Goal: Answer question/provide support

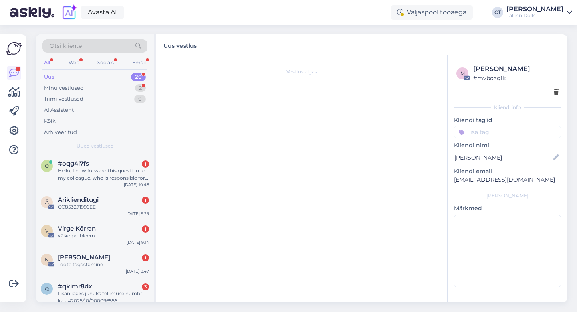
click at [76, 76] on div "Uus 20" at bounding box center [94, 76] width 105 height 11
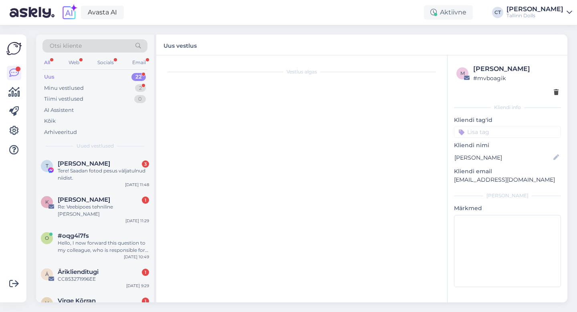
click at [87, 75] on div "Uus 22" at bounding box center [94, 76] width 105 height 11
click at [90, 181] on div "Tere! Saadan fotod pesus väljatulnud niidist." at bounding box center [103, 174] width 91 height 14
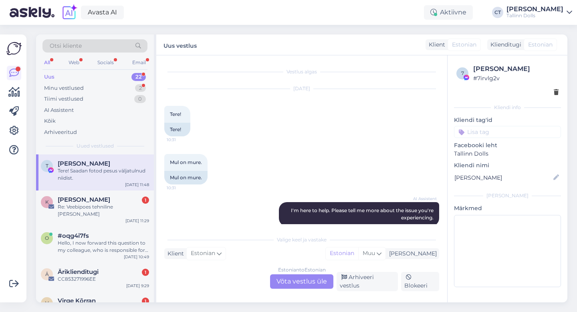
scroll to position [898, 0]
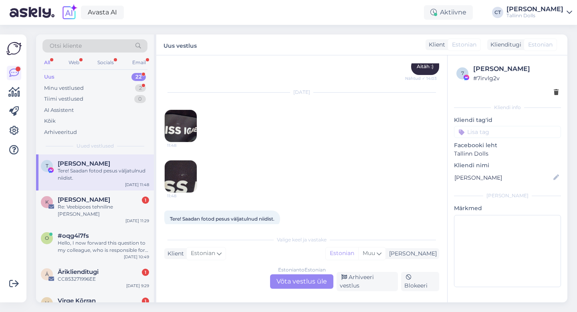
click at [183, 123] on img at bounding box center [181, 126] width 32 height 32
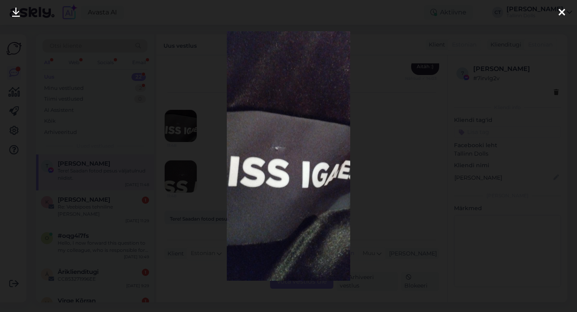
click at [373, 107] on div at bounding box center [288, 156] width 577 height 312
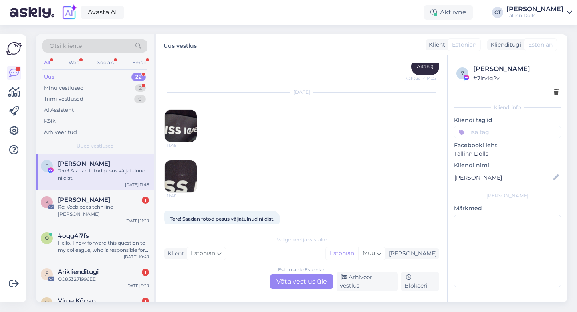
click at [189, 184] on img at bounding box center [181, 176] width 32 height 32
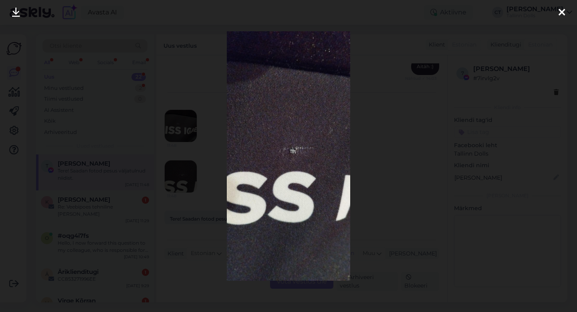
click at [398, 151] on div at bounding box center [288, 156] width 577 height 312
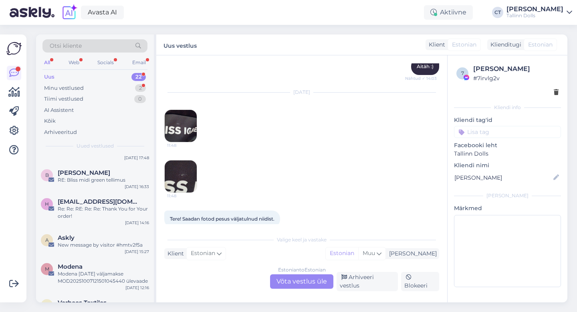
scroll to position [545, 0]
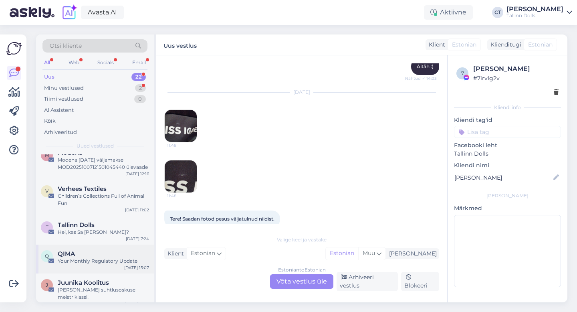
click at [87, 257] on div "Your Monthly Regulatory Update" at bounding box center [103, 260] width 91 height 7
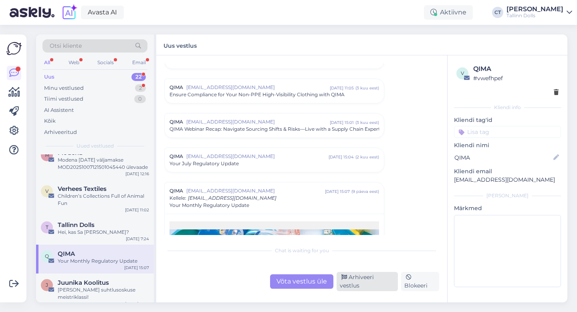
click at [358, 282] on div "Arhiveeri vestlus" at bounding box center [367, 281] width 61 height 19
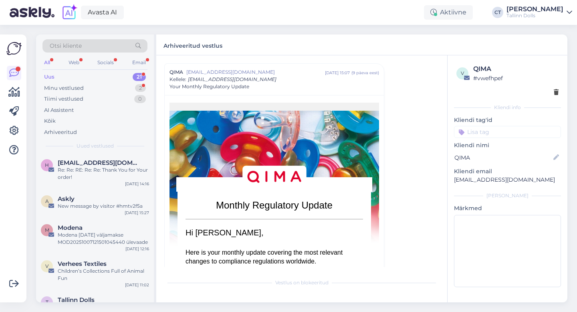
scroll to position [516, 0]
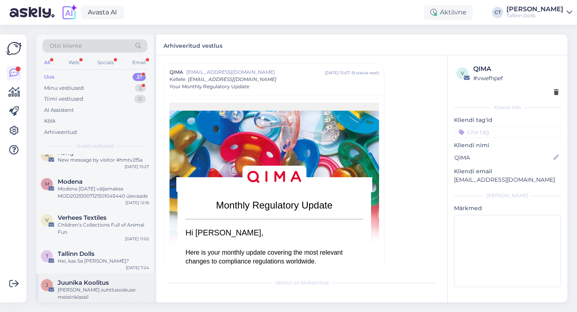
click at [94, 279] on span "Juunika Koolitus" at bounding box center [83, 282] width 51 height 7
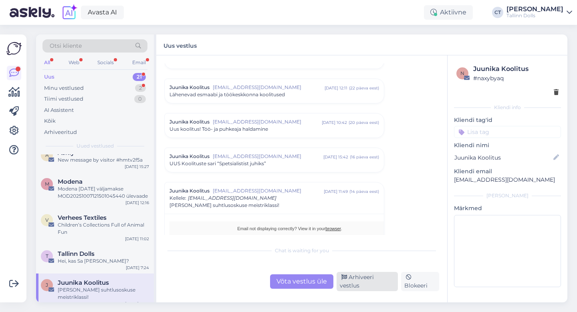
click at [347, 280] on icon at bounding box center [345, 278] width 6 height 6
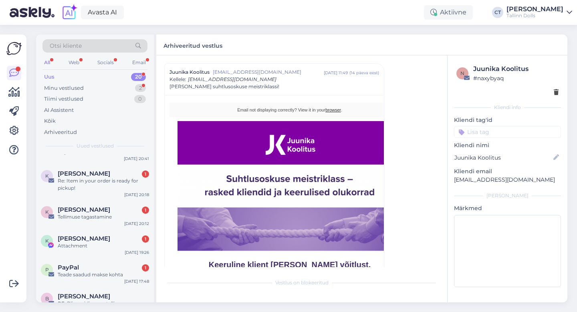
scroll to position [480, 0]
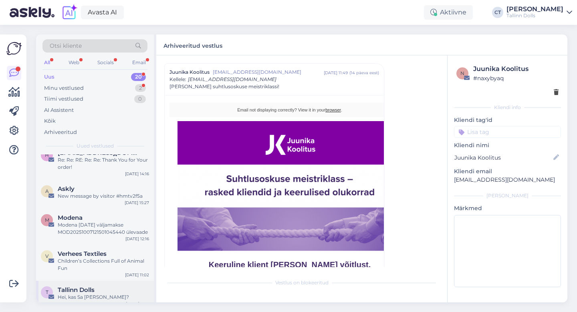
click at [119, 281] on div "T Tallinn Dolls Hei, kas Sa [PERSON_NAME]? [DATE] 7:24" at bounding box center [95, 295] width 118 height 29
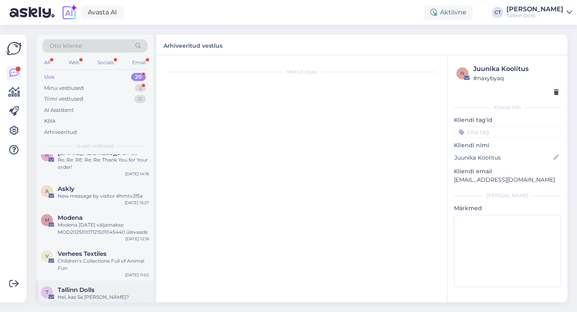
scroll to position [0, 0]
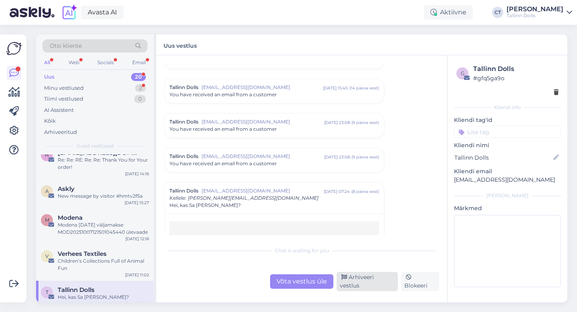
click at [366, 285] on div "Arhiveeri vestlus" at bounding box center [367, 281] width 61 height 19
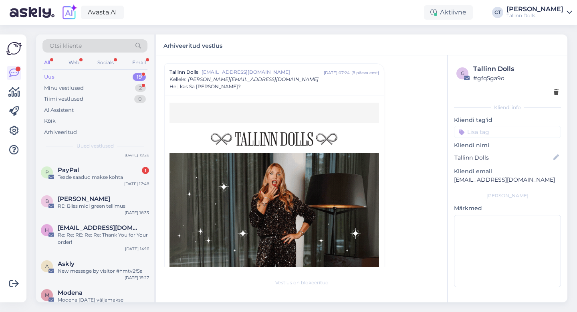
scroll to position [451, 0]
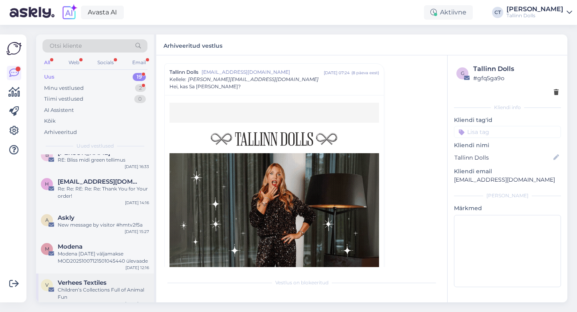
click at [116, 286] on div "Children’s Collections Full of Animal Fun" at bounding box center [103, 293] width 91 height 14
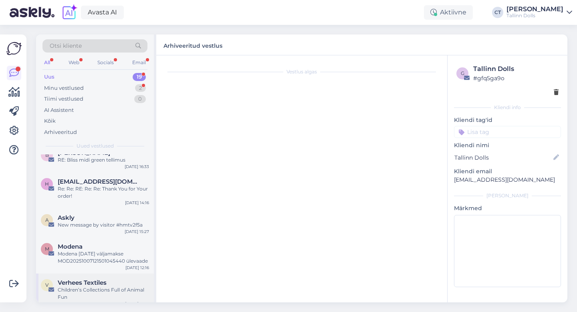
scroll to position [2351, 0]
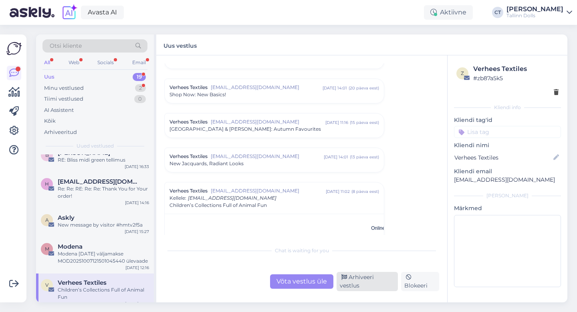
click at [377, 287] on div "Arhiveeri vestlus" at bounding box center [367, 281] width 61 height 19
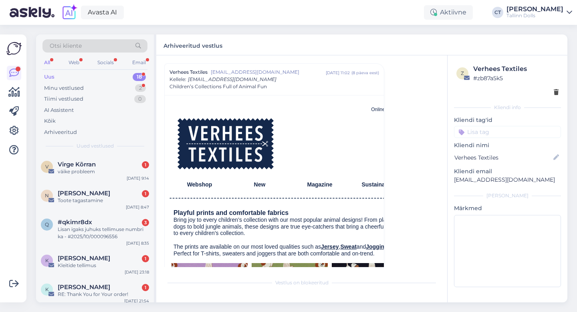
scroll to position [415, 0]
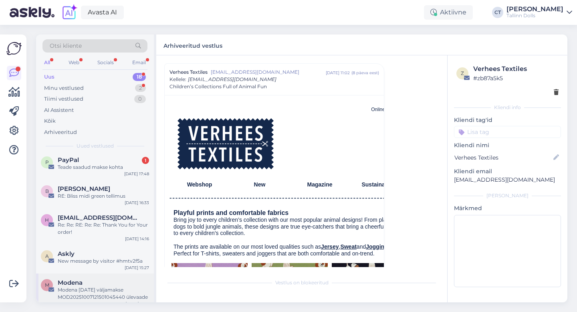
click at [101, 279] on div "Modena" at bounding box center [103, 282] width 91 height 7
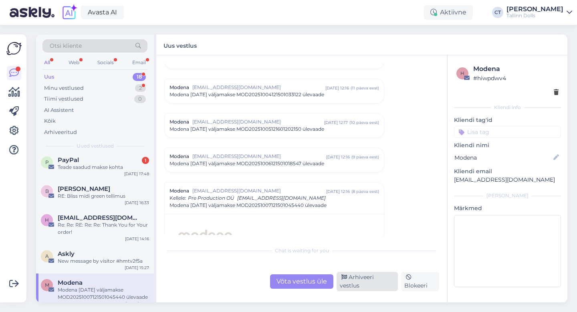
click at [360, 287] on div "Arhiveeri vestlus" at bounding box center [367, 281] width 61 height 19
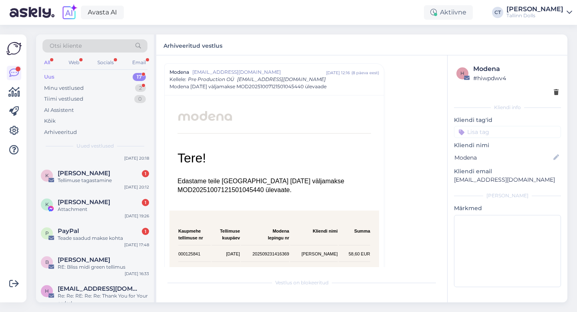
scroll to position [379, 0]
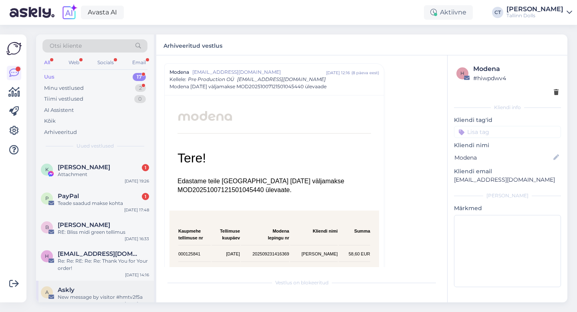
click at [105, 286] on div "Askly" at bounding box center [103, 289] width 91 height 7
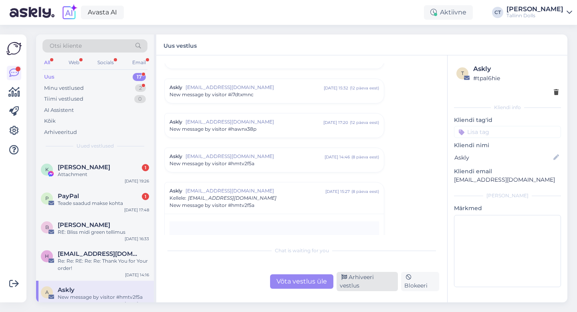
click at [358, 281] on div "Arhiveeri vestlus" at bounding box center [367, 281] width 61 height 19
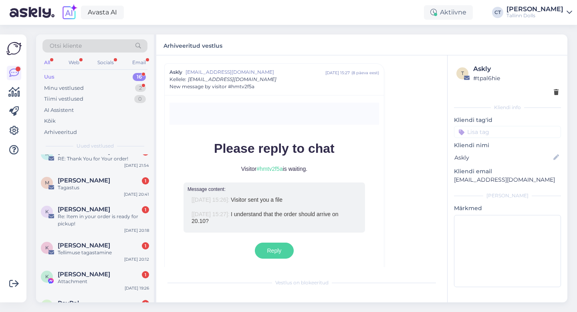
scroll to position [350, 0]
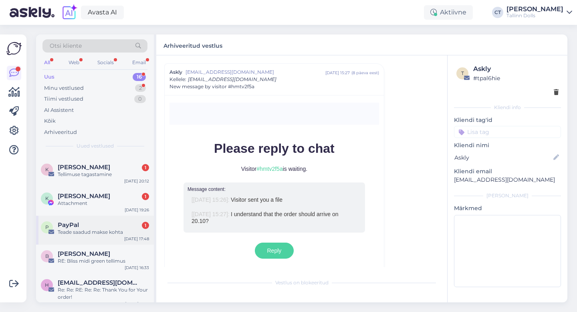
click at [85, 221] on div "PayPal 1" at bounding box center [103, 224] width 91 height 7
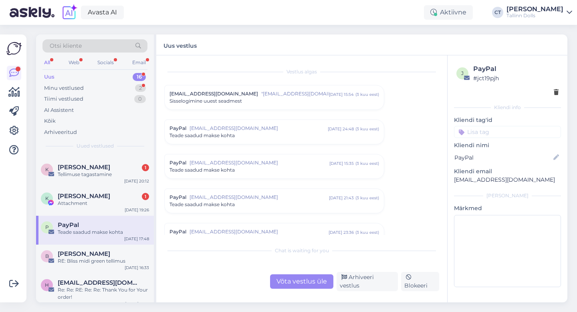
scroll to position [3316, 0]
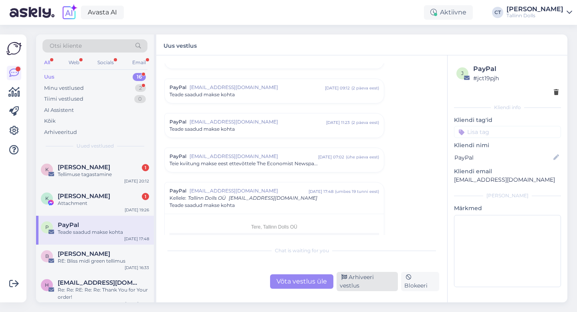
click at [368, 284] on div "Arhiveeri vestlus" at bounding box center [367, 281] width 61 height 19
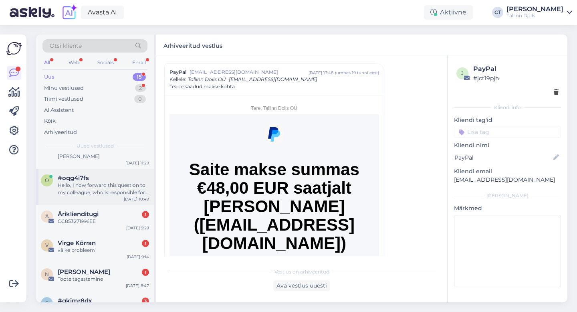
scroll to position [60, 0]
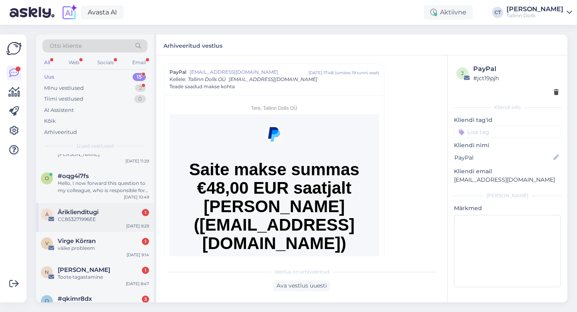
click at [99, 216] on div "CC853271996EE" at bounding box center [103, 219] width 91 height 7
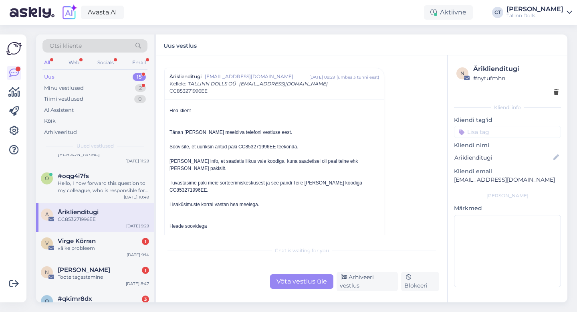
scroll to position [0, 0]
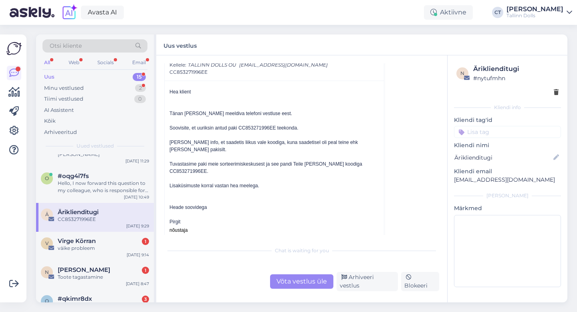
click at [287, 279] on div "Võta vestlus üle" at bounding box center [301, 281] width 63 height 14
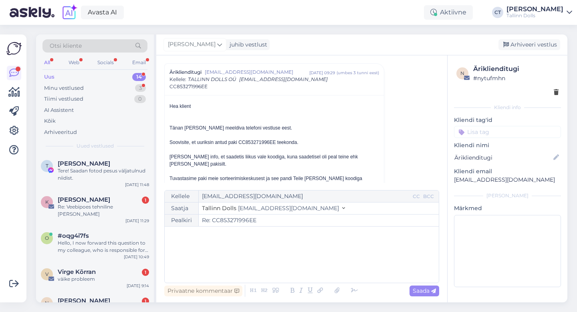
click at [286, 270] on div "﻿" at bounding box center [302, 254] width 266 height 48
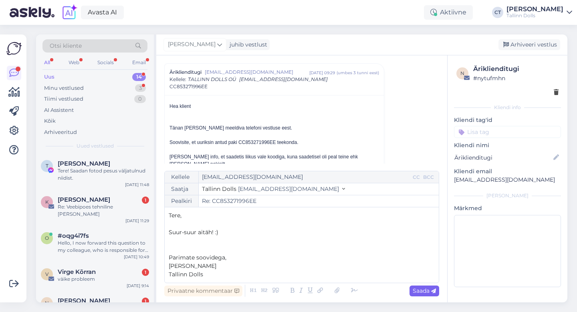
click at [428, 291] on span "Saada" at bounding box center [424, 290] width 23 height 7
type input "Re: Re: CC853271996EE"
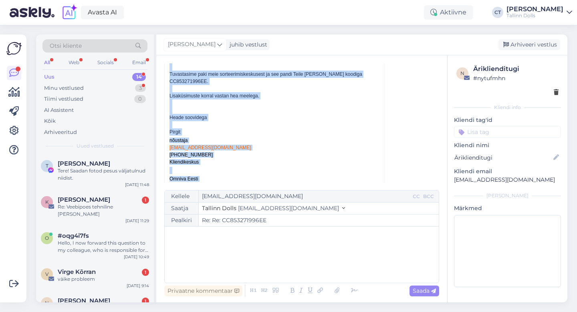
scroll to position [3020, 0]
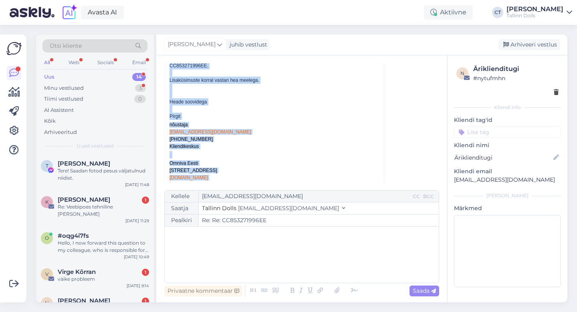
drag, startPoint x: 168, startPoint y: 75, endPoint x: 228, endPoint y: 86, distance: 60.8
click at [228, 86] on div "Hea klient Tänan Teid meeldiva telefoni vestluse eest. Soovisite, et uuriksin a…" at bounding box center [274, 134] width 219 height 318
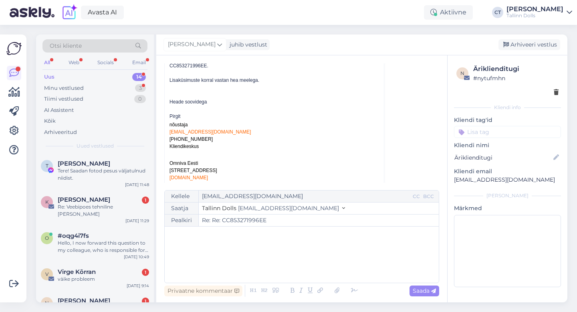
click at [238, 98] on p "Heade soovidega" at bounding box center [275, 101] width 210 height 7
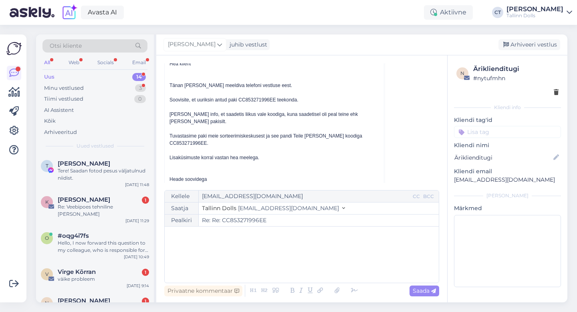
scroll to position [2925, 0]
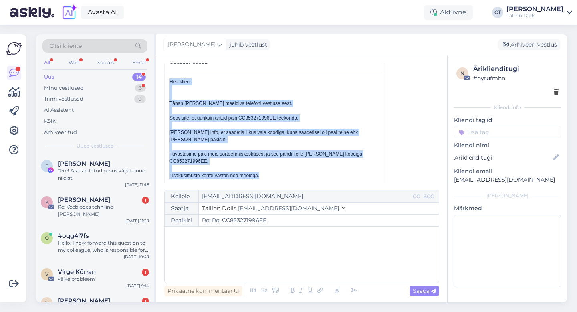
drag, startPoint x: 168, startPoint y: 84, endPoint x: 277, endPoint y: 160, distance: 132.8
click at [277, 160] on div "Hea klient Tänan Teid meeldiva telefoni vestluse eest. Soovisite, et uuriksin a…" at bounding box center [274, 230] width 219 height 318
copy div "Hea klient Tänan Teid meeldiva telefoni vestluse eest. Soovisite, et uuriksin a…"
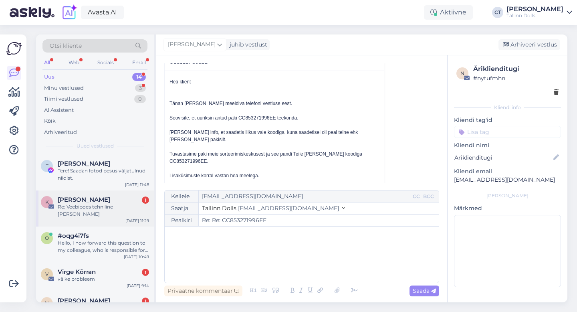
scroll to position [292, 0]
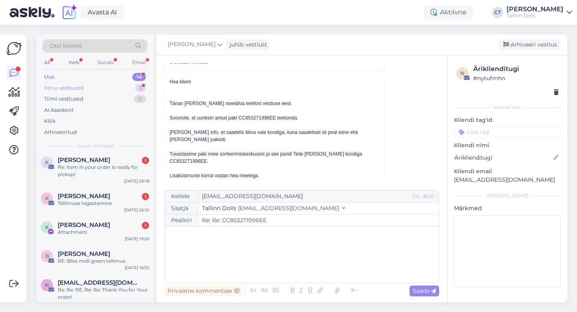
click at [57, 86] on div "Minu vestlused" at bounding box center [64, 88] width 40 height 8
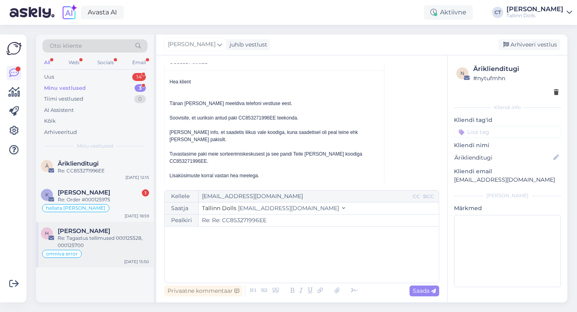
click at [107, 251] on div "omniva error" at bounding box center [95, 254] width 108 height 10
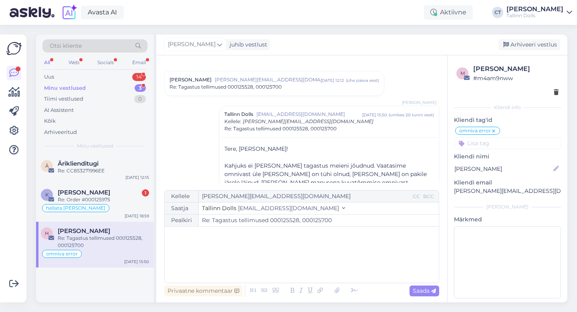
click at [308, 246] on div "﻿" at bounding box center [302, 254] width 266 height 48
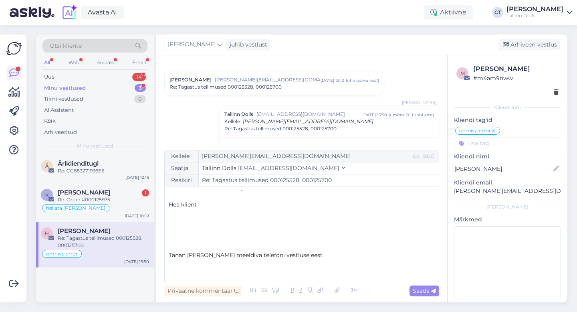
scroll to position [0, 0]
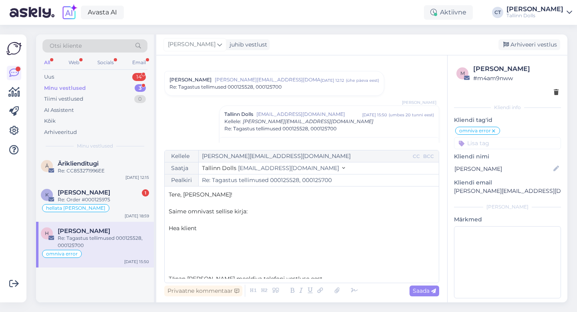
click at [229, 241] on p at bounding box center [302, 245] width 266 height 8
click at [219, 248] on p at bounding box center [302, 245] width 266 height 8
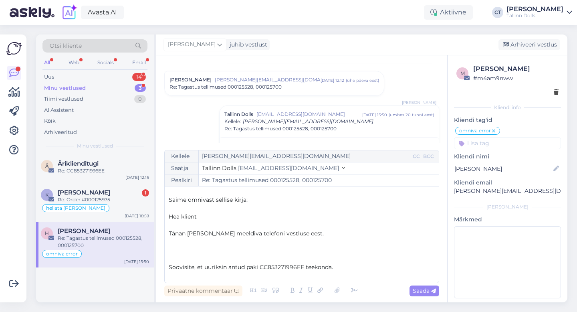
click at [222, 255] on p "﻿" at bounding box center [302, 259] width 266 height 8
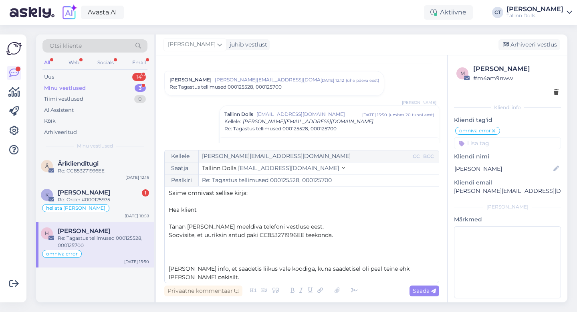
scroll to position [19, 0]
click at [217, 259] on p "﻿" at bounding box center [302, 259] width 266 height 8
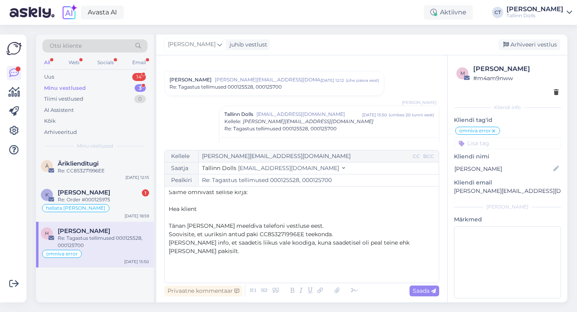
click at [217, 272] on p "﻿" at bounding box center [302, 276] width 266 height 8
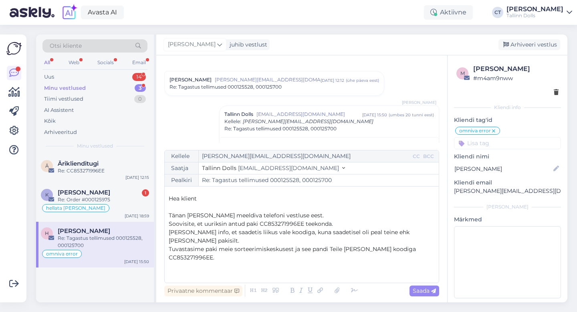
click at [198, 279] on p "﻿" at bounding box center [302, 283] width 266 height 8
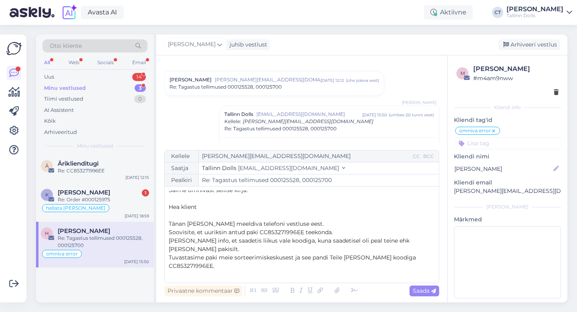
drag, startPoint x: 292, startPoint y: 276, endPoint x: 150, endPoint y: 272, distance: 142.0
click at [150, 272] on div "Otsi kliente All Web Socials Email Uus 14 Minu vestlused 3 Tiimi vestlused 0 AI…" at bounding box center [302, 168] width 532 height 268
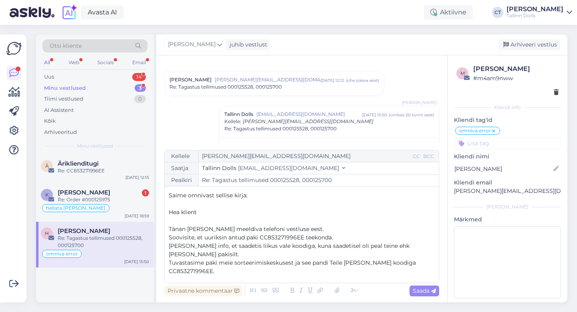
scroll to position [18, 0]
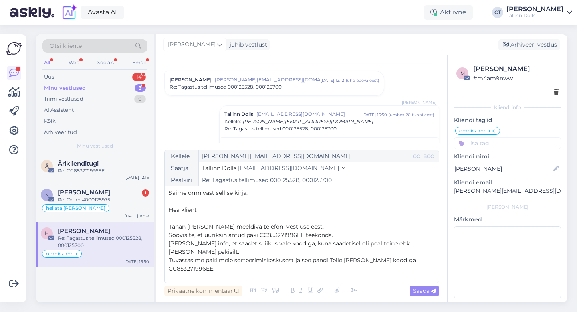
click at [431, 256] on p "Tuvastasime paki meie sorteerimiskeskusest ja see pandi Teile teele koodiga CC8…" at bounding box center [302, 264] width 266 height 17
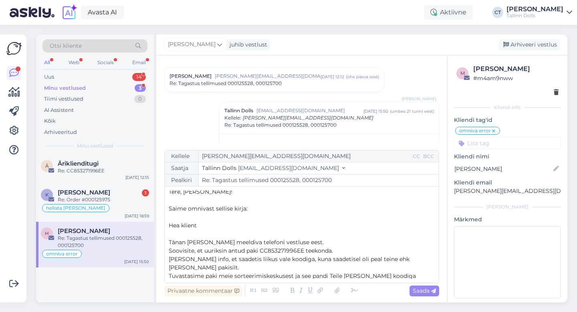
scroll to position [21, 0]
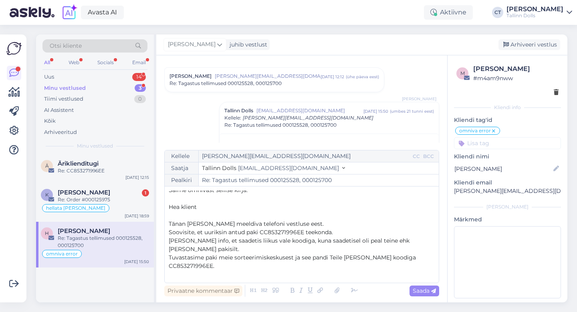
click at [437, 251] on div "Kellele hannele@voting.ee CC BCC Saatja Tallinn Dolls info@tallinndolls.com Pea…" at bounding box center [301, 216] width 275 height 133
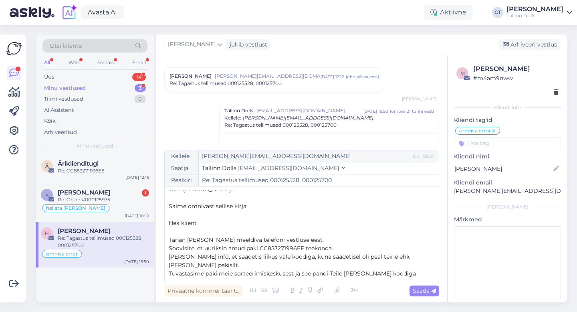
scroll to position [4, 0]
click at [168, 224] on div "Kellele hannele@voting.ee CC BCC Saatja Tallinn Dolls info@tallinndolls.com Pea…" at bounding box center [301, 216] width 275 height 133
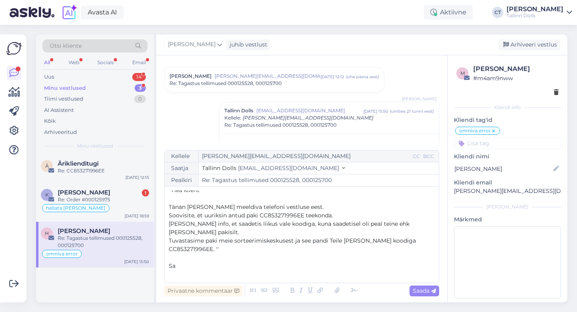
click at [188, 270] on p "﻿" at bounding box center [302, 274] width 266 height 8
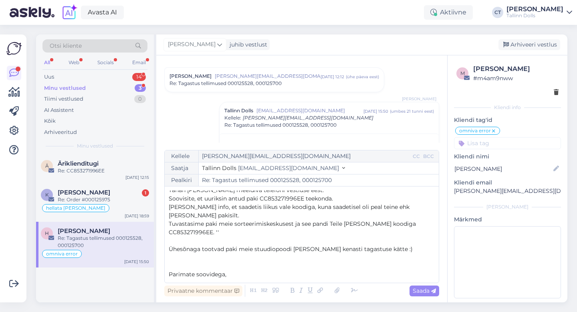
scroll to position [46, 0]
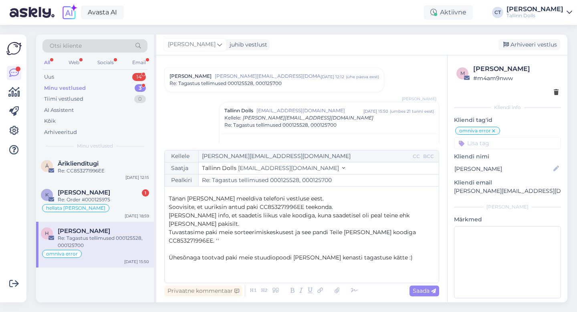
click at [292, 262] on p "﻿" at bounding box center [302, 266] width 266 height 8
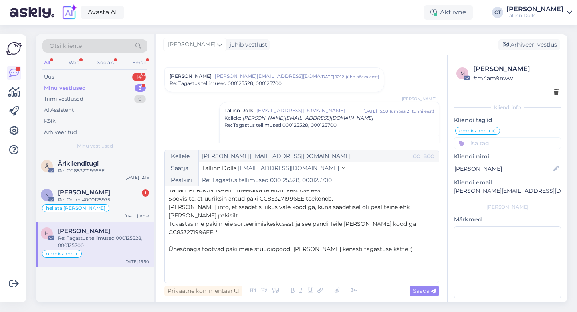
scroll to position [0, 0]
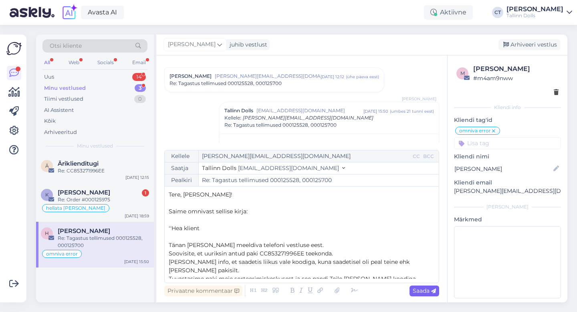
click at [422, 292] on span "Saada" at bounding box center [424, 290] width 23 height 7
type input "Re: Re: Tagastus tellimused 000125528, 000125700"
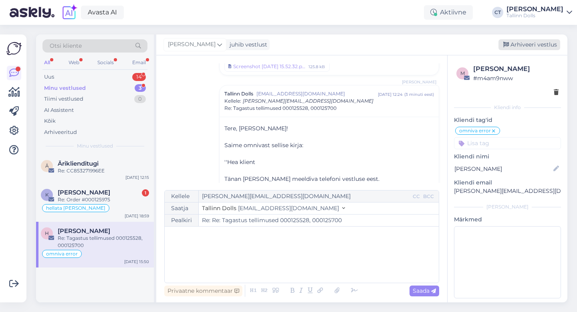
click at [535, 45] on div "Arhiveeri vestlus" at bounding box center [530, 44] width 62 height 11
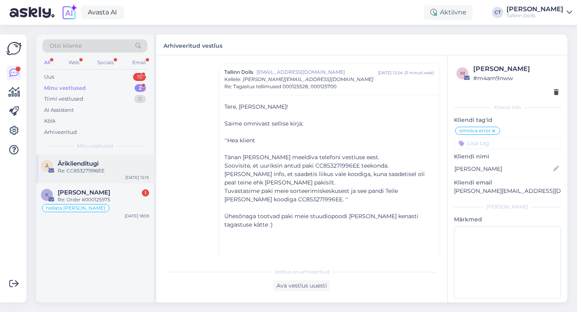
click at [115, 174] on div "Re: CC853271996EE" at bounding box center [103, 170] width 91 height 7
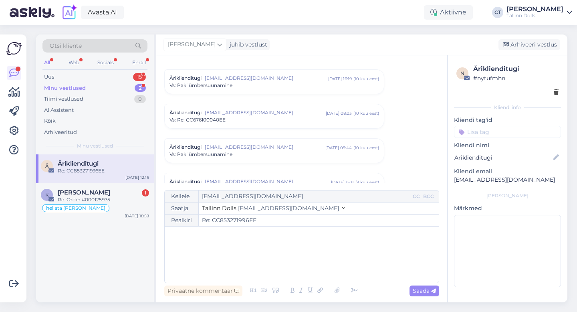
scroll to position [2873, 0]
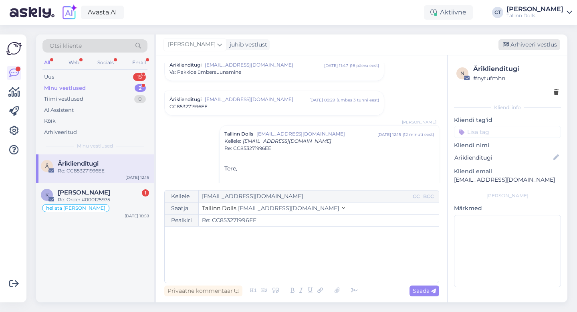
click at [543, 45] on div "Arhiveeri vestlus" at bounding box center [530, 44] width 62 height 11
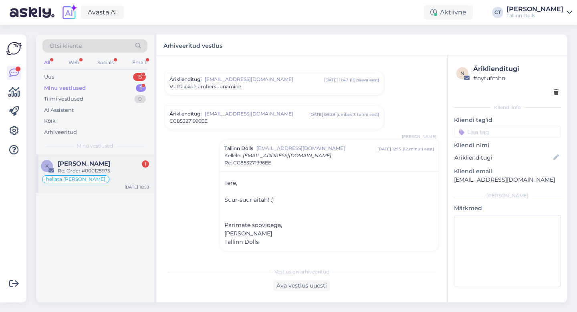
click at [87, 161] on span "[PERSON_NAME]" at bounding box center [84, 163] width 53 height 7
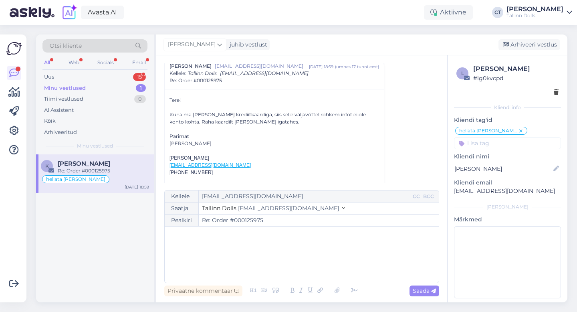
scroll to position [873, 0]
click at [72, 76] on div "Uus 15" at bounding box center [94, 76] width 105 height 11
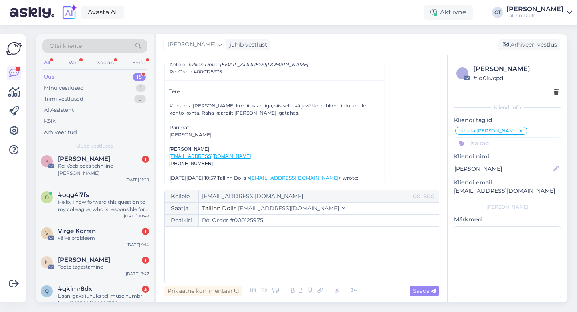
scroll to position [876, 0]
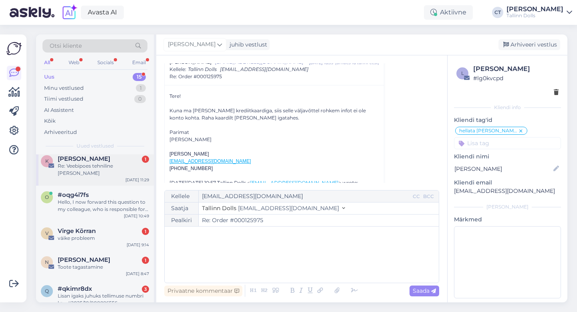
click at [111, 160] on div "Kristi Võikar 1" at bounding box center [103, 158] width 91 height 7
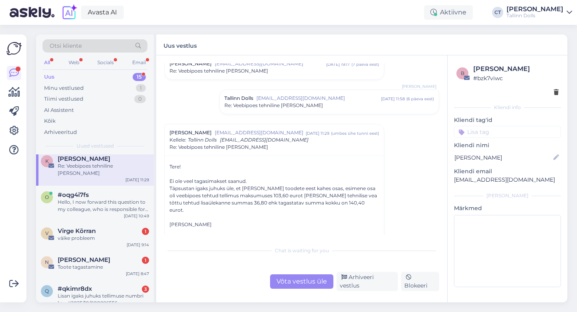
scroll to position [668, 0]
click at [303, 282] on div "Võta vestlus üle" at bounding box center [301, 281] width 63 height 14
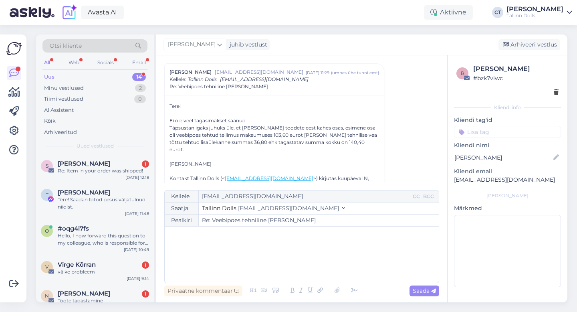
click at [303, 263] on div "﻿" at bounding box center [302, 254] width 266 height 48
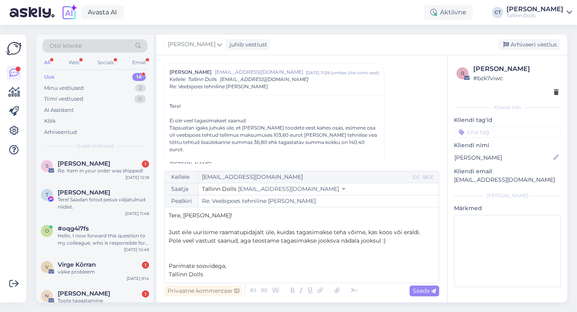
click at [405, 241] on p "Pole veel vastust saanud, aga teostame tagasimakse jooksva nädala jooksul :)" at bounding box center [302, 240] width 266 height 8
click at [421, 232] on p "Just eile uurisime raamatupidajalt üle, kuidas tagasimakse teha võime, kas koos…" at bounding box center [302, 232] width 266 height 8
click at [404, 237] on p "Pole veel vastust saanud, aga teostame tagasimakse jooksva nädala jooksul :)" at bounding box center [302, 240] width 266 height 8
click at [391, 232] on span "Just eile uurisime raamatupidajalt üle, kuidas tagasimakse teha võime, kas koos…" at bounding box center [295, 231] width 252 height 7
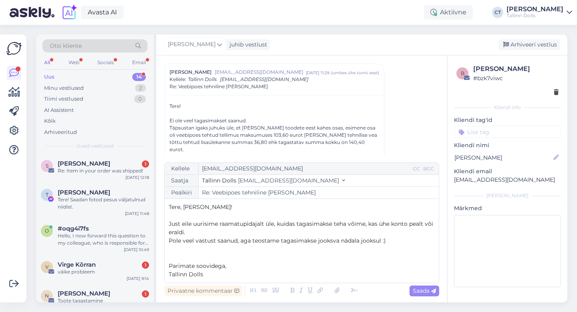
click at [268, 232] on p "Just eile uurisime raamatupidajalt üle, kuidas tagasimakse teha võime, kas ühe …" at bounding box center [302, 228] width 266 height 17
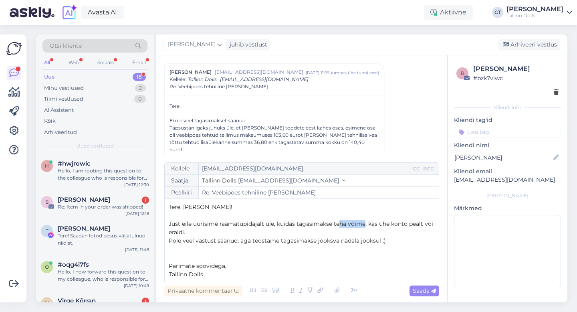
drag, startPoint x: 365, startPoint y: 222, endPoint x: 340, endPoint y: 222, distance: 24.9
click at [340, 222] on span "Just eile uurisime raamatupidajalt üle, kuidas tagasimakse teha võime, kas ühe …" at bounding box center [302, 228] width 266 height 16
click at [264, 225] on span "Just eile uurisime raamatupidajalt üle, kuidas tagasimakse teha saame, kas ühe …" at bounding box center [297, 228] width 257 height 16
click at [293, 234] on p "Just eile uurisime juhatuselt üle, kuidas tagasimakse teha saame, kas ühe konto…" at bounding box center [302, 228] width 266 height 17
click at [391, 244] on p "Pole veel vastust saanud, aga teostame tagasimakse jooksva nädala jooksul :)" at bounding box center [302, 240] width 266 height 8
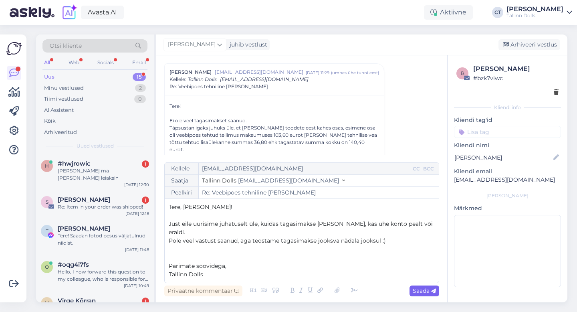
click at [432, 292] on icon at bounding box center [433, 291] width 5 height 5
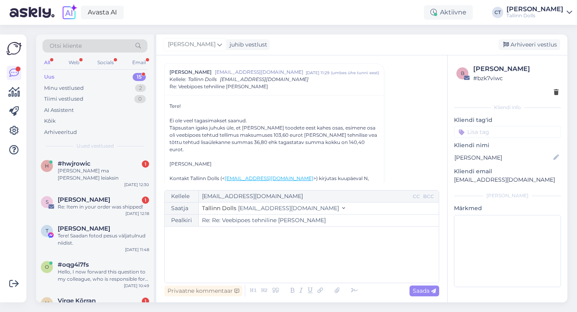
type input "Re: Re: Veebipoes tehniline rike"
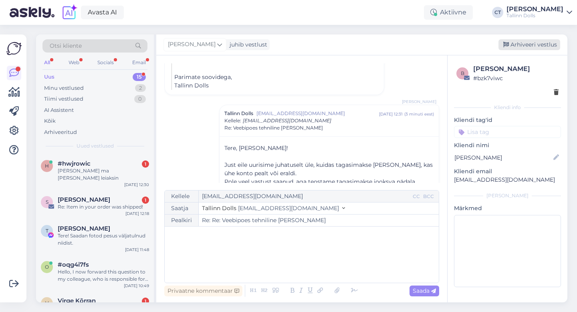
click at [533, 46] on div "Arhiveeri vestlus" at bounding box center [530, 44] width 62 height 11
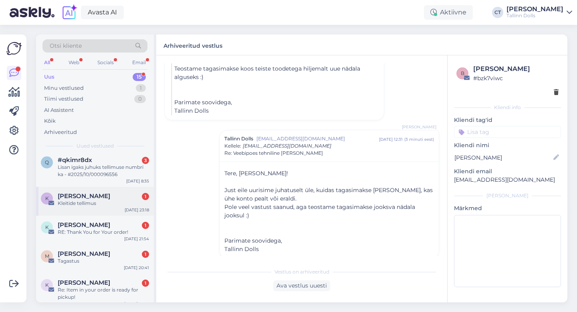
scroll to position [212, 0]
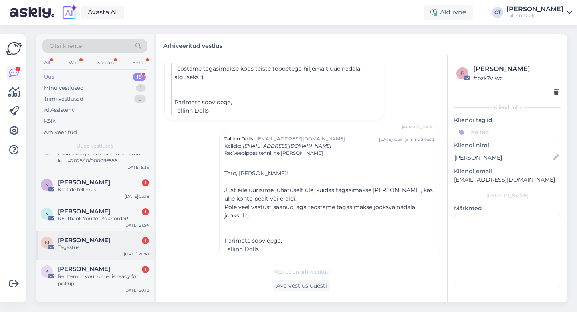
click at [99, 245] on div "M Maila Toom 1 Tagastus Oct 14 20:41" at bounding box center [95, 245] width 118 height 29
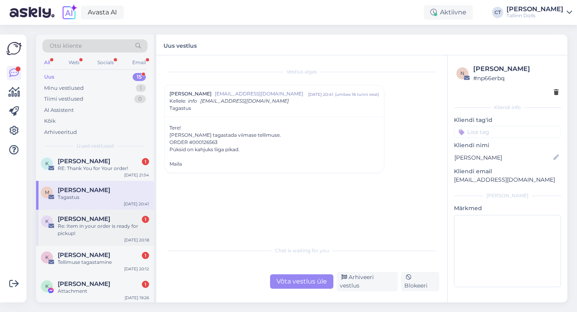
scroll to position [263, 0]
click at [93, 251] on span "[PERSON_NAME]" at bounding box center [84, 254] width 53 height 7
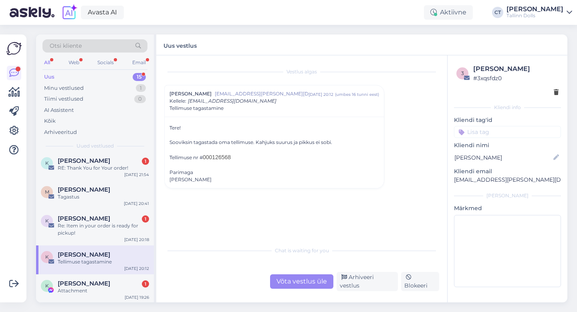
scroll to position [321, 0]
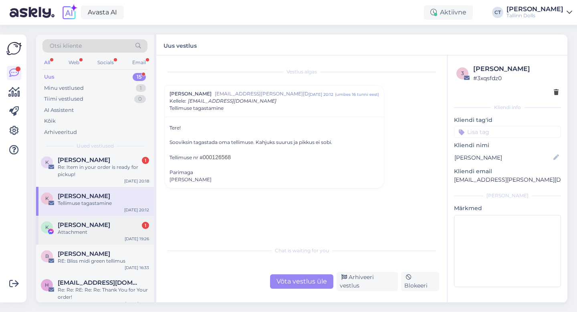
click at [111, 228] on div "Attachment" at bounding box center [103, 231] width 91 height 7
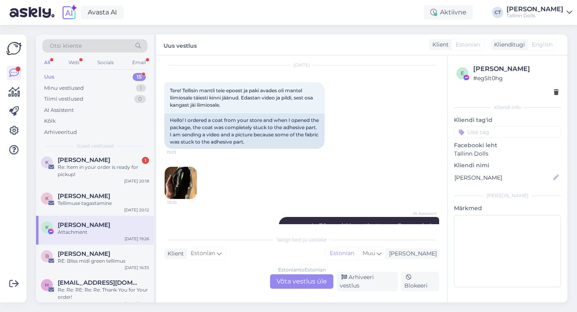
scroll to position [22, 0]
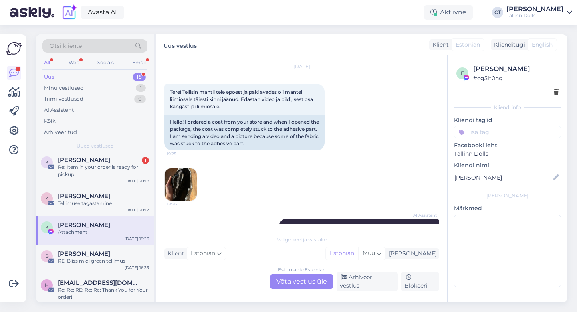
click at [179, 189] on img at bounding box center [181, 184] width 32 height 32
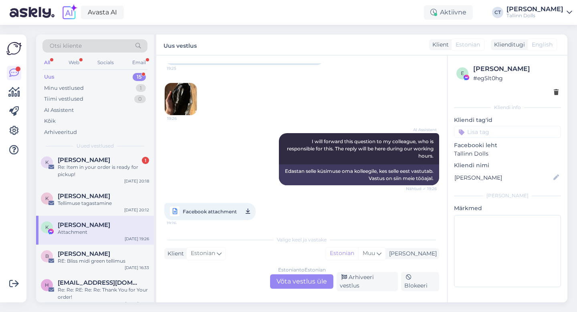
click at [252, 90] on div "19:26" at bounding box center [301, 99] width 275 height 51
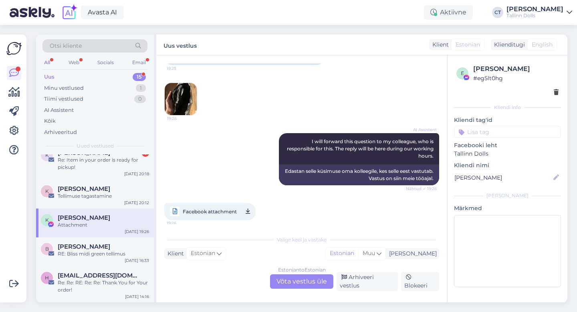
click at [62, 78] on div "Uus 15" at bounding box center [94, 76] width 105 height 11
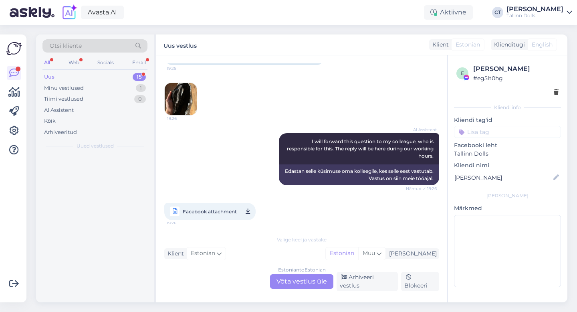
scroll to position [0, 0]
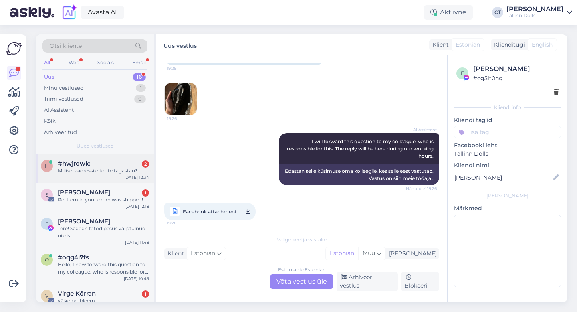
click at [87, 158] on div "h #hwjrowic 2 Millisel aadressile toote tagastan? [DATE] 12:34" at bounding box center [95, 168] width 118 height 29
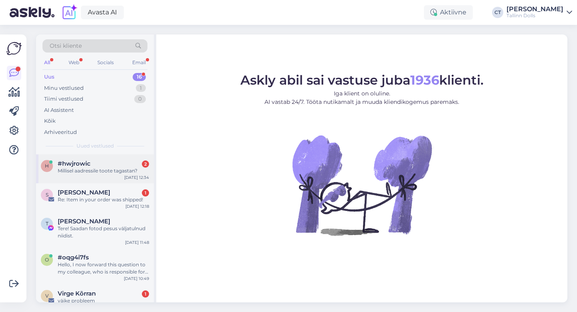
click at [100, 174] on div "h #hwjrowic 2 Millisel aadressile toote tagastan? [DATE] 12:34" at bounding box center [95, 168] width 118 height 29
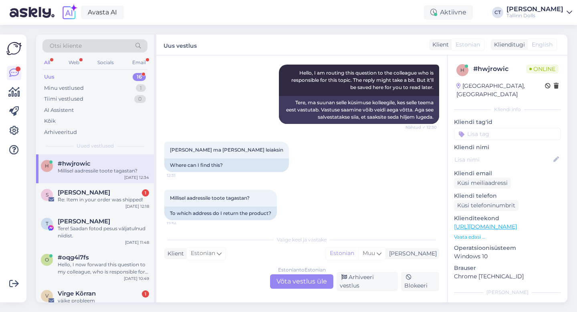
click at [310, 281] on div "Estonian to Estonian Võta vestlus üle" at bounding box center [301, 281] width 63 height 14
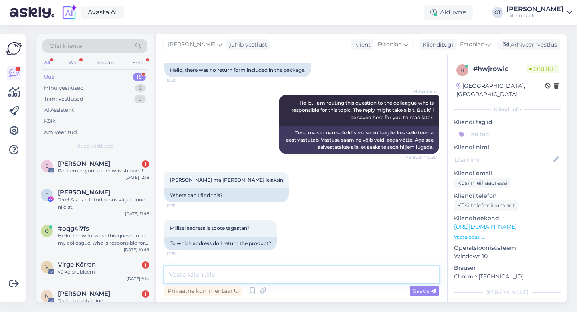
click at [311, 277] on textarea at bounding box center [301, 274] width 275 height 17
type textarea "Tere, palun kirjutage meile [EMAIL_ADDRESS][DOMAIN_NAME]"
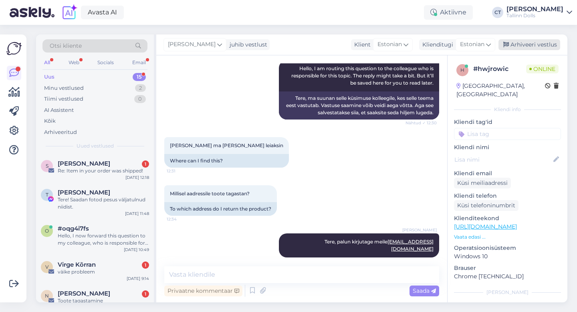
click at [530, 41] on div "Arhiveeri vestlus" at bounding box center [530, 44] width 62 height 11
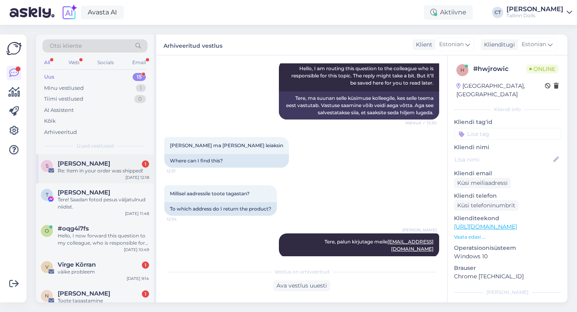
click at [115, 174] on div "Re: Item in your order was shipped!" at bounding box center [103, 170] width 91 height 7
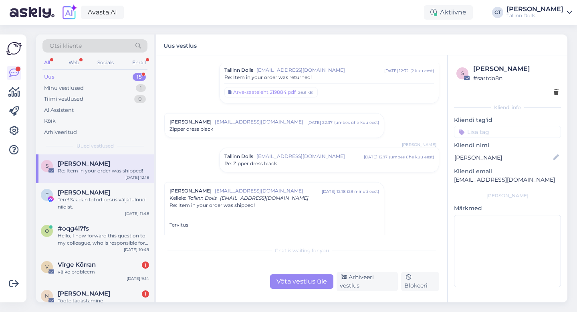
scroll to position [640, 0]
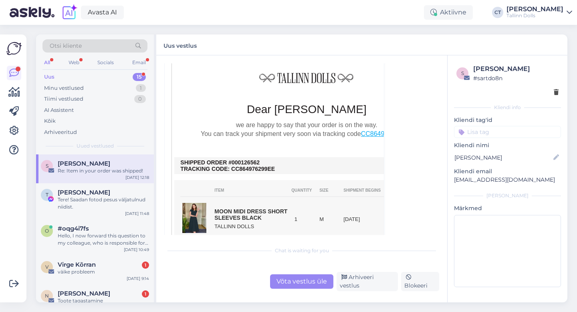
click at [294, 287] on div "Võta vestlus üle" at bounding box center [301, 281] width 63 height 14
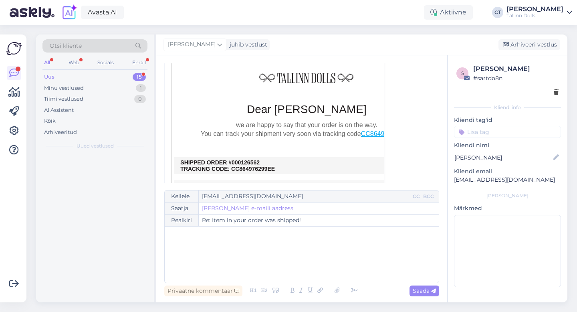
scroll to position [694, 0]
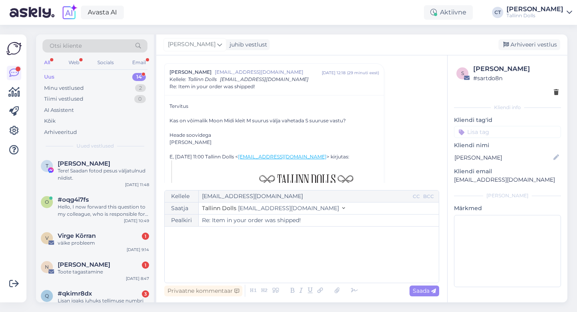
click at [293, 264] on div "﻿" at bounding box center [302, 254] width 266 height 48
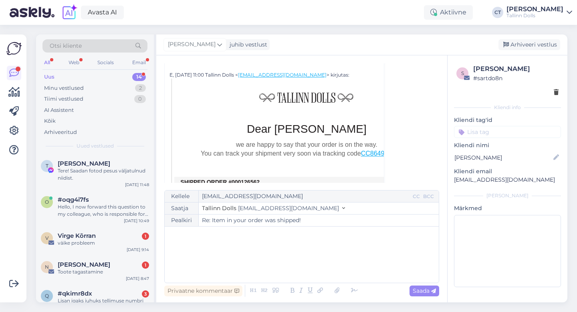
scroll to position [862, 0]
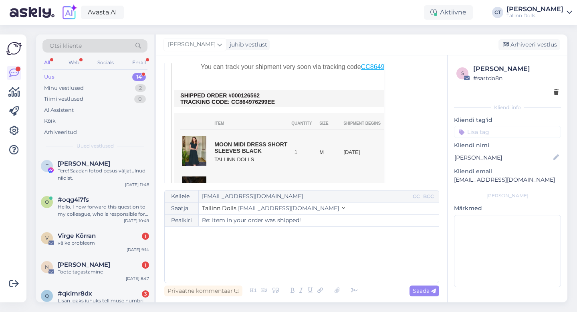
drag, startPoint x: 265, startPoint y: 96, endPoint x: 240, endPoint y: 96, distance: 25.3
click at [240, 96] on td "SHIPPED ORDER #000126562 TRACKING CODE: CC864976299EE" at bounding box center [306, 98] width 253 height 13
copy td "126562"
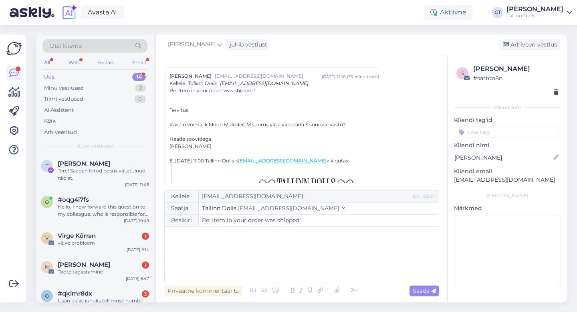
scroll to position [700, 0]
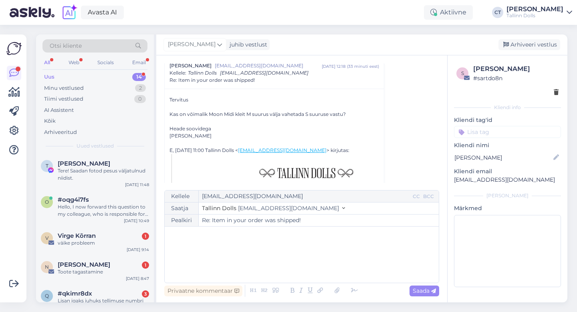
click at [218, 243] on div "﻿" at bounding box center [302, 254] width 266 height 48
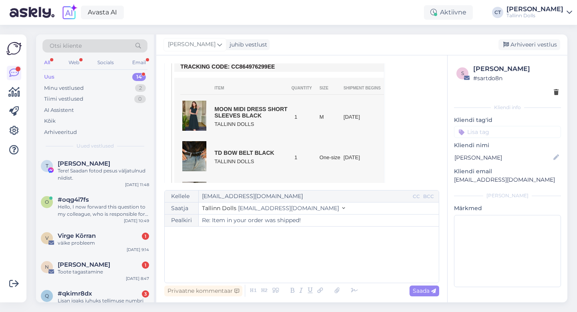
scroll to position [896, 0]
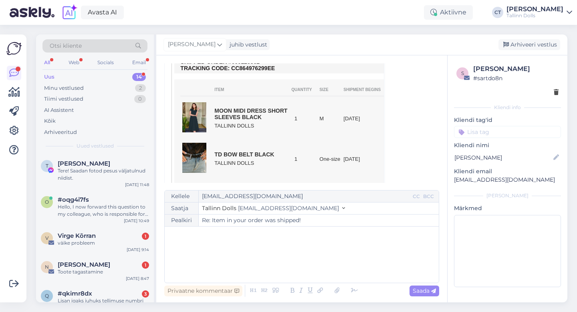
click at [239, 234] on p "﻿" at bounding box center [302, 234] width 266 height 8
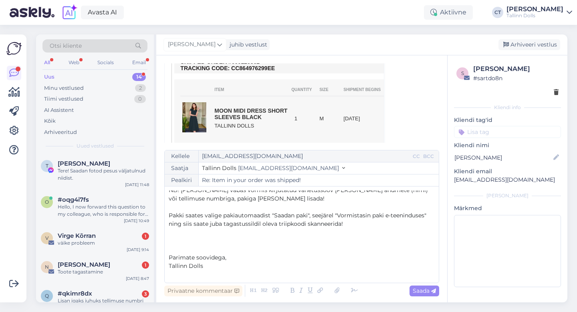
scroll to position [55, 0]
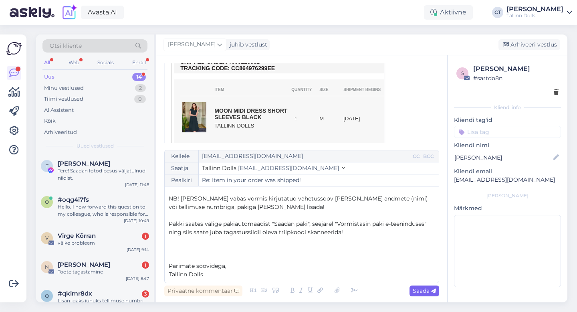
click at [418, 291] on span "Saada" at bounding box center [424, 290] width 23 height 7
type input "Re: Re: Item in your order was shipped!"
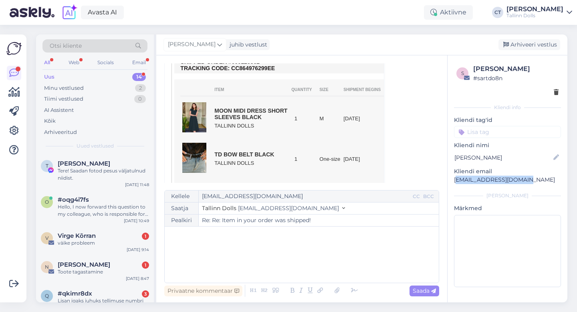
drag, startPoint x: 523, startPoint y: 180, endPoint x: 453, endPoint y: 180, distance: 69.7
click at [453, 180] on div "s Silja Avastu # sartdo8n Kliendi info Kliendi tag'id Kliendi nimi [PERSON_NAME…" at bounding box center [508, 177] width 120 height 244
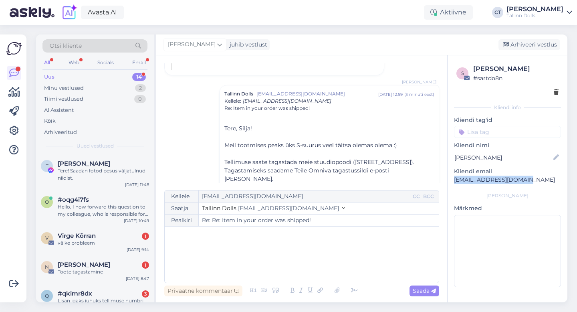
copy p "[EMAIL_ADDRESS][DOMAIN_NAME]"
click at [548, 42] on div "Arhiveeri vestlus" at bounding box center [530, 44] width 62 height 11
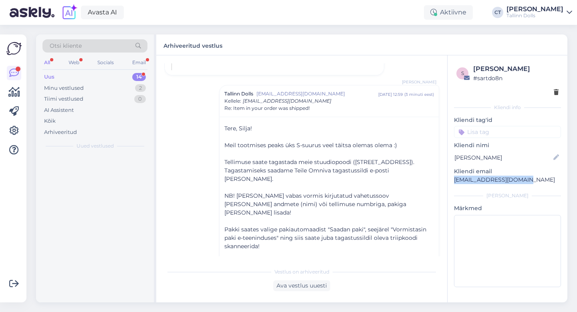
scroll to position [1280, 0]
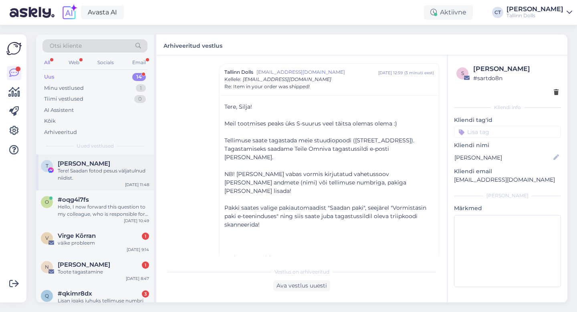
click at [113, 176] on div "Tere! Saadan fotod pesus väljatulnud niidist." at bounding box center [103, 174] width 91 height 14
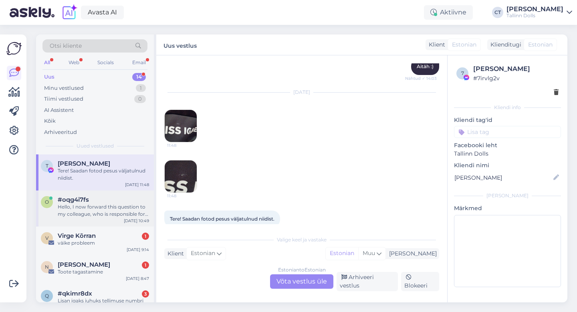
click at [109, 214] on div "Hello, I now forward this question to my colleague, who is responsible for this…" at bounding box center [103, 210] width 91 height 14
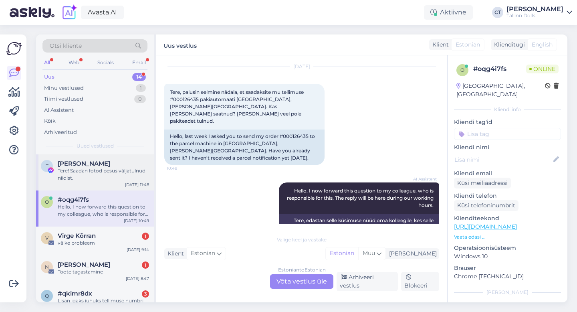
click at [110, 176] on div "Tere! Saadan fotod pesus väljatulnud niidist." at bounding box center [103, 174] width 91 height 14
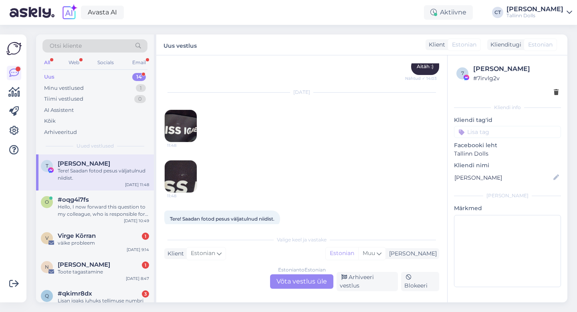
click at [299, 284] on div "Estonian to Estonian Võta vestlus üle" at bounding box center [301, 281] width 63 height 14
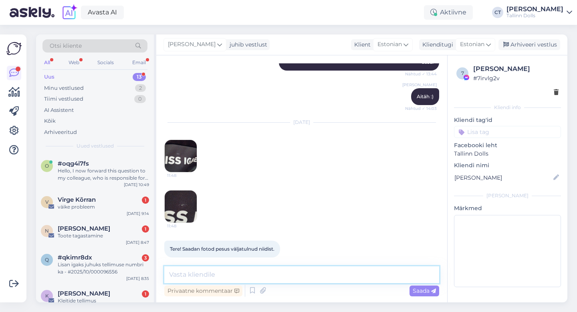
click at [299, 276] on textarea at bounding box center [301, 274] width 275 height 17
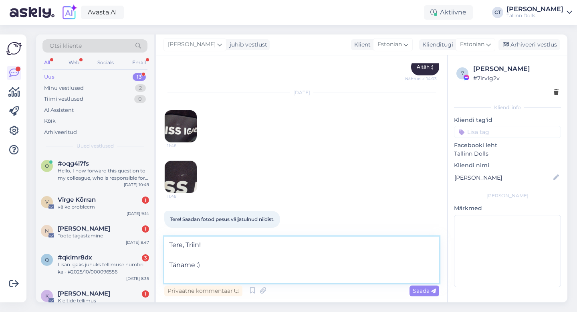
scroll to position [898, 0]
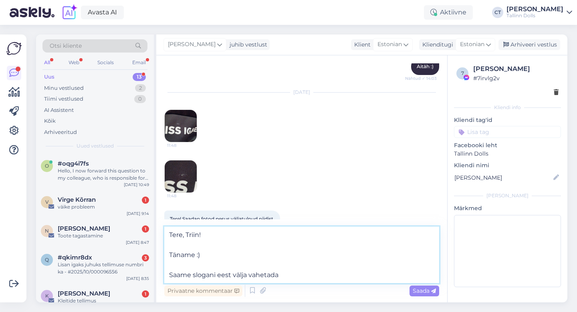
click at [207, 257] on textarea "Tere, Triin! Täname :) Saame slogani eest välja vahetada" at bounding box center [301, 254] width 275 height 57
click at [282, 275] on textarea "Tere, Triin! Täname pildi eest. Saame slogani eest välja vahetada" at bounding box center [301, 254] width 275 height 57
drag, startPoint x: 288, startPoint y: 276, endPoint x: 161, endPoint y: 276, distance: 127.1
click at [161, 276] on div "Vestlus algas [DATE] Tere! 10:31 Tere! Mul on mure. 10:31 Mul on mure. AI Assis…" at bounding box center [301, 178] width 291 height 247
drag, startPoint x: 261, startPoint y: 274, endPoint x: 170, endPoint y: 276, distance: 90.6
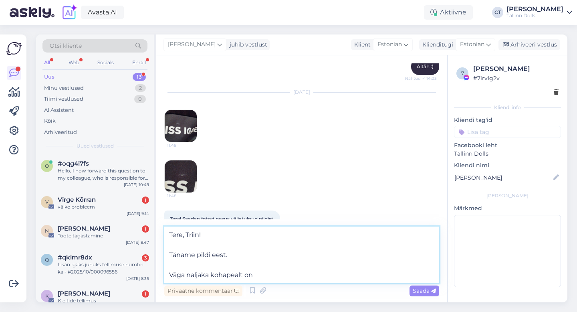
click at [170, 276] on textarea "Tere, Triin! Täname pildi eest. Väga naljaka kohapealt on" at bounding box center [301, 254] width 275 height 57
paste textarea "Tõepoolest, auk on tekkinud üsna huvitavasse kohta, kuhu selline kahjustus tava…"
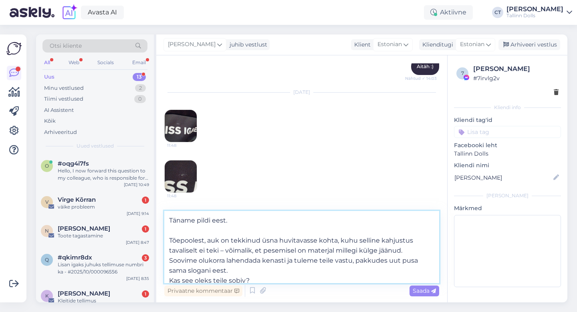
scroll to position [24, 0]
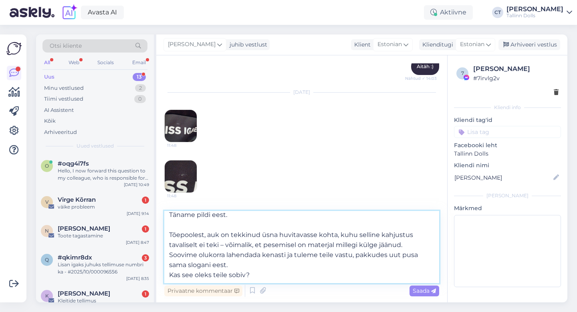
drag, startPoint x: 263, startPoint y: 277, endPoint x: 167, endPoint y: 257, distance: 97.9
click at [167, 257] on textarea "Tere, Triin! Täname pildi eest. Tõepoolest, auk on tekkinud üsna huvitavasse ko…" at bounding box center [301, 247] width 275 height 72
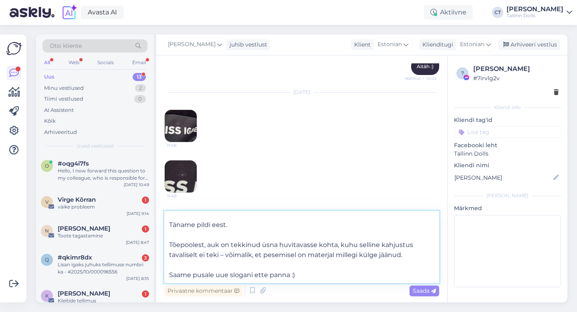
scroll to position [30, 0]
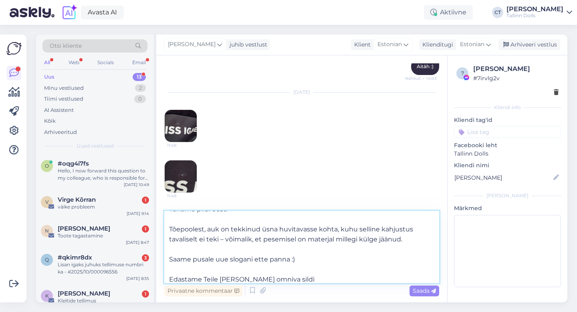
paste textarea "Pakki saates valige pakiautomaadist "Saadan paki", seejärel "Vormistasin paki e…"
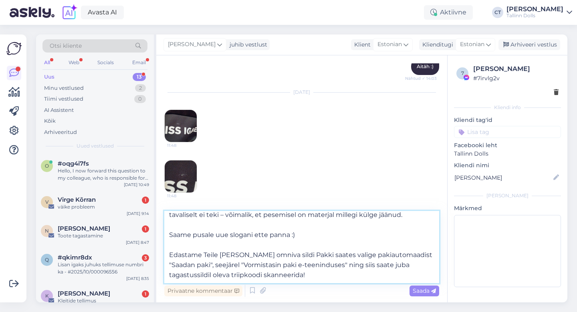
click at [298, 246] on textarea "Tere, Triin! Täname pildi eest. Tõepoolest, auk on tekkinud üsna huvitavasse ko…" at bounding box center [301, 247] width 275 height 72
click at [418, 263] on textarea "Tere, Triin! Täname pildi eest. Tõepoolest, auk on tekkinud üsna huvitavasse ko…" at bounding box center [301, 247] width 275 height 72
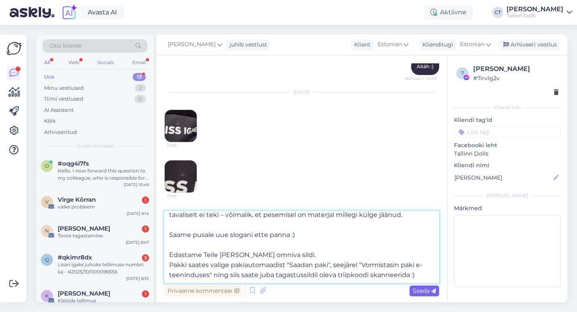
type textarea "Tere, Triin! Täname pildi eest. Tõepoolest, auk on tekkinud üsna huvitavasse ko…"
click at [427, 291] on span "Saada" at bounding box center [424, 290] width 23 height 7
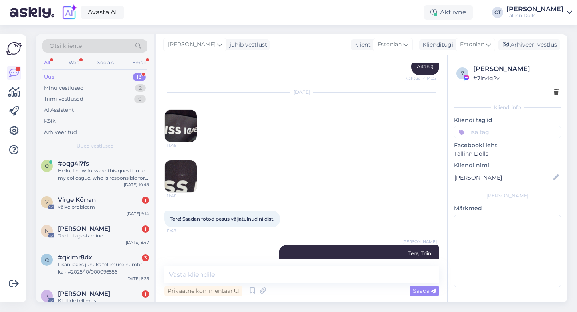
scroll to position [0, 0]
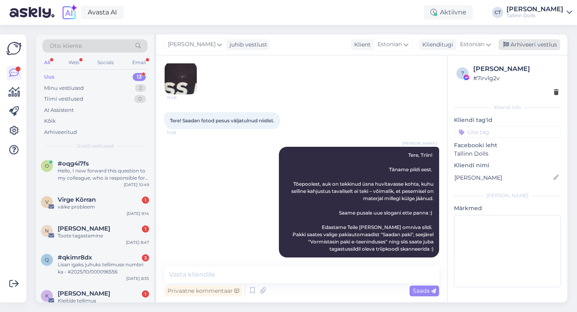
click at [531, 42] on div "Arhiveeri vestlus" at bounding box center [530, 44] width 62 height 11
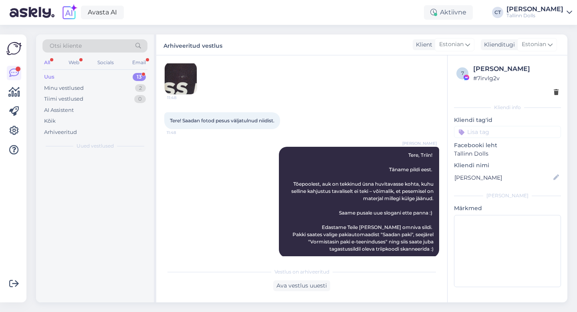
scroll to position [999, 0]
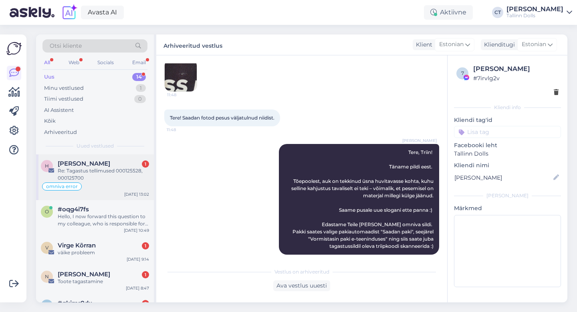
click at [95, 179] on div "Re: Tagastus tellimused 000125528, 000125700" at bounding box center [103, 174] width 91 height 14
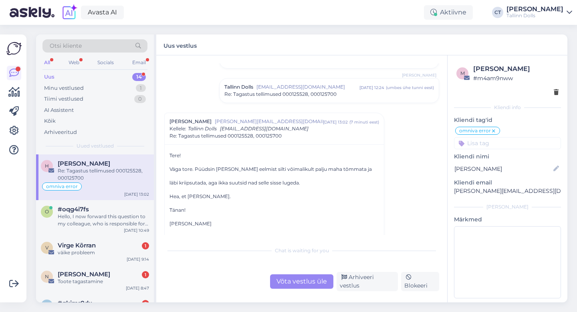
scroll to position [241, 0]
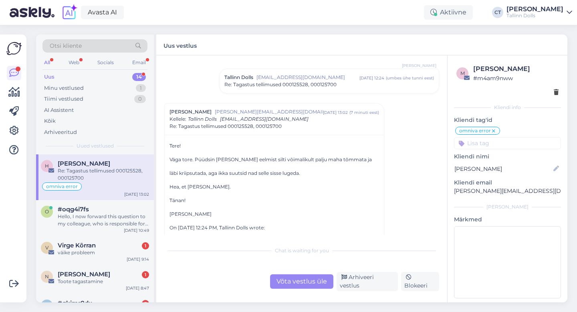
click at [285, 283] on div "Võta vestlus üle" at bounding box center [301, 281] width 63 height 14
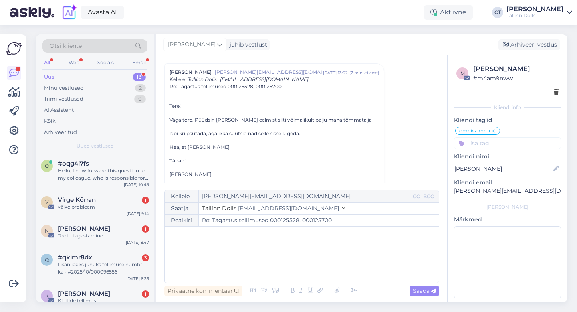
click at [285, 265] on div "﻿" at bounding box center [302, 254] width 266 height 48
click at [546, 47] on div "Arhiveeri vestlus" at bounding box center [530, 44] width 62 height 11
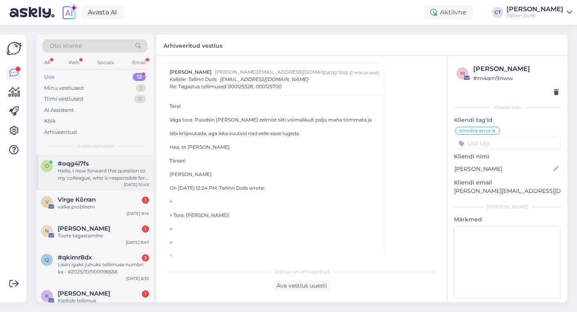
click at [102, 165] on div "#oqg4i7fs" at bounding box center [103, 163] width 91 height 7
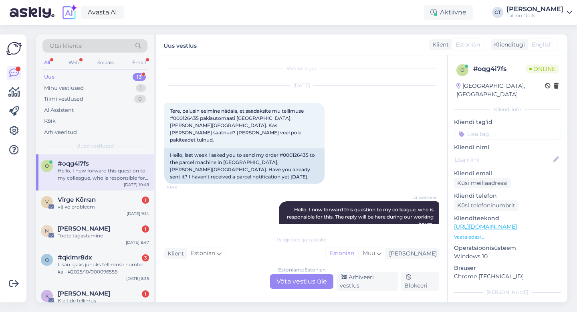
scroll to position [22, 0]
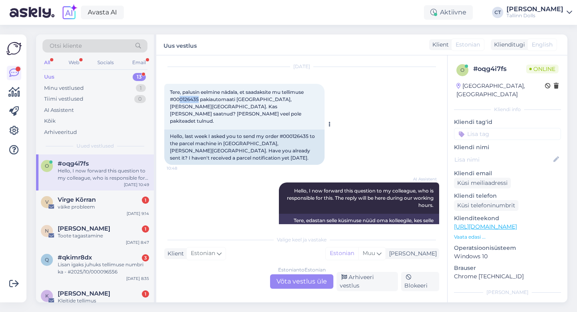
drag, startPoint x: 199, startPoint y: 98, endPoint x: 178, endPoint y: 98, distance: 20.8
click at [178, 98] on span "Tere, palusin eelmine nädala, et saadaksite mu tellimuse #000126435 pakiautomaa…" at bounding box center [237, 106] width 135 height 35
copy span "0126435"
click at [88, 211] on div "V Virge Kõrran 1 väike probleem [DATE] 9:14" at bounding box center [95, 204] width 118 height 29
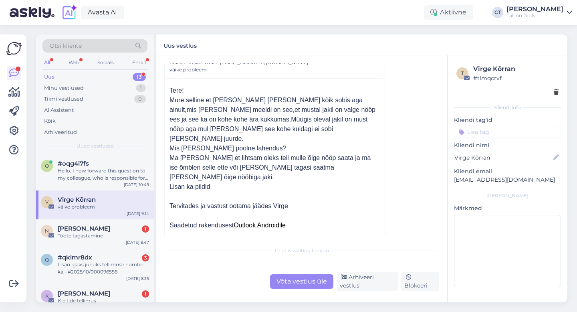
scroll to position [177, 0]
click at [297, 285] on div "Võta vestlus üle" at bounding box center [301, 281] width 63 height 14
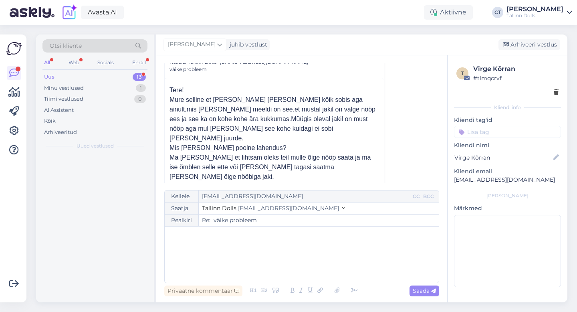
scroll to position [160, 0]
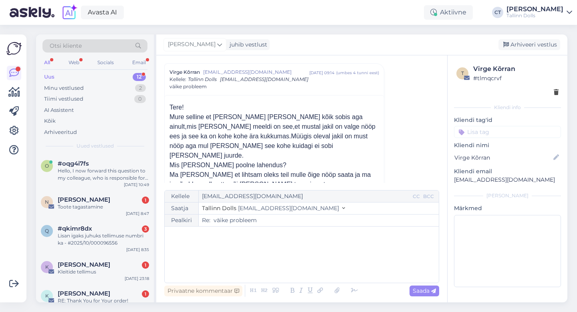
click at [297, 263] on div "﻿" at bounding box center [302, 254] width 266 height 48
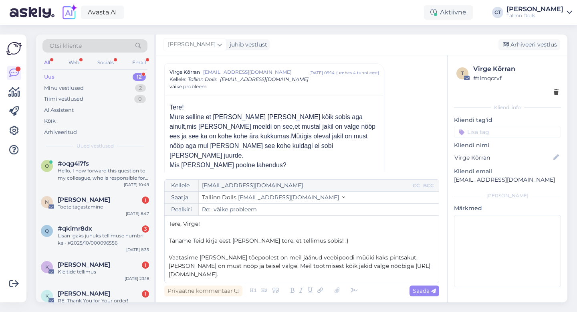
click at [368, 259] on p "Vaatasime [PERSON_NAME] tõepoolest on meil jäänud veebipoodi müüki kaks pintsak…" at bounding box center [302, 265] width 266 height 25
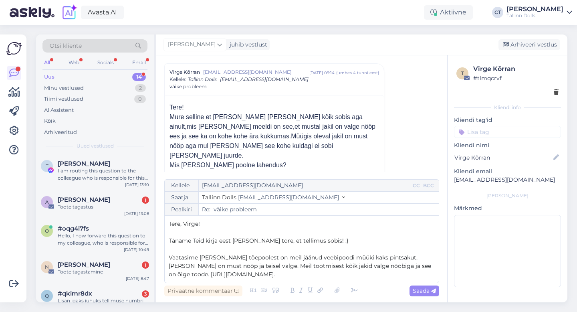
click at [420, 258] on p "Vaatasime [PERSON_NAME] tõepoolest on meil jäänud veebipoodi müüki kaks pintsak…" at bounding box center [302, 265] width 266 height 25
click at [383, 274] on p "Vaatasime [PERSON_NAME] tõepoolest on meil jäänud veebipoodi müüki kaks pintsak…" at bounding box center [302, 265] width 266 height 25
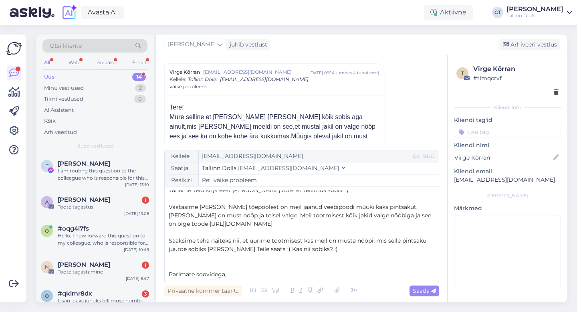
scroll to position [38, 0]
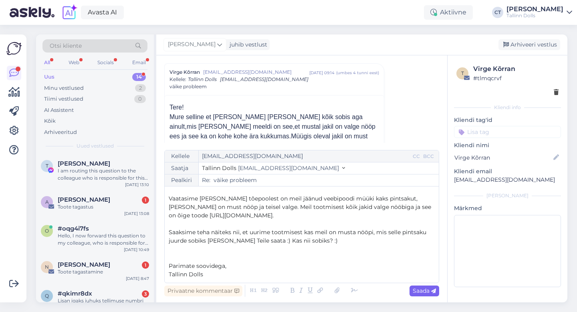
click at [418, 293] on span "Saada" at bounding box center [424, 290] width 23 height 7
type input "Re: Re: väike probleem"
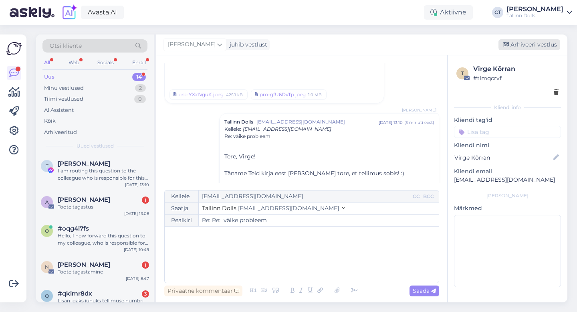
click at [547, 44] on div "Arhiveeri vestlus" at bounding box center [530, 44] width 62 height 11
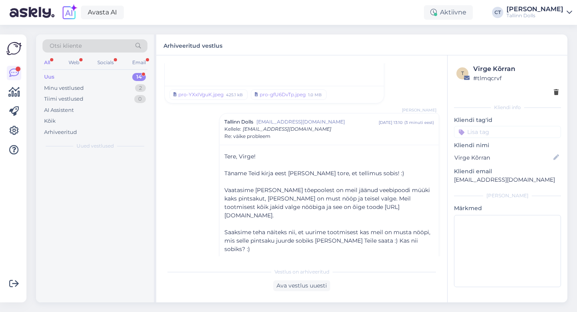
scroll to position [966, 0]
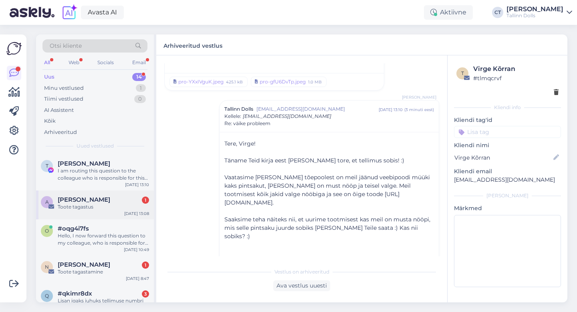
click at [95, 210] on div "A Annela Pastarus 1 Toote tagastus [DATE] 13:08" at bounding box center [95, 204] width 118 height 29
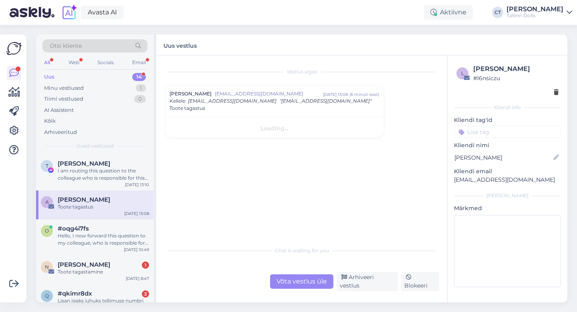
scroll to position [0, 0]
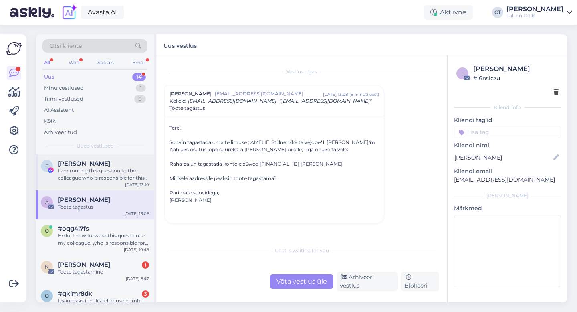
click at [101, 181] on div "I am routing this question to the colleague who is responsible for this topic. …" at bounding box center [103, 174] width 91 height 14
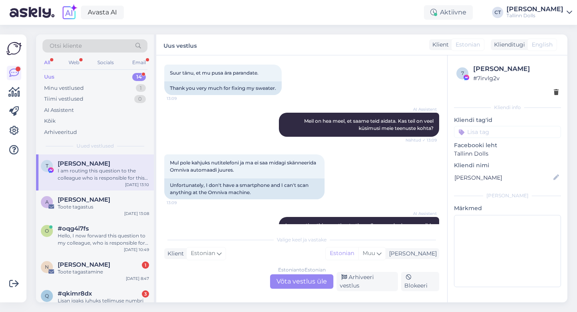
scroll to position [1387, 0]
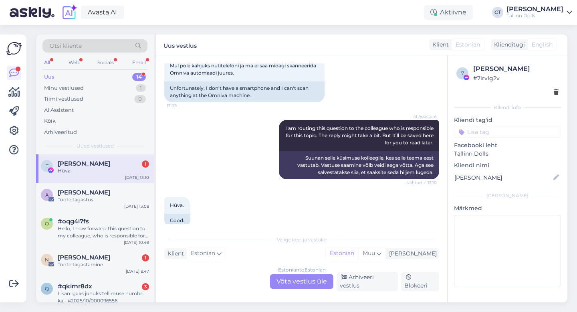
click at [290, 277] on div "Estonian to Estonian Võta vestlus üle" at bounding box center [301, 281] width 63 height 14
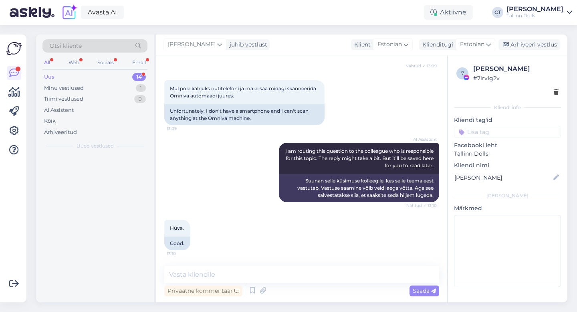
scroll to position [1356, 0]
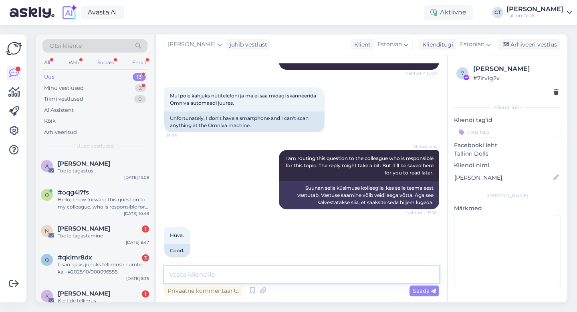
click at [290, 274] on textarea at bounding box center [301, 274] width 275 height 17
type textarea "Kas saate välja printida sildi? K"
type textarea "a"
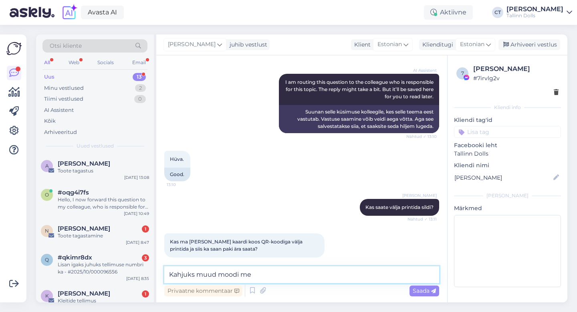
scroll to position [1467, 0]
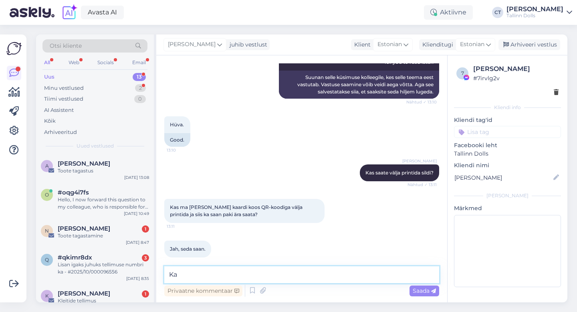
type textarea "K"
type textarea "S"
click at [355, 278] on textarea "Siis saate sildi välja printida ja automaadi juures seda skaneerida :)" at bounding box center [301, 274] width 275 height 17
type textarea "Siis saate sildi välja printida ja automaadi juures seda skanneerida :)"
click at [401, 273] on textarea "Siis saate sildi välja printida ja automaadi juures seda skanneerida :)" at bounding box center [301, 274] width 275 height 17
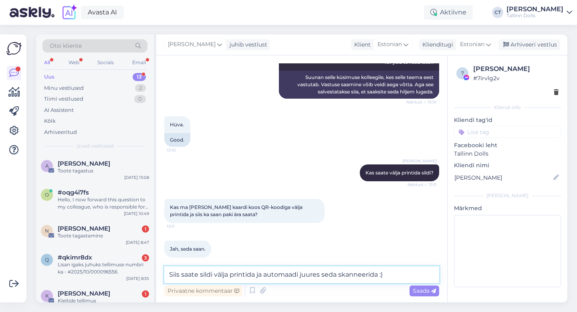
click at [387, 277] on textarea "Siis saate sildi välja printida ja automaadi juures seda skanneerida :)" at bounding box center [301, 274] width 275 height 17
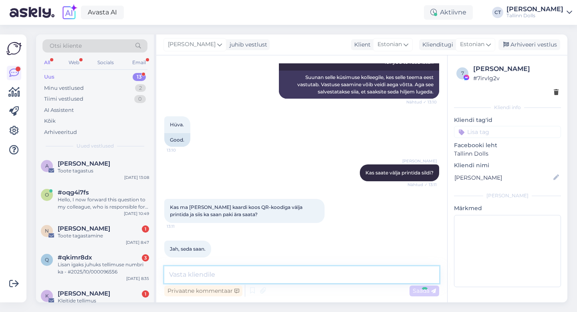
scroll to position [1509, 0]
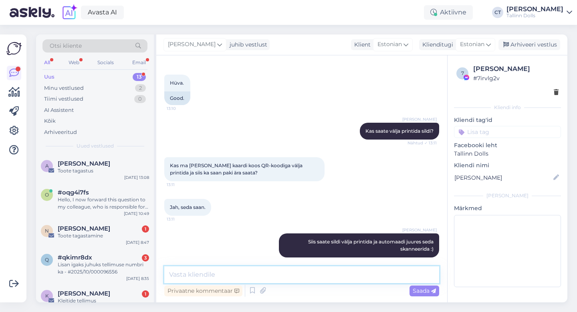
click at [342, 273] on textarea at bounding box center [301, 274] width 275 height 17
type textarea "S"
click at [112, 170] on div "Toote tagastus" at bounding box center [103, 170] width 91 height 7
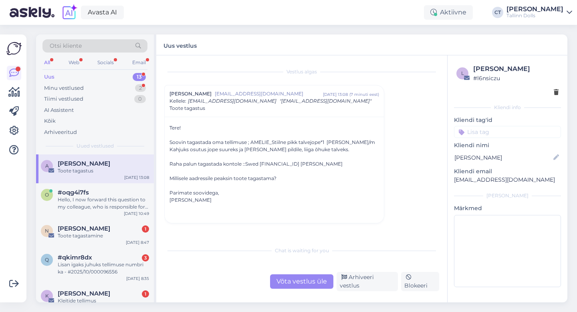
click at [284, 275] on div "Chat is waiting for you Võta vestlus üle Arhiveeri vestlus Blokeeri" at bounding box center [301, 266] width 275 height 49
click at [286, 254] on div "Chat is waiting for you" at bounding box center [301, 250] width 275 height 7
click at [287, 282] on div "Võta vestlus üle" at bounding box center [301, 281] width 63 height 14
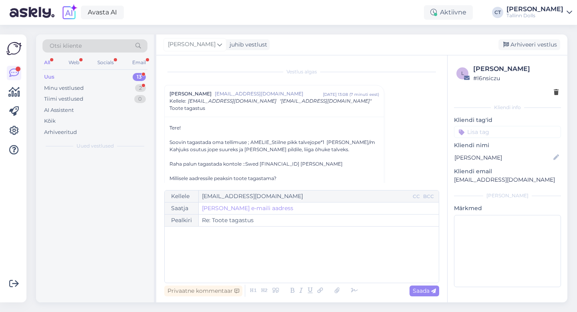
scroll to position [22, 0]
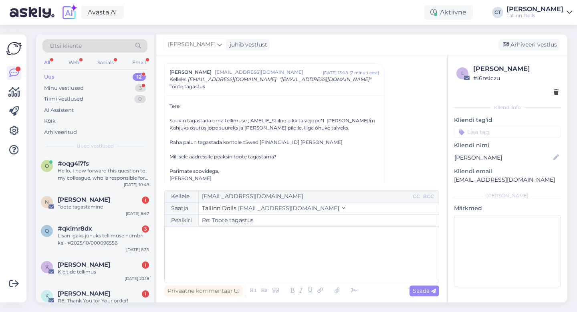
click at [285, 257] on div "﻿" at bounding box center [302, 254] width 266 height 48
drag, startPoint x: 537, startPoint y: 182, endPoint x: 451, endPoint y: 182, distance: 86.2
click at [451, 182] on div "l Annela Pastarus # l6nsiczu Kliendi info Kliendi tag'id Kliendi nimi [PERSON_N…" at bounding box center [508, 177] width 120 height 244
copy p "[EMAIL_ADDRESS][DOMAIN_NAME]"
click at [333, 287] on icon at bounding box center [337, 290] width 10 height 11
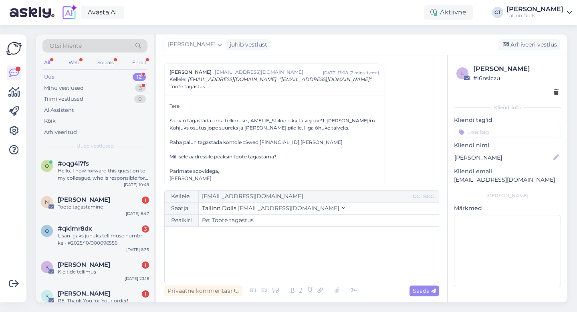
click at [277, 238] on p "﻿" at bounding box center [302, 234] width 266 height 8
click at [221, 253] on div "﻿" at bounding box center [302, 254] width 266 height 48
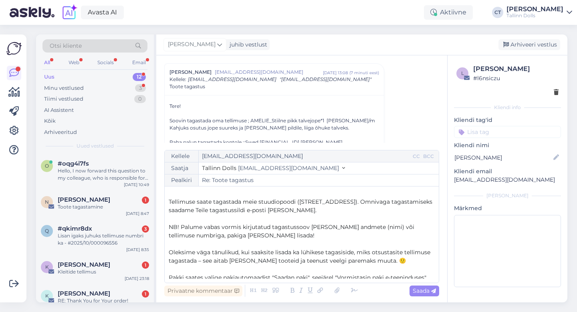
scroll to position [1, 0]
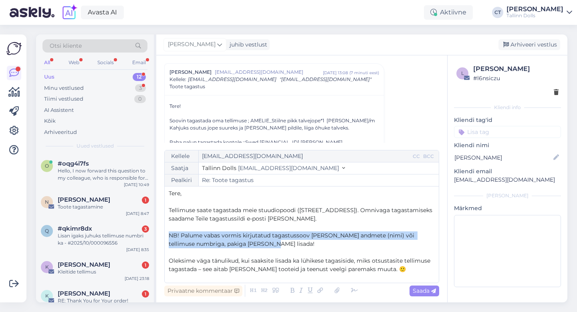
drag, startPoint x: 261, startPoint y: 243, endPoint x: 165, endPoint y: 234, distance: 96.3
click at [165, 234] on div "Kellele [EMAIL_ADDRESS][DOMAIN_NAME] CC BCC Saatja Tallinn Dolls [EMAIL_ADDRESS…" at bounding box center [301, 216] width 275 height 133
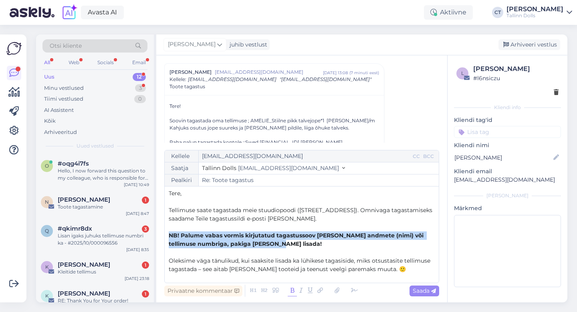
click at [288, 291] on icon at bounding box center [292, 290] width 9 height 11
click at [415, 290] on span "Saada" at bounding box center [424, 290] width 23 height 7
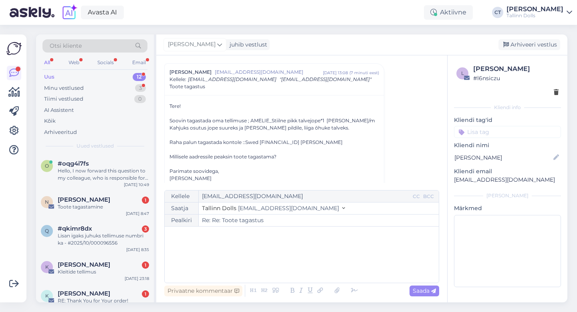
type input "Re: Toote tagastus"
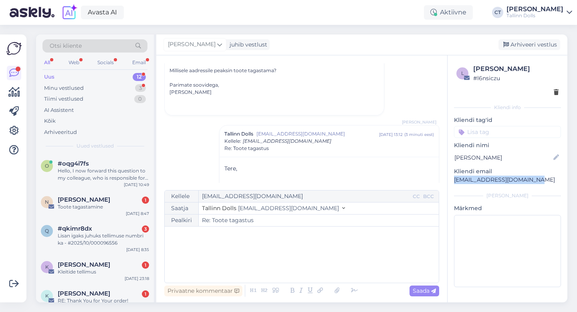
drag, startPoint x: 537, startPoint y: 180, endPoint x: 453, endPoint y: 180, distance: 83.4
click at [453, 180] on div "l Annela Pastarus # l6nsiczu Kliendi info Kliendi tag'id Kliendi nimi [PERSON_N…" at bounding box center [508, 177] width 120 height 244
copy p "[EMAIL_ADDRESS][DOMAIN_NAME]"
click at [538, 40] on div "Arhiveeri vestlus" at bounding box center [530, 44] width 62 height 11
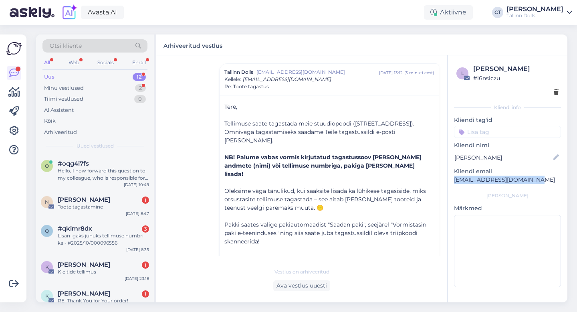
scroll to position [178, 0]
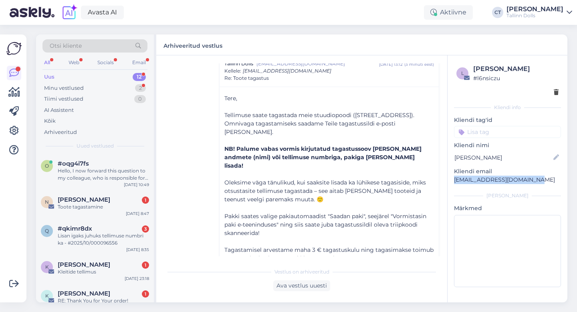
click at [50, 73] on div "Uus" at bounding box center [49, 77] width 10 height 8
click at [55, 89] on div "Minu vestlused" at bounding box center [64, 88] width 40 height 8
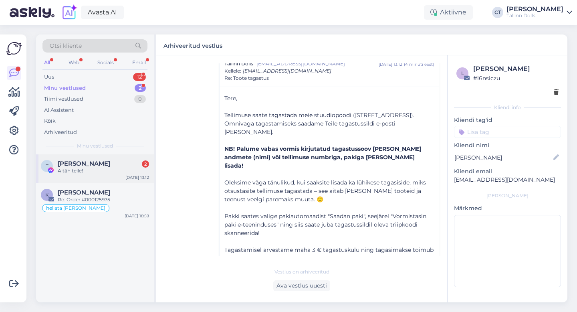
click at [78, 166] on span "[PERSON_NAME]" at bounding box center [84, 163] width 53 height 7
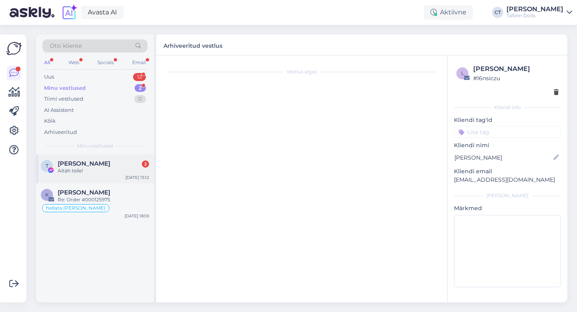
scroll to position [1578, 0]
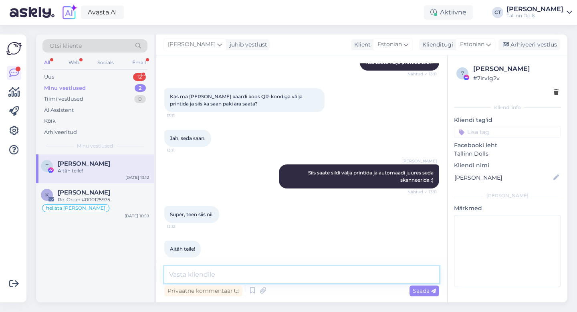
click at [316, 277] on textarea at bounding box center [301, 274] width 275 height 17
type textarea "P"
type textarea "Ikka :)"
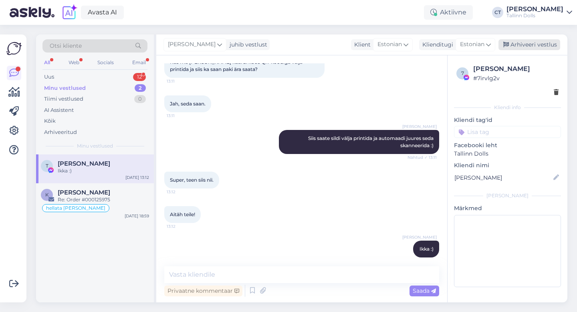
click at [550, 43] on div "Arhiveeri vestlus" at bounding box center [530, 44] width 62 height 11
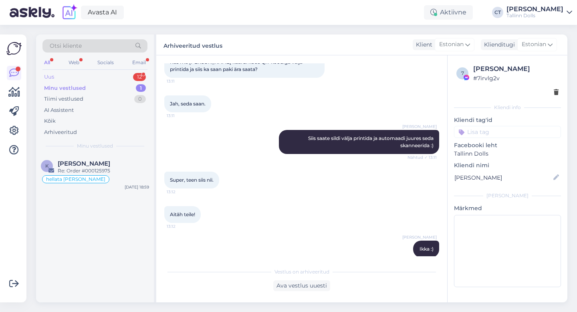
click at [76, 76] on div "Uus 12" at bounding box center [94, 76] width 105 height 11
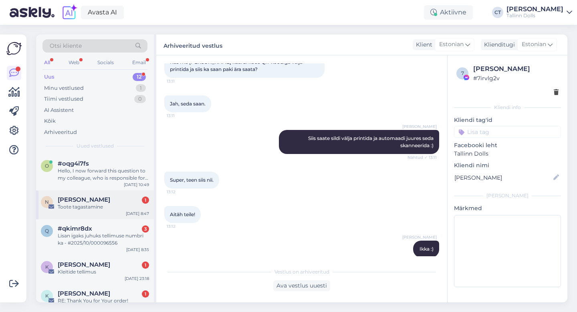
click at [83, 200] on span "[PERSON_NAME]" at bounding box center [84, 199] width 53 height 7
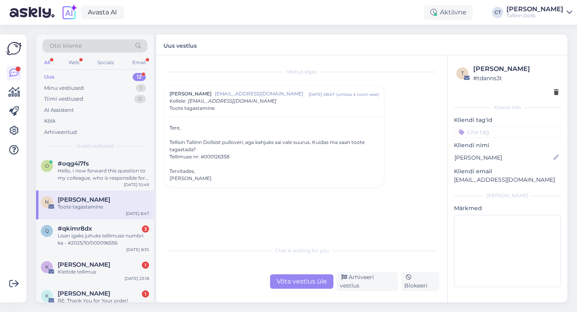
click at [298, 284] on div "Võta vestlus üle" at bounding box center [301, 281] width 63 height 14
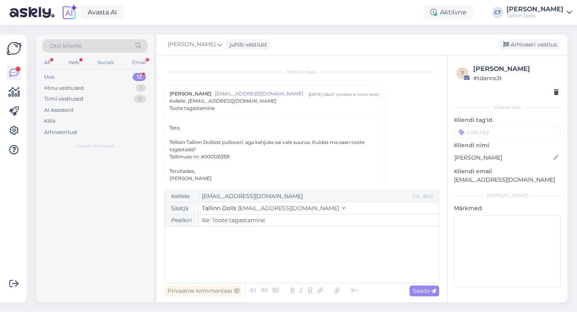
scroll to position [9, 0]
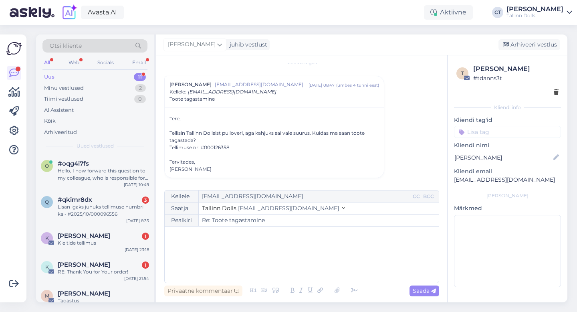
click at [298, 263] on div "﻿" at bounding box center [302, 254] width 266 height 48
click at [297, 260] on div "﻿" at bounding box center [302, 254] width 266 height 48
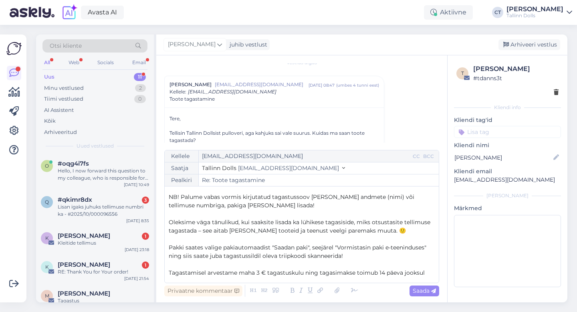
scroll to position [69, 0]
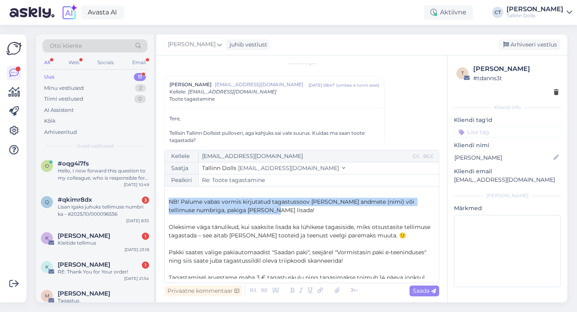
drag, startPoint x: 261, startPoint y: 209, endPoint x: 164, endPoint y: 200, distance: 97.8
click at [164, 200] on div "Vestlus algas Nele Uibo [EMAIL_ADDRESS][DOMAIN_NAME] [DATE] 08:47 ( umbes 4 tun…" at bounding box center [301, 178] width 291 height 247
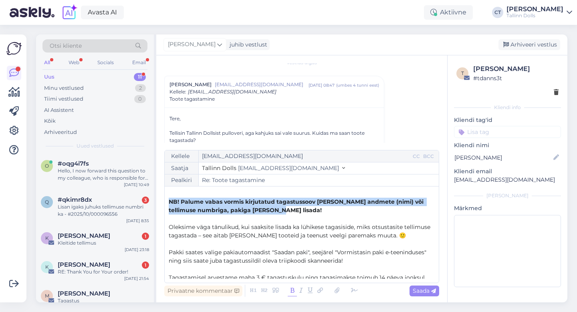
click at [293, 290] on icon at bounding box center [292, 290] width 9 height 11
click at [292, 211] on p "NB! Palume vabas vormis kirjutatud tagastussoov [PERSON_NAME] andmete (nimi) võ…" at bounding box center [302, 206] width 266 height 17
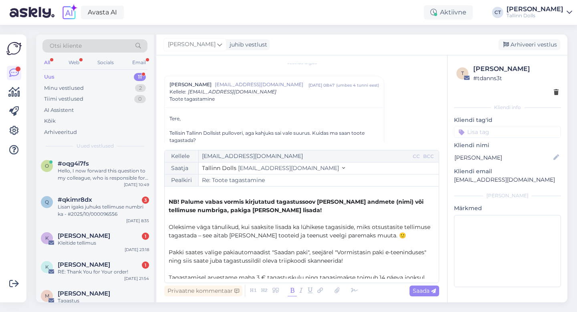
click at [315, 201] on span "NB! Palume vabas vormis kirjutatud tagastussoov [PERSON_NAME] andmete (nimi) võ…" at bounding box center [297, 206] width 257 height 16
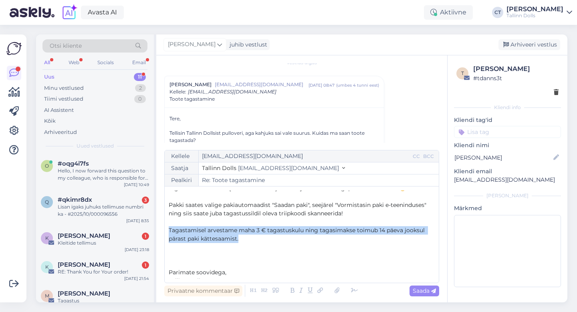
drag, startPoint x: 267, startPoint y: 238, endPoint x: 158, endPoint y: 232, distance: 109.2
click at [157, 232] on div "Vestlus algas Nele Uibo [EMAIL_ADDRESS][DOMAIN_NAME] [DATE] 08:47 ( umbes 4 tun…" at bounding box center [301, 178] width 291 height 247
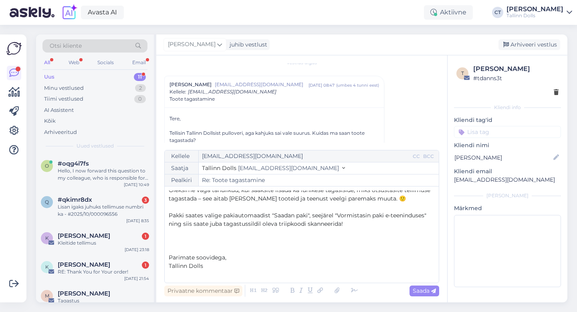
click at [204, 278] on p "﻿" at bounding box center [302, 274] width 266 height 8
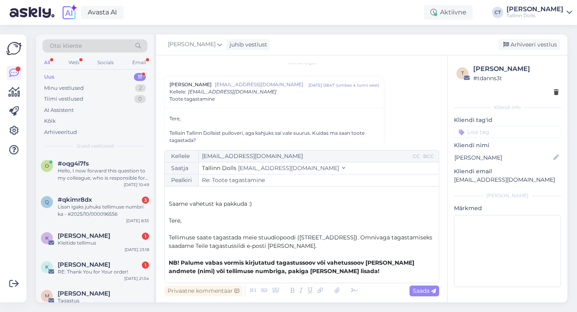
scroll to position [0, 0]
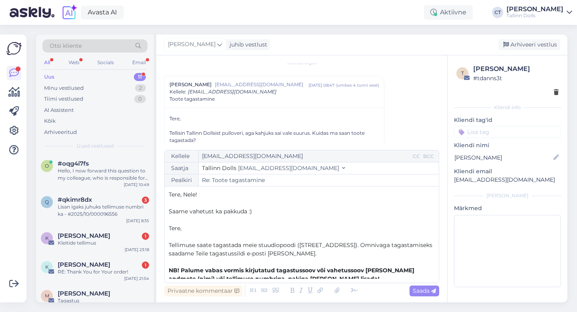
click at [190, 235] on p "﻿" at bounding box center [302, 236] width 266 height 8
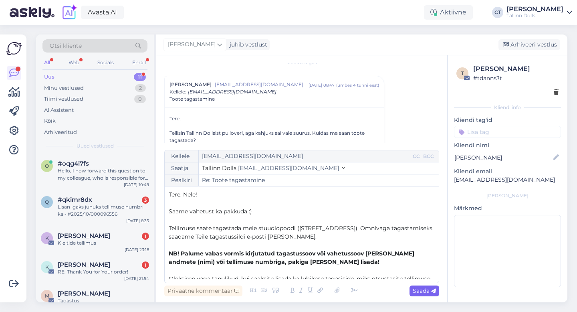
click at [429, 290] on span "Saada" at bounding box center [424, 290] width 23 height 7
type input "Re: Toote tagastamine"
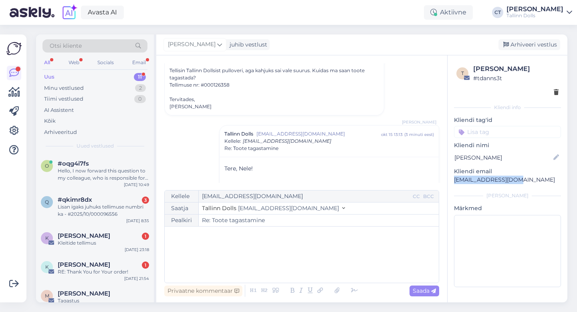
drag, startPoint x: 517, startPoint y: 179, endPoint x: 450, endPoint y: 178, distance: 67.0
click at [450, 178] on div "t [PERSON_NAME] # tdanns3t Kliendi info Kliendi tag'id Kliendi [PERSON_NAME] em…" at bounding box center [508, 177] width 120 height 244
copy p "[EMAIL_ADDRESS][DOMAIN_NAME]"
click at [549, 44] on div "Arhiveeri vestlus" at bounding box center [530, 44] width 62 height 11
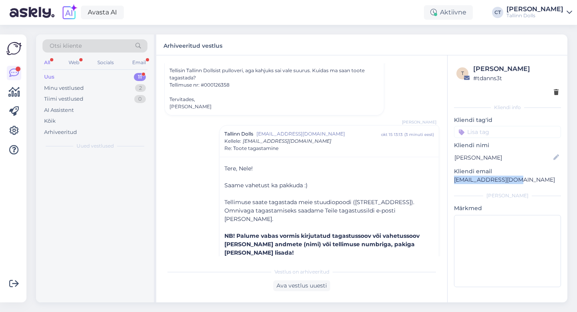
scroll to position [133, 0]
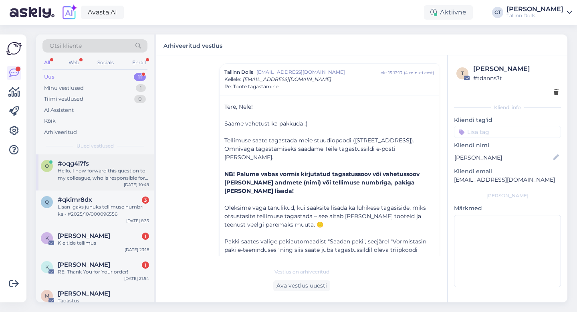
click at [103, 175] on div "Hello, I now forward this question to my colleague, who is responsible for this…" at bounding box center [103, 174] width 91 height 14
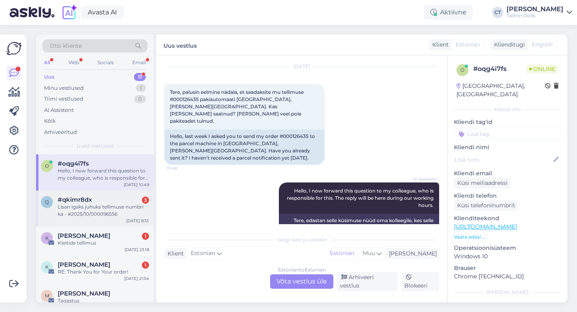
click at [97, 203] on div "Lisan igaks juhuks tellimuse numbri ka - #2025/10/000096556" at bounding box center [103, 210] width 91 height 14
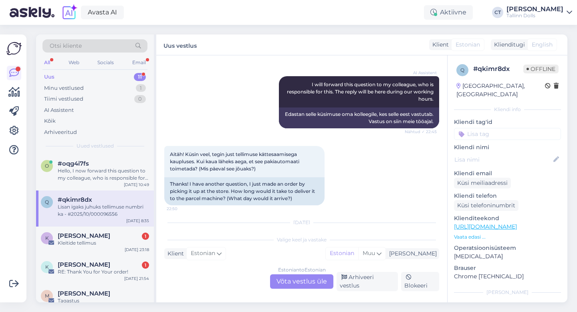
scroll to position [231, 0]
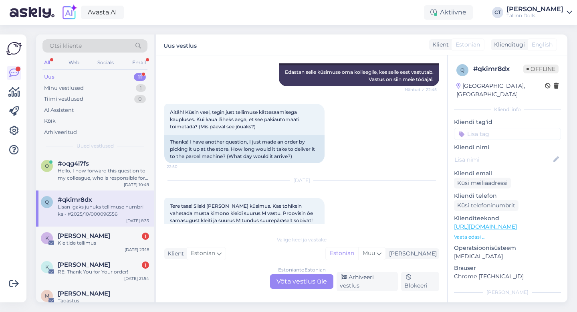
click at [296, 279] on div "Estonian to Estonian Võta vestlus üle" at bounding box center [301, 281] width 63 height 14
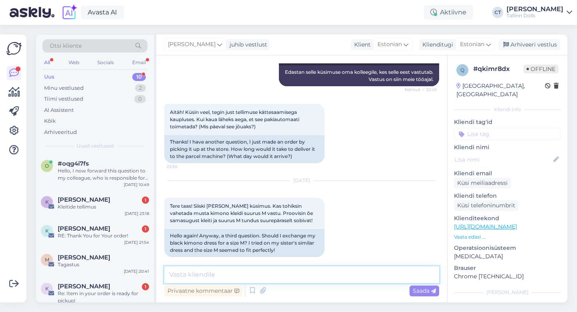
click at [296, 271] on textarea at bounding box center [301, 274] width 275 height 17
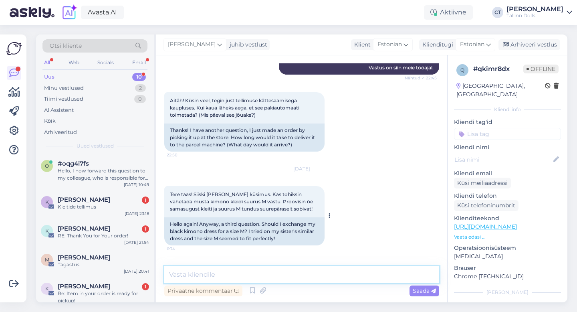
scroll to position [245, 0]
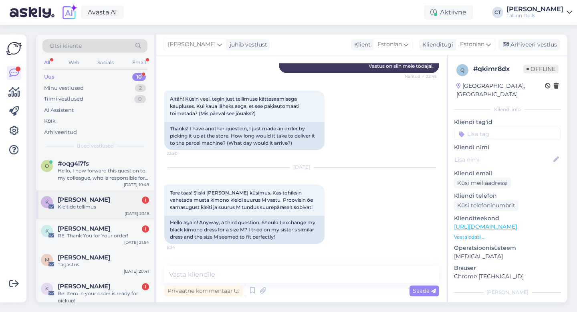
click at [111, 213] on div "K [PERSON_NAME] 1 Kleitide tellimus [DATE] 23:18" at bounding box center [95, 204] width 118 height 29
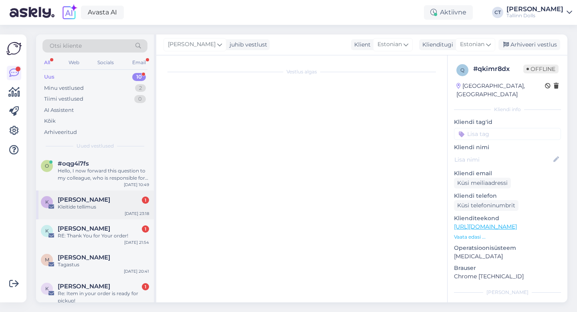
scroll to position [0, 0]
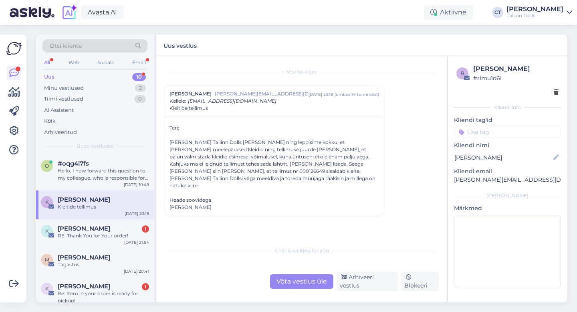
click at [286, 282] on div "Võta vestlus üle" at bounding box center [301, 281] width 63 height 14
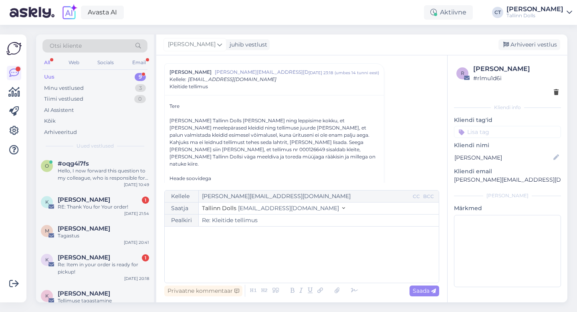
click at [284, 265] on div "﻿" at bounding box center [302, 254] width 266 height 48
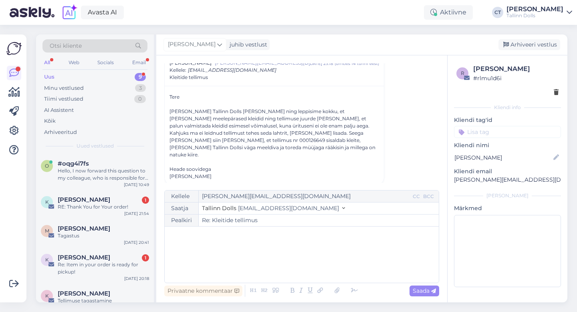
click at [263, 247] on div "﻿" at bounding box center [302, 254] width 266 height 48
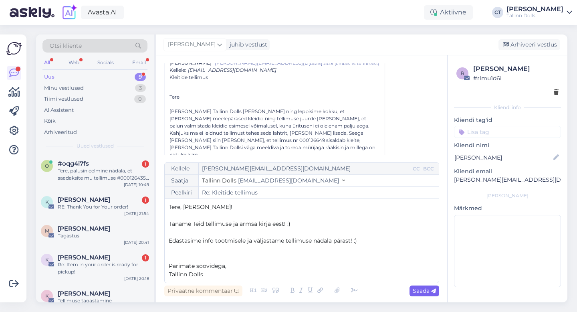
click at [430, 290] on span "Saada" at bounding box center [424, 290] width 23 height 7
type input "Re: Kleitide tellimus"
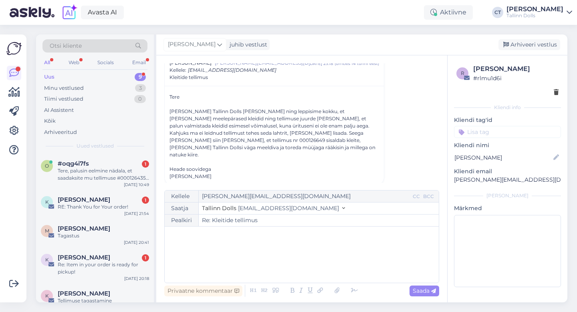
scroll to position [93, 0]
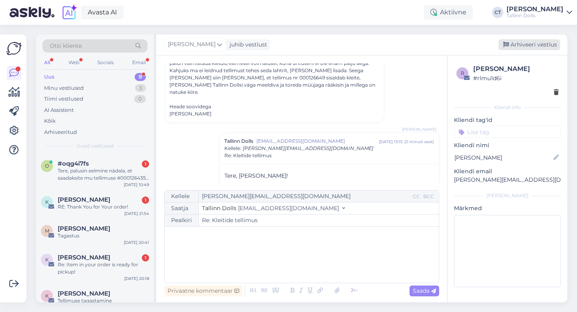
click at [530, 44] on div "Arhiveeri vestlus" at bounding box center [530, 44] width 62 height 11
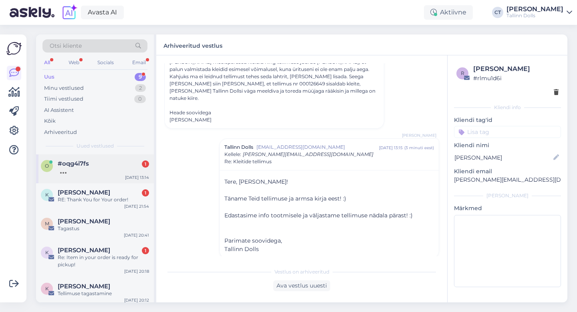
click at [105, 173] on div at bounding box center [103, 170] width 91 height 7
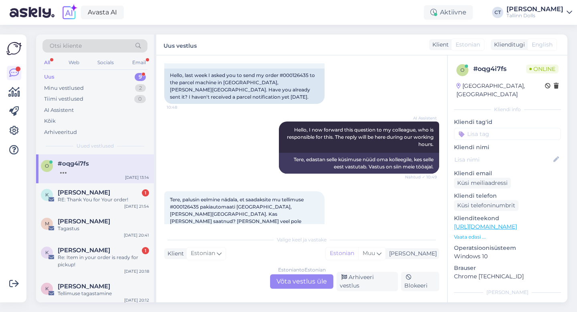
scroll to position [106, 0]
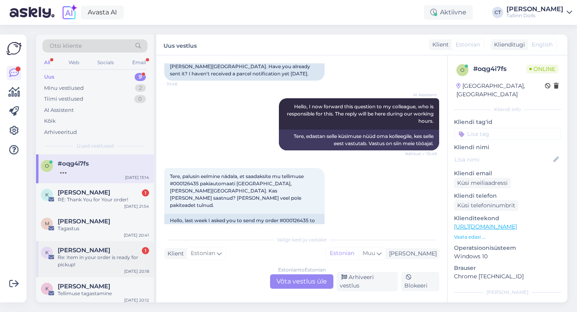
click at [86, 257] on div "Re: Item in your order is ready for pickup!" at bounding box center [103, 261] width 91 height 14
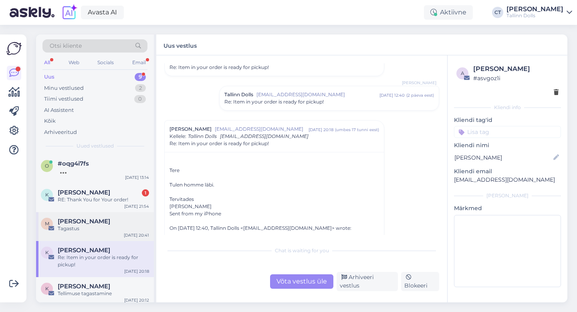
scroll to position [34, 0]
click at [270, 96] on span "[EMAIL_ADDRESS][DOMAIN_NAME]" at bounding box center [318, 93] width 123 height 7
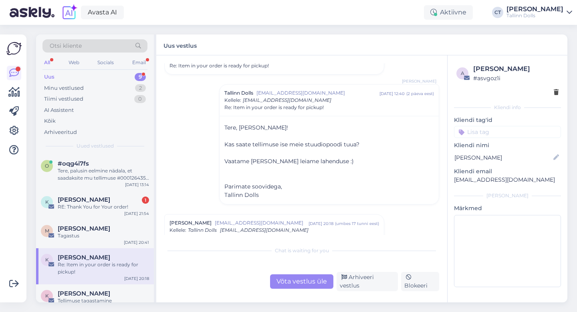
scroll to position [0, 0]
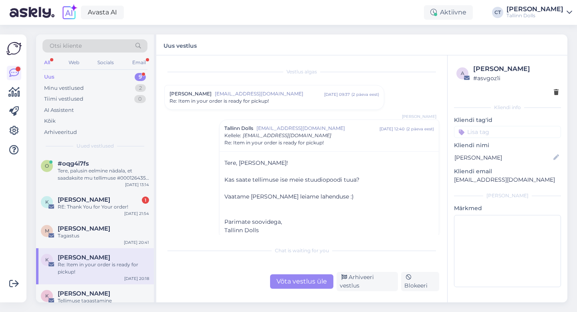
click at [280, 100] on div "Re: Item in your order is ready for pickup!" at bounding box center [275, 100] width 210 height 7
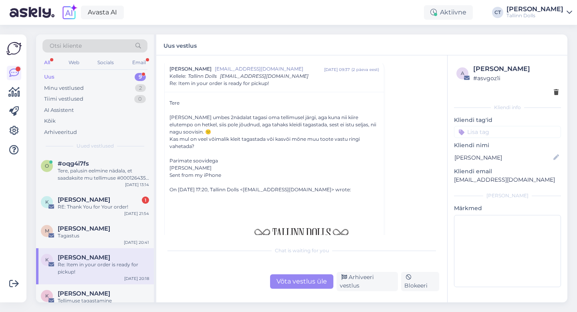
scroll to position [26, 0]
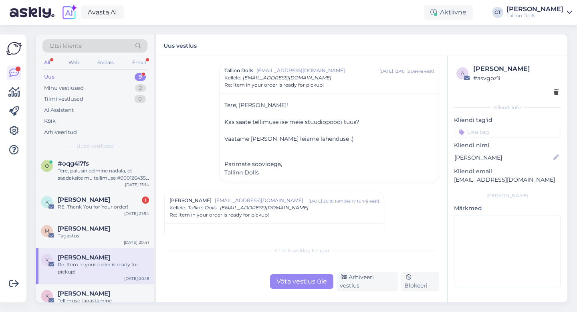
click at [293, 284] on div "Võta vestlus üle" at bounding box center [301, 281] width 63 height 14
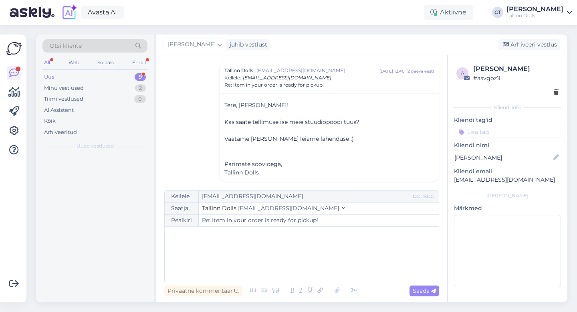
scroll to position [780, 0]
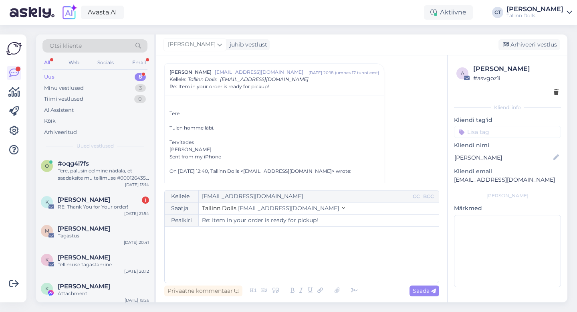
click at [292, 269] on div "﻿" at bounding box center [302, 254] width 266 height 48
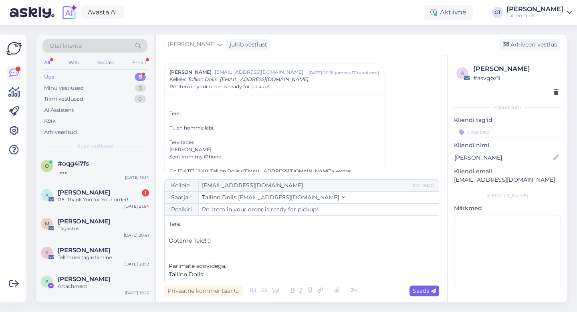
click at [419, 295] on div "Saada" at bounding box center [425, 290] width 30 height 11
type input "Re: Re: Item in your order is ready for pickup!"
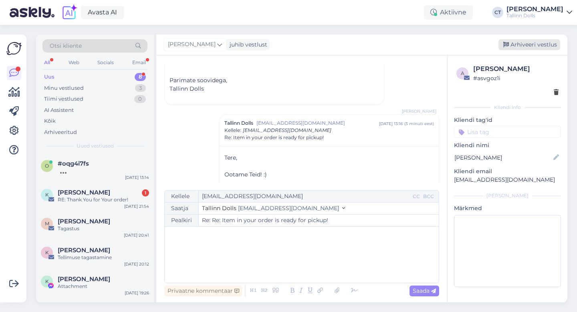
click at [525, 44] on div "Arhiveeri vestlus" at bounding box center [530, 44] width 62 height 11
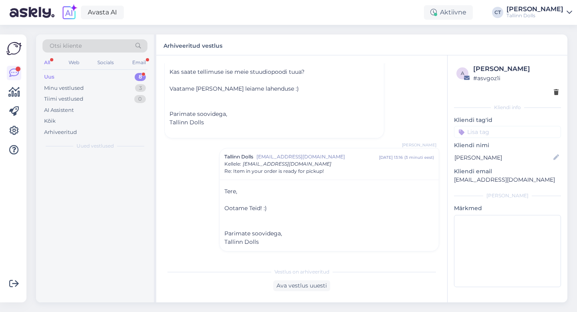
scroll to position [924, 0]
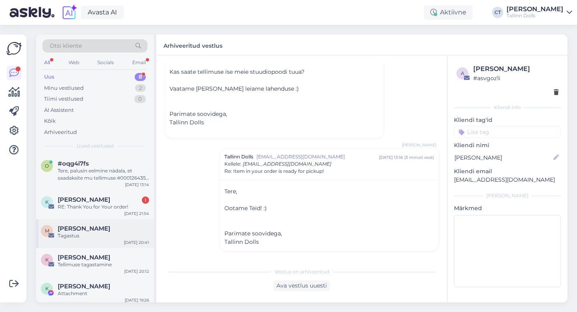
click at [108, 237] on div "Tagastus" at bounding box center [103, 235] width 91 height 7
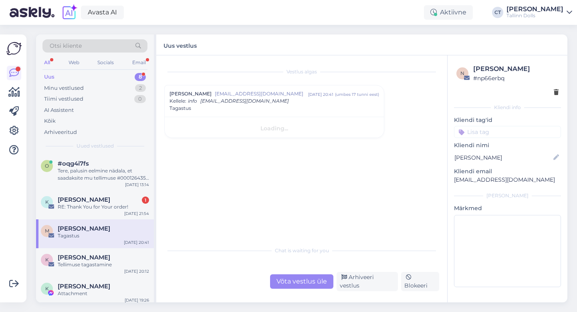
scroll to position [0, 0]
click at [287, 280] on div "Võta vestlus üle" at bounding box center [301, 281] width 63 height 14
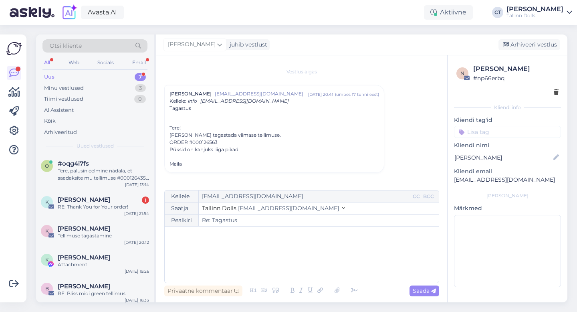
click at [289, 260] on div "﻿" at bounding box center [302, 254] width 266 height 48
click at [211, 267] on div "﻿" at bounding box center [302, 254] width 266 height 48
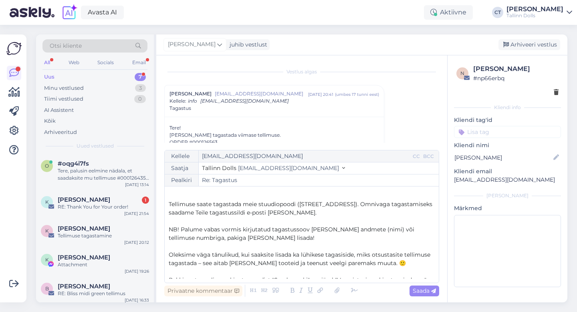
scroll to position [6, 0]
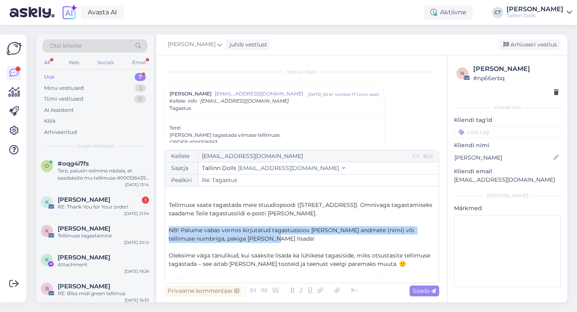
drag, startPoint x: 271, startPoint y: 239, endPoint x: 168, endPoint y: 228, distance: 103.5
click at [169, 228] on p "NB! Palume vabas vormis kirjutatud tagastussoov [PERSON_NAME] andmete (nimi) võ…" at bounding box center [302, 234] width 266 height 17
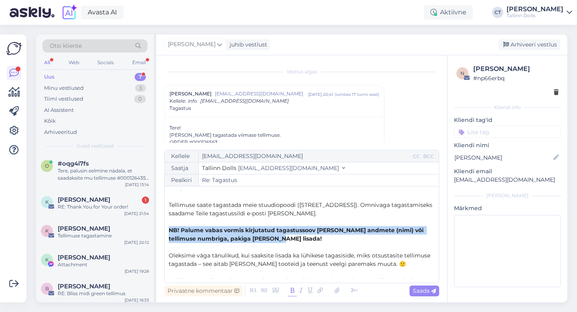
click at [293, 289] on icon at bounding box center [292, 290] width 9 height 11
click at [432, 291] on icon at bounding box center [433, 291] width 5 height 5
type input "Re: Tagastus"
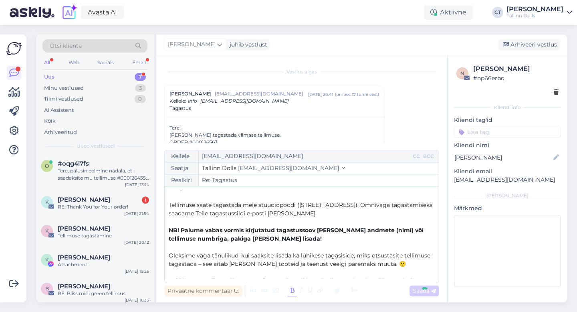
scroll to position [57, 0]
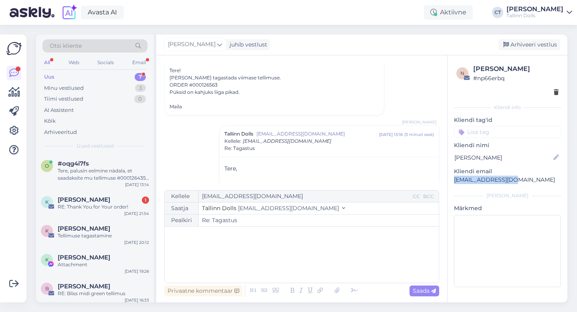
drag, startPoint x: 519, startPoint y: 180, endPoint x: 454, endPoint y: 179, distance: 64.5
click at [454, 179] on p "[EMAIL_ADDRESS][DOMAIN_NAME]" at bounding box center [507, 180] width 107 height 8
copy p "[EMAIL_ADDRESS][DOMAIN_NAME]"
click at [534, 41] on div "Arhiveeri vestlus" at bounding box center [530, 44] width 62 height 11
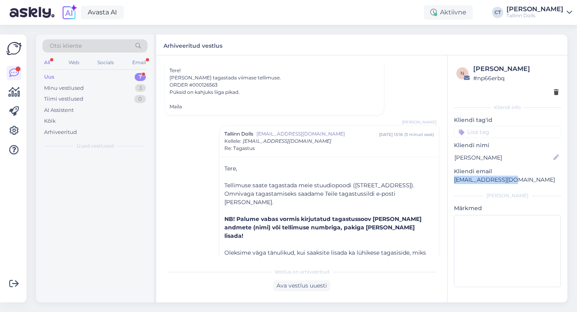
scroll to position [119, 0]
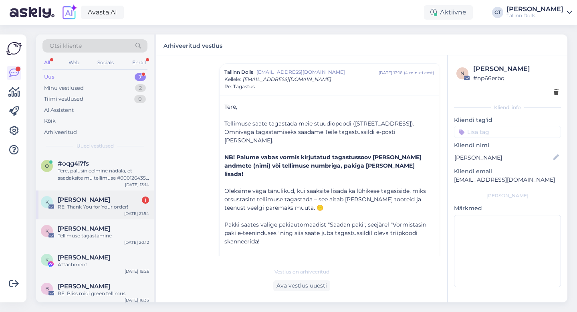
click at [82, 210] on div "K [PERSON_NAME] 1 RE: Thank You for Your order! [DATE] 21:54" at bounding box center [95, 204] width 118 height 29
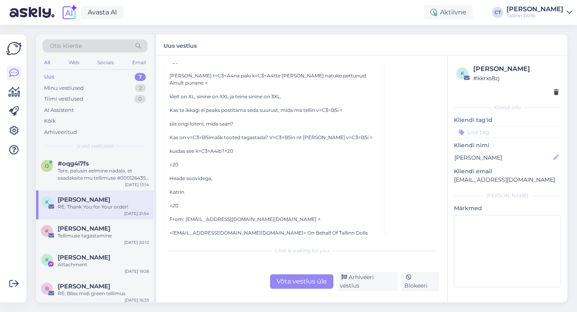
scroll to position [314, 0]
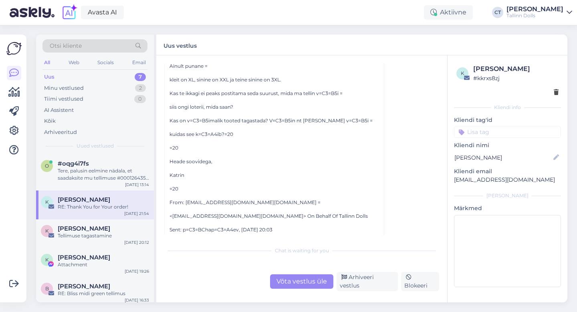
click at [290, 288] on div "Võta vestlus üle" at bounding box center [301, 281] width 63 height 14
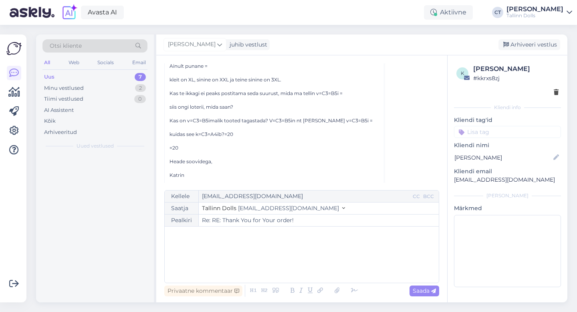
scroll to position [22, 0]
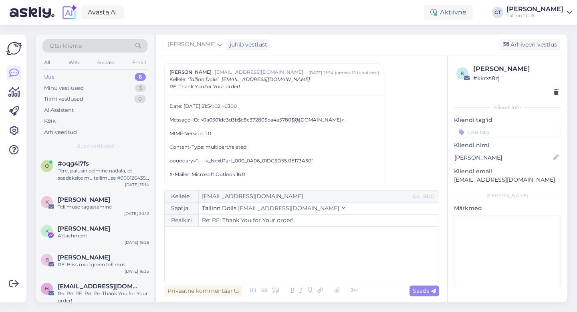
click at [294, 255] on div "﻿" at bounding box center [302, 254] width 266 height 48
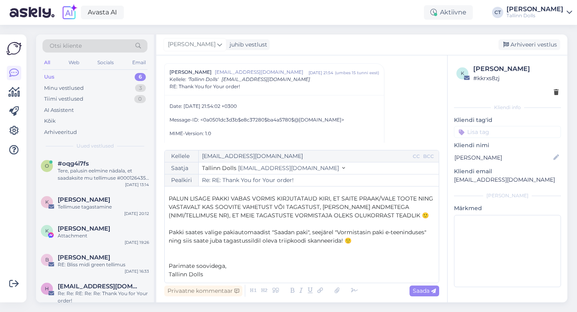
scroll to position [49, 0]
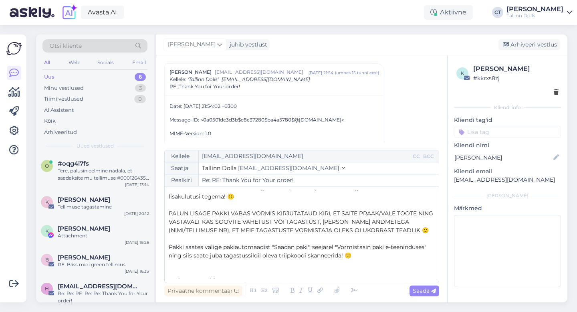
click at [382, 213] on span "PALUN LISAGE PAKKI VABAS VORMIS KIRJUTATAUD KIRI, ET SAITE PRAAK/VALE TOOTE NIN…" at bounding box center [302, 222] width 266 height 24
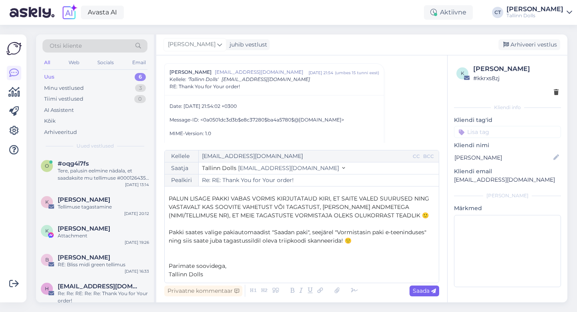
click at [425, 293] on span "Saada" at bounding box center [424, 290] width 23 height 7
type input "Re: Re: RE: Thank You for Your order!"
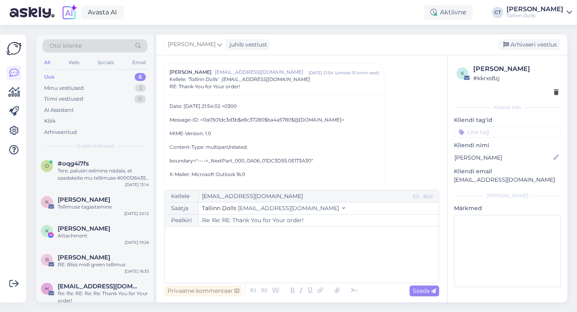
scroll to position [0, 0]
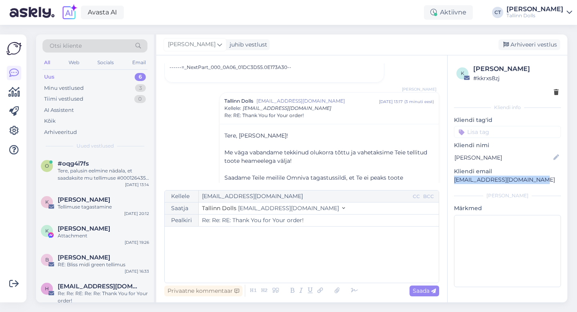
drag, startPoint x: 538, startPoint y: 178, endPoint x: 453, endPoint y: 178, distance: 85.8
click at [453, 178] on div "k [PERSON_NAME] # kkrxs8zj Kliendi info Kliendi tag'id Kliendi nimi [PERSON_NAM…" at bounding box center [508, 177] width 120 height 244
copy p "[EMAIL_ADDRESS][DOMAIN_NAME]"
click at [521, 45] on div "Arhiveeri vestlus" at bounding box center [530, 44] width 62 height 11
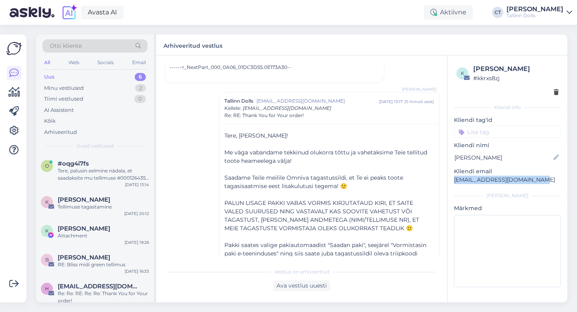
scroll to position [10747, 0]
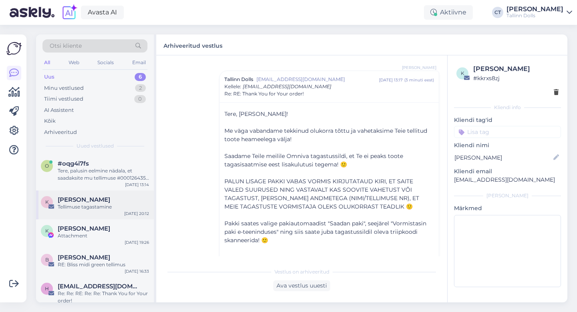
click at [103, 216] on div "K [PERSON_NAME] Tellimuse tagastamine [DATE] 20:12" at bounding box center [95, 204] width 118 height 29
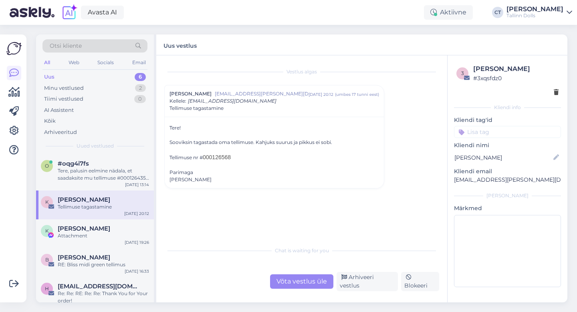
click at [301, 283] on div "Võta vestlus üle" at bounding box center [301, 281] width 63 height 14
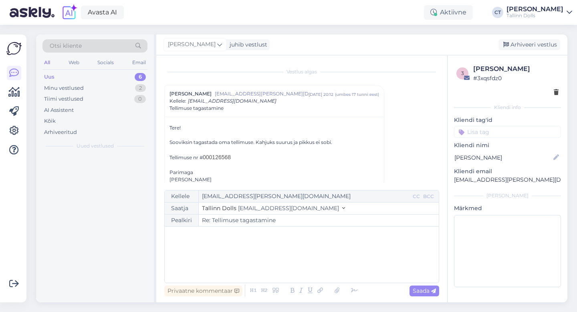
scroll to position [10, 0]
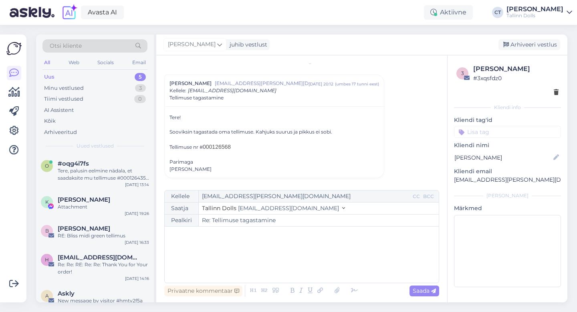
click at [309, 254] on div "﻿" at bounding box center [302, 254] width 266 height 48
drag, startPoint x: 530, startPoint y: 182, endPoint x: 454, endPoint y: 182, distance: 76.6
click at [454, 182] on p "[EMAIL_ADDRESS][PERSON_NAME][DOMAIN_NAME]" at bounding box center [507, 180] width 107 height 8
copy p "[EMAIL_ADDRESS][PERSON_NAME][DOMAIN_NAME]"
click at [232, 231] on p "﻿" at bounding box center [302, 234] width 266 height 8
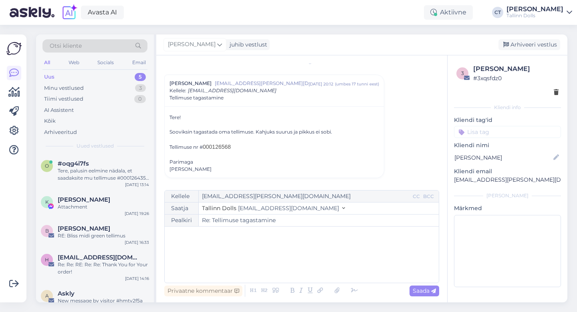
click at [220, 255] on div "﻿" at bounding box center [302, 254] width 266 height 48
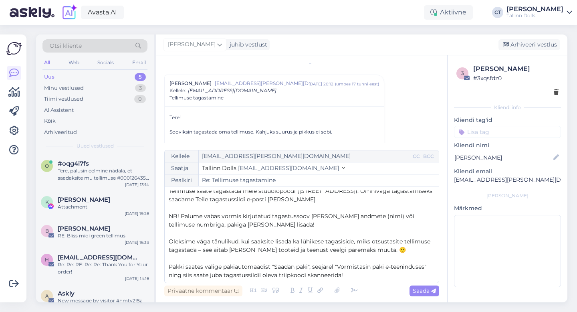
scroll to position [15, 0]
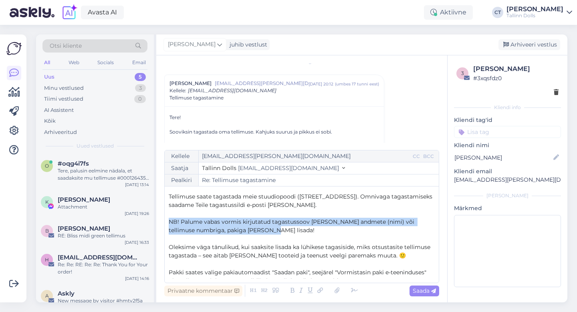
drag, startPoint x: 258, startPoint y: 230, endPoint x: 165, endPoint y: 218, distance: 94.2
click at [165, 218] on div "Kellele [EMAIL_ADDRESS][PERSON_NAME][DOMAIN_NAME] CC BCC Saatja Tallinn Dolls […" at bounding box center [301, 216] width 275 height 133
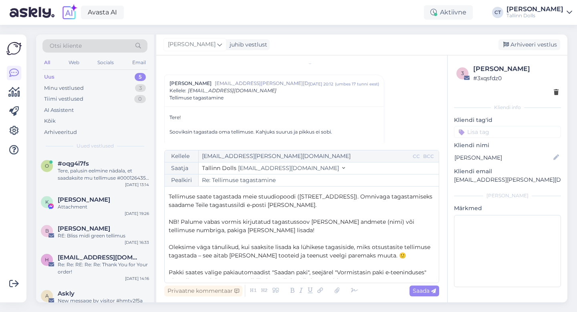
click at [285, 286] on div at bounding box center [304, 290] width 113 height 11
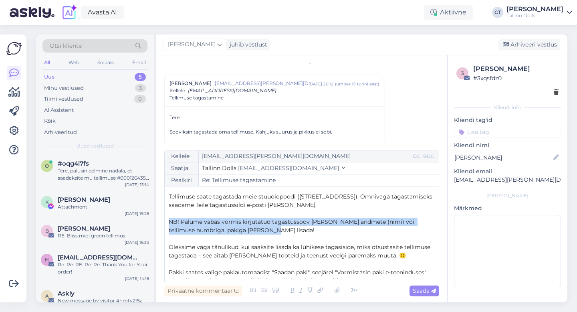
drag, startPoint x: 271, startPoint y: 227, endPoint x: 161, endPoint y: 215, distance: 110.1
click at [161, 215] on div "Vestlus [PERSON_NAME] [EMAIL_ADDRESS][PERSON_NAME][DOMAIN_NAME] [DATE] 20:12 ( …" at bounding box center [301, 178] width 291 height 247
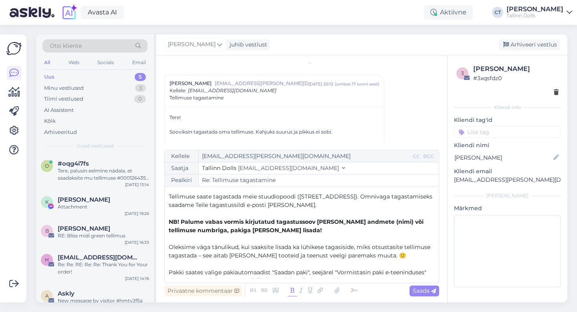
click at [289, 291] on icon at bounding box center [292, 290] width 9 height 11
click at [428, 293] on span "Saada" at bounding box center [424, 290] width 23 height 7
type input "Re: Tellimuse tagastamine"
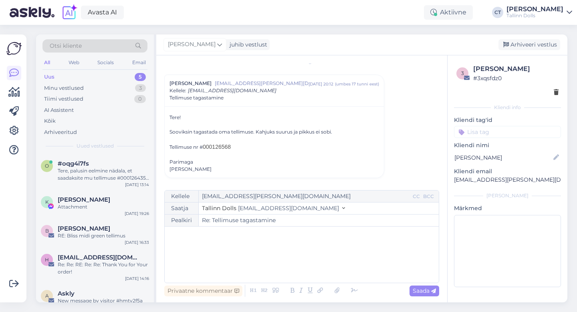
scroll to position [0, 0]
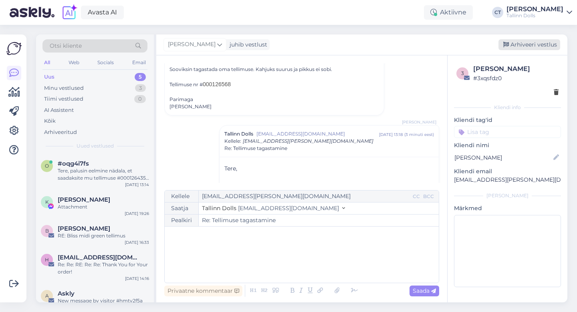
click at [534, 43] on div "Arhiveeri vestlus" at bounding box center [530, 44] width 62 height 11
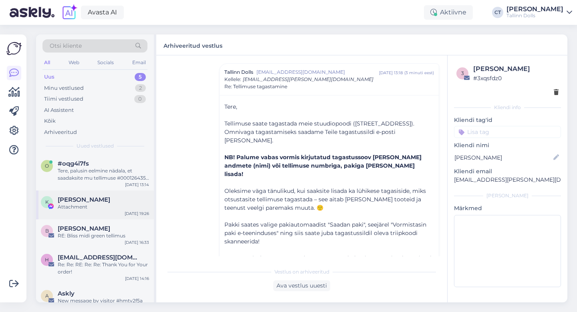
click at [114, 199] on div "[PERSON_NAME]" at bounding box center [103, 199] width 91 height 7
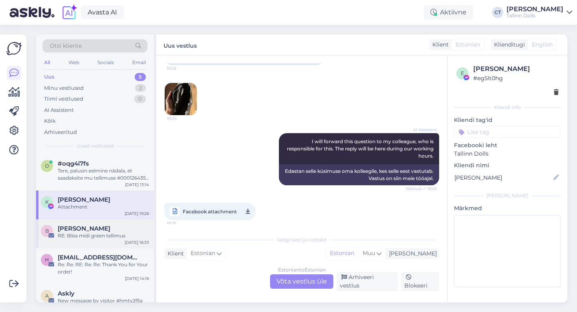
click at [87, 244] on div "B [PERSON_NAME] RE: [PERSON_NAME] midi green tellimus [DATE] 16:33" at bounding box center [95, 233] width 118 height 29
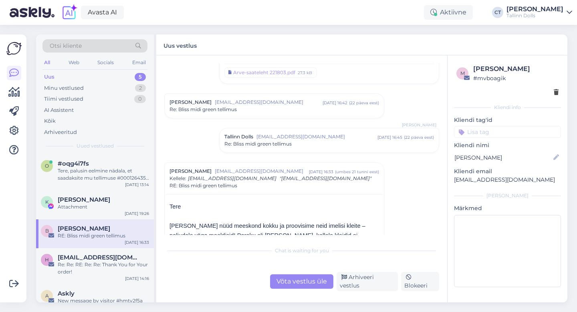
scroll to position [11, 0]
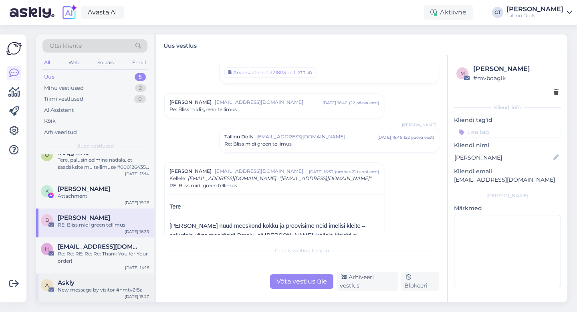
click at [87, 297] on div "A Askly New message by visitor #hmtv2f5a [DATE] 15:27" at bounding box center [95, 287] width 118 height 29
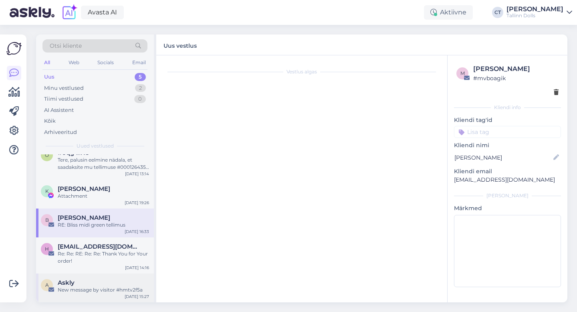
scroll to position [0, 0]
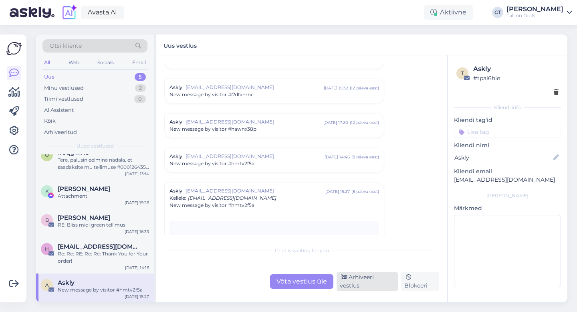
click at [360, 285] on div "Arhiveeri vestlus" at bounding box center [367, 281] width 61 height 19
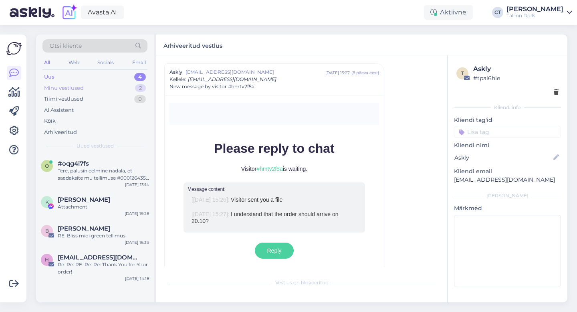
click at [89, 84] on div "Minu vestlused 2" at bounding box center [94, 88] width 105 height 11
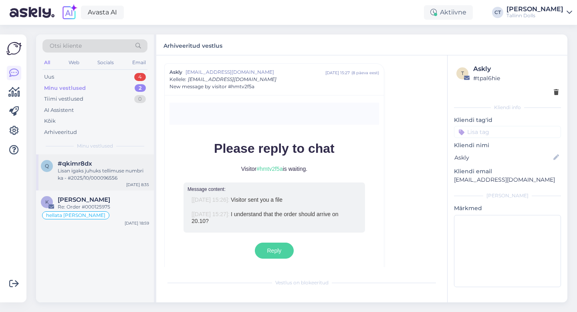
click at [86, 174] on div "Lisan igaks juhuks tellimuse numbri ka - #2025/10/000096556" at bounding box center [103, 174] width 91 height 14
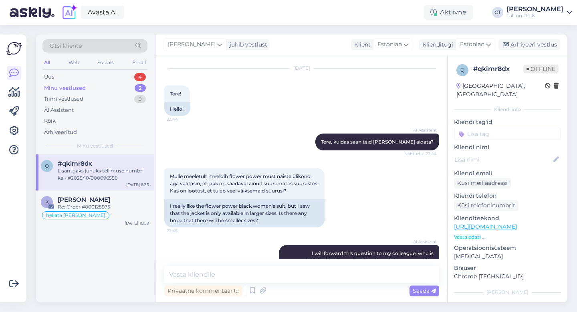
scroll to position [301, 0]
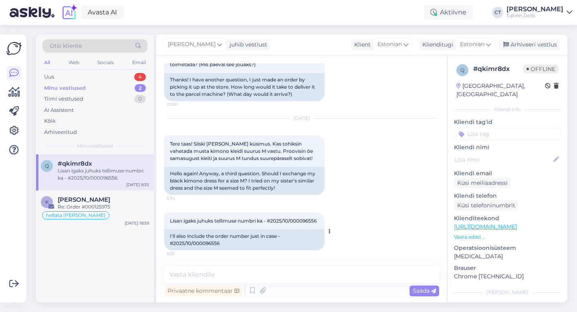
click at [225, 220] on div "Lisan igaks juhuks tellimuse numbri ka - #2025/10/000096556 8:35" at bounding box center [244, 220] width 160 height 17
click at [215, 281] on textarea at bounding box center [301, 274] width 275 height 17
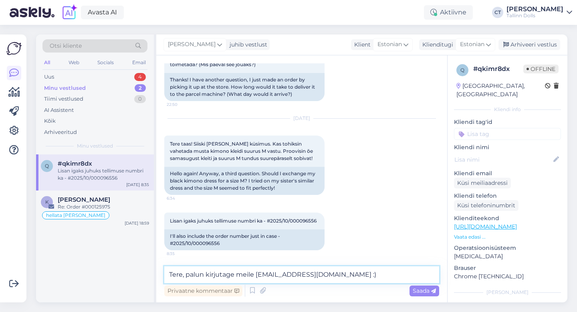
type textarea "Tere, palun kirjutage meile [EMAIL_ADDRESS][DOMAIN_NAME] :)"
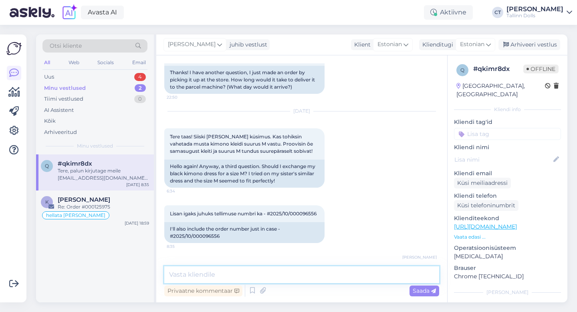
scroll to position [335, 0]
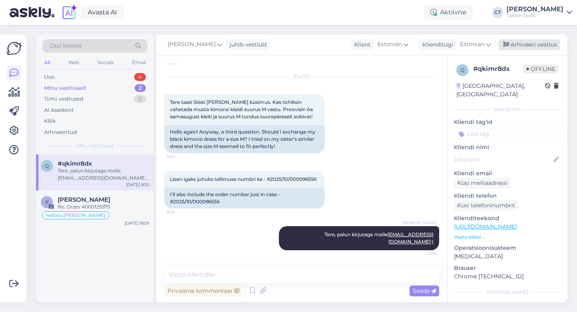
click at [519, 48] on div "Arhiveeri vestlus" at bounding box center [530, 44] width 62 height 11
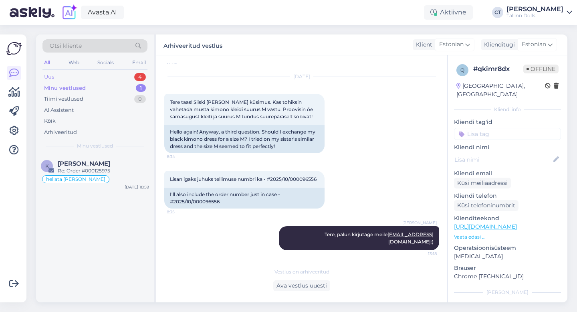
click at [67, 72] on div "Uus 4" at bounding box center [94, 76] width 105 height 11
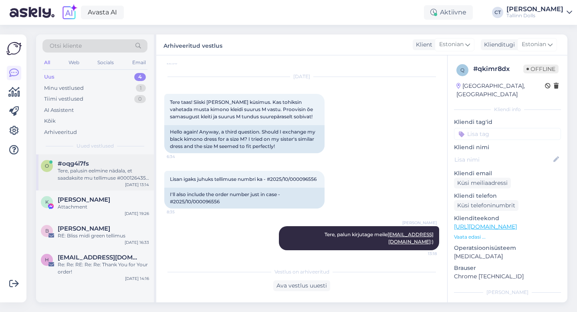
click at [88, 162] on span "#oqg4i7fs" at bounding box center [73, 163] width 31 height 7
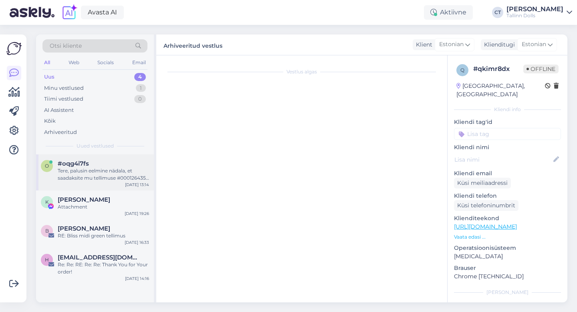
scroll to position [106, 0]
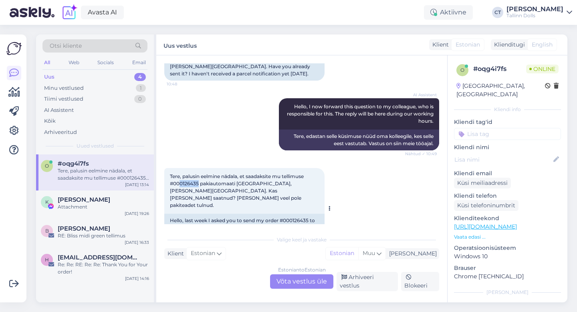
drag, startPoint x: 198, startPoint y: 170, endPoint x: 181, endPoint y: 169, distance: 17.3
click at [181, 173] on span "Tere, palusin eelmine nädala, et saadaksite mu tellimuse #000126435 pakiautomaa…" at bounding box center [237, 190] width 135 height 35
copy span "0126435"
click at [237, 117] on div "AI Assistent Hello, I now forward this question to my colleague, who is respons…" at bounding box center [301, 124] width 275 height 70
click at [315, 283] on div "Estonian to Estonian Võta vestlus üle" at bounding box center [301, 281] width 63 height 14
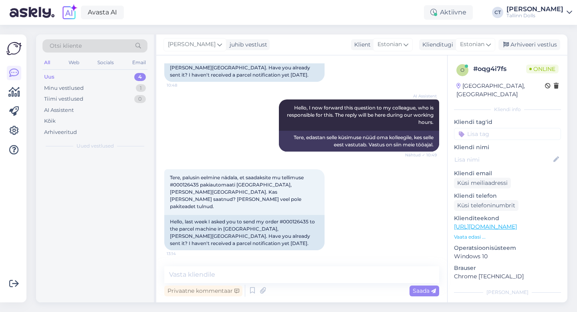
scroll to position [76, 0]
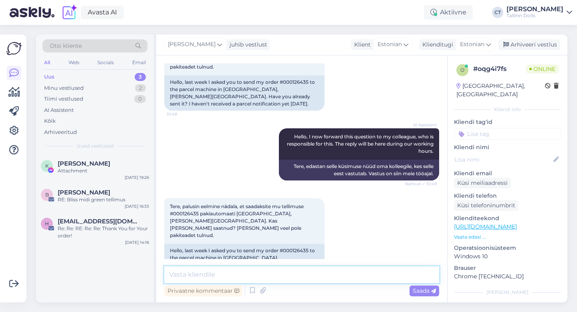
click at [315, 278] on textarea at bounding box center [301, 274] width 275 height 17
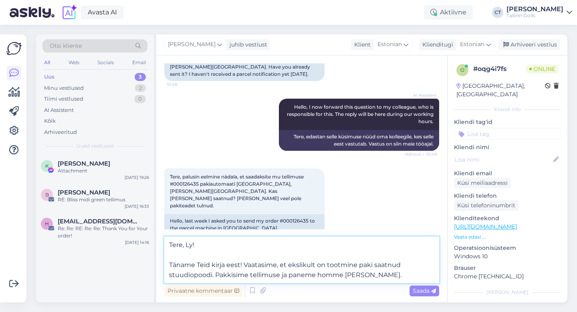
scroll to position [106, 0]
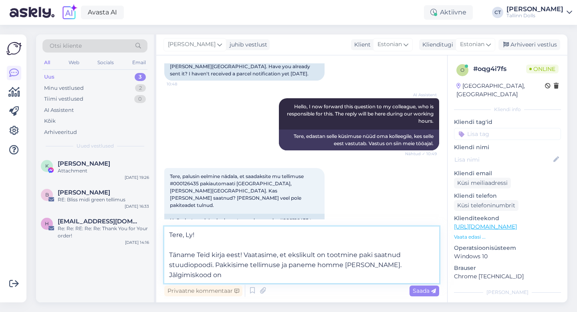
paste textarea "CC866970064EE"
click at [237, 278] on textarea "Tere, Ly! Täname Teid kirja eest! Vaatasime, et ekslikult on tootmine paki saat…" at bounding box center [301, 254] width 275 height 57
type textarea "Tere, Ly! Täname Teid kirja eest! Vaatasime, et ekslikult on tootmine paki saat…"
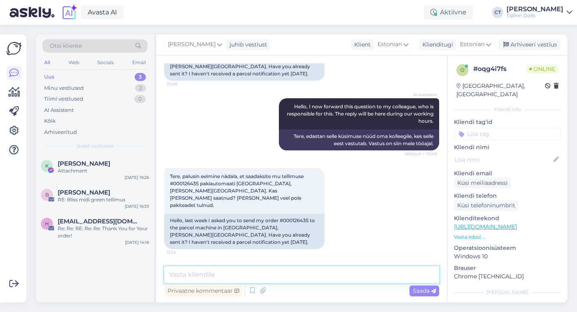
scroll to position [147, 0]
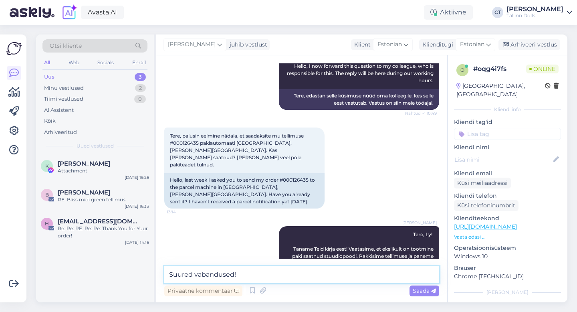
type textarea "Suured vabandused!"
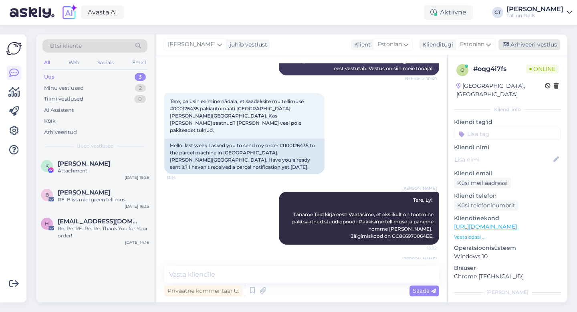
click at [526, 40] on div "Arhiveeri vestlus" at bounding box center [530, 44] width 62 height 11
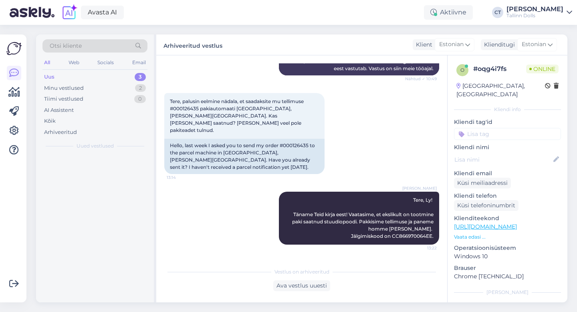
scroll to position [184, 0]
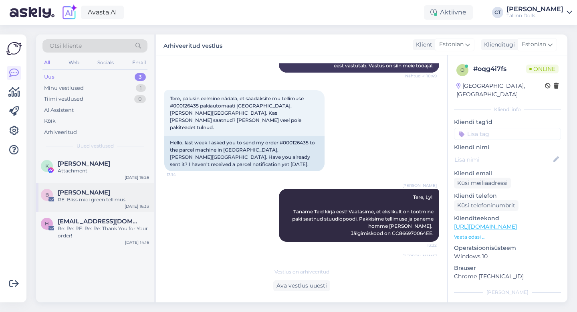
click at [107, 198] on div "RE: Bliss midi green tellimus" at bounding box center [103, 199] width 91 height 7
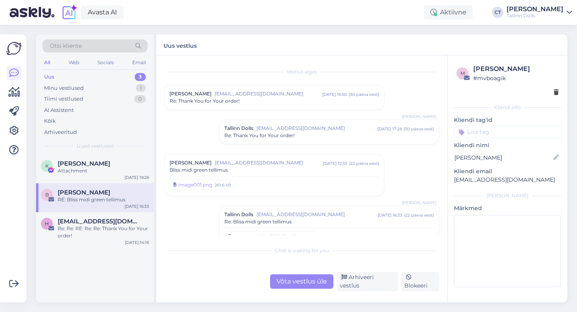
scroll to position [164, 0]
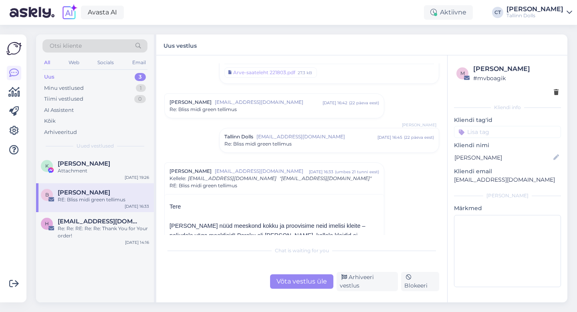
click at [285, 271] on div "Chat is waiting for you Võta vestlus üle Arhiveeri vestlus Blokeeri" at bounding box center [301, 266] width 275 height 49
click at [287, 281] on div "Võta vestlus üle" at bounding box center [301, 281] width 63 height 14
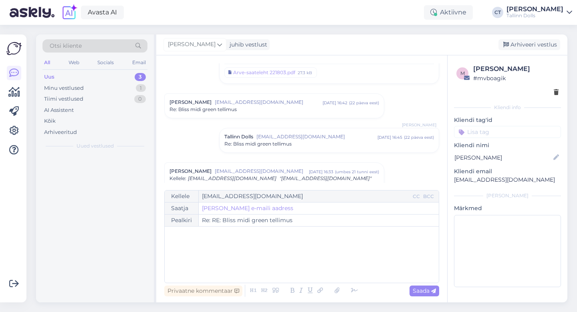
scroll to position [263, 0]
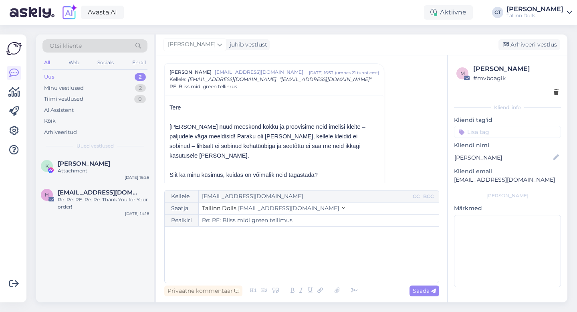
click at [291, 267] on div "﻿" at bounding box center [302, 254] width 266 height 48
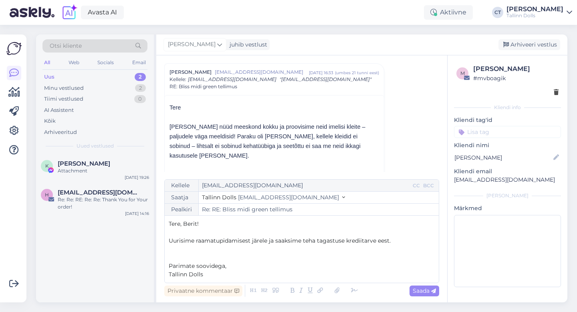
click at [416, 241] on p "Uurisime raamatupidamisest järele ja saaksime teha tagastuse krediitarve eest." at bounding box center [302, 240] width 266 height 8
click at [169, 240] on span "Uurisime raamatupidamisest järele ja saaksime teha tagastuse krediitarve eest." at bounding box center [280, 240] width 222 height 7
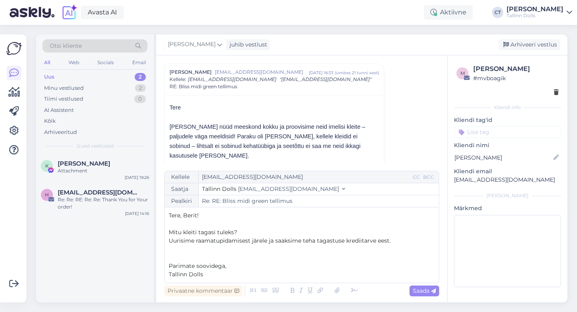
click at [405, 241] on p "Uurisime raamatupidamisest järele ja saaksime teha tagastuse krediitarve eest." at bounding box center [302, 240] width 266 height 8
drag, startPoint x: 396, startPoint y: 242, endPoint x: 276, endPoint y: 239, distance: 119.9
click at [276, 239] on p "Uurisime raamatupidamisest järele ja saaksime teha tagastuse krediitarve eest." at bounding box center [302, 240] width 266 height 8
click at [277, 241] on span "Uurisime raamatupidamisest järele ja vormirõivaste" at bounding box center [242, 240] width 146 height 7
click at [352, 242] on p "Uurisime raamatupidamisest järele ja firmale vormirõivaste" at bounding box center [302, 240] width 266 height 8
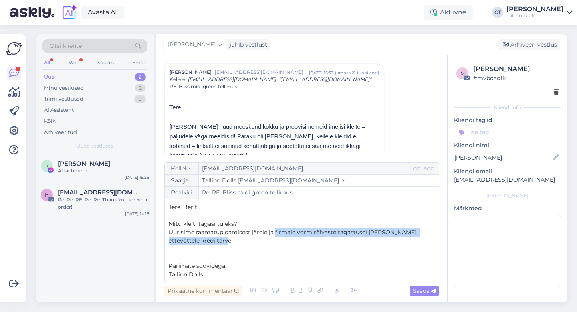
drag, startPoint x: 325, startPoint y: 239, endPoint x: 275, endPoint y: 230, distance: 51.2
click at [275, 230] on p "Uurisime raamatupidamisest järele ja firmale vormirõivaste tagastusel [PERSON_N…" at bounding box center [302, 236] width 266 height 17
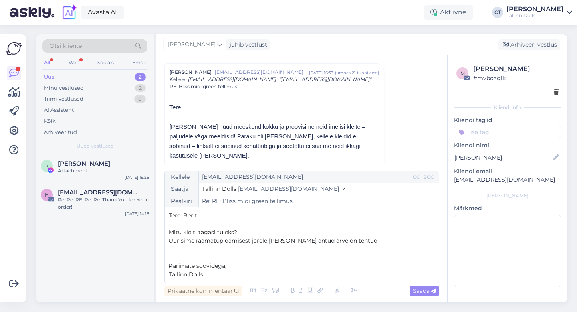
click at [170, 231] on span "Mitu kleiti tagasi tuleks?" at bounding box center [203, 231] width 69 height 7
drag, startPoint x: 265, startPoint y: 232, endPoint x: 164, endPoint y: 233, distance: 101.0
click at [164, 233] on div "Kellele [EMAIL_ADDRESS][DOMAIN_NAME] CC BCC Saatja Tallinn Dolls [EMAIL_ADDRESS…" at bounding box center [301, 227] width 275 height 112
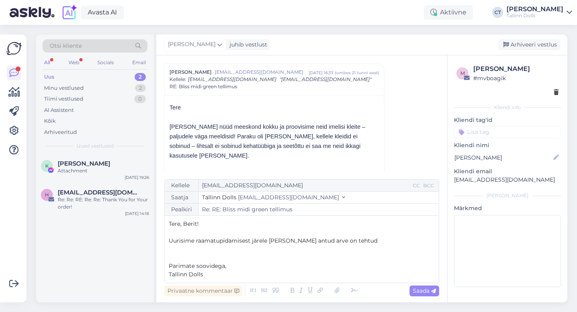
click at [364, 238] on p "Uurisime raamatupidamisest järele [PERSON_NAME] antud arve on tehtud" at bounding box center [302, 240] width 266 height 8
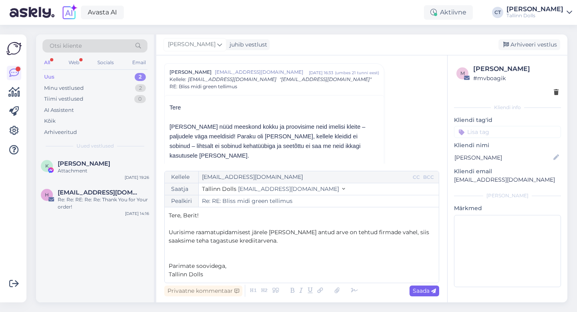
click at [435, 291] on icon at bounding box center [433, 291] width 5 height 5
type input "Re: Re: RE: Bliss midi green tellimus"
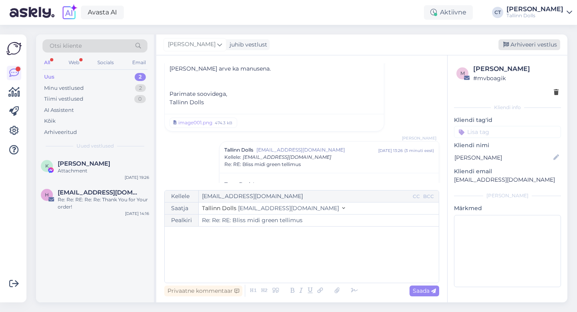
click at [531, 44] on div "Arhiveeri vestlus" at bounding box center [530, 44] width 62 height 11
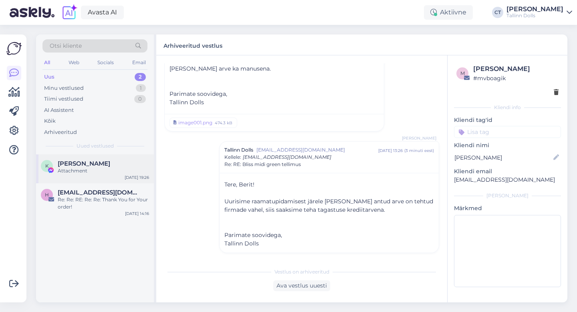
scroll to position [655, 0]
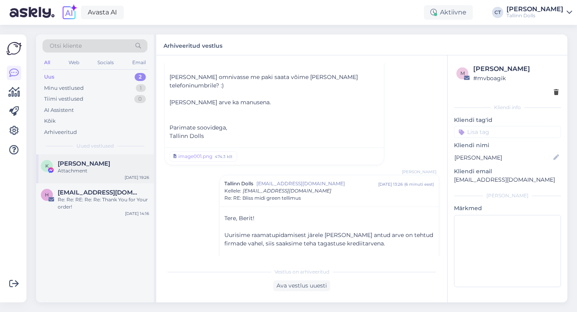
click at [79, 170] on div "Attachment" at bounding box center [103, 170] width 91 height 7
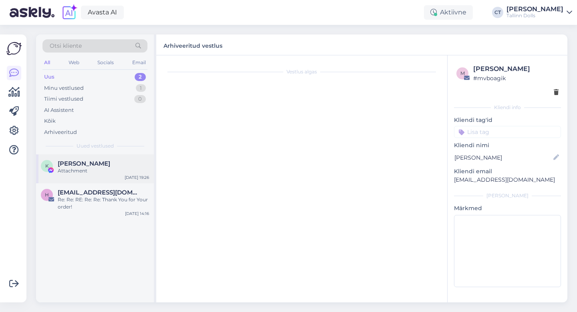
scroll to position [107, 0]
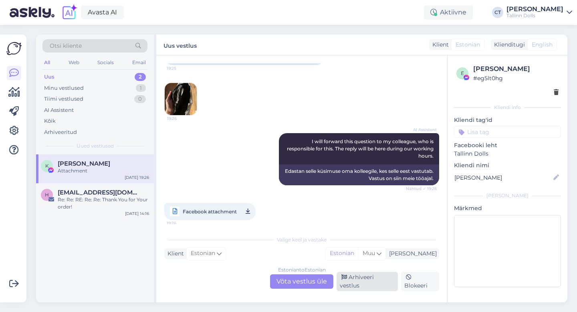
click at [388, 285] on div "Arhiveeri vestlus" at bounding box center [367, 281] width 61 height 19
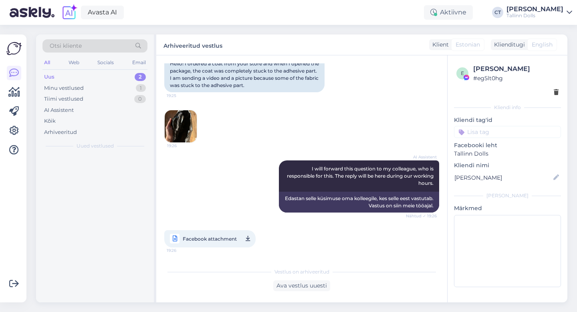
scroll to position [80, 0]
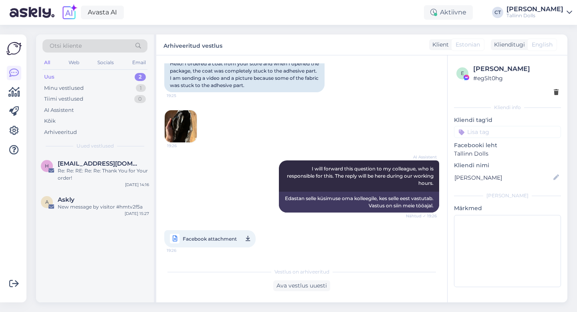
click at [89, 73] on div "Uus 2" at bounding box center [94, 76] width 105 height 11
click at [87, 209] on div "New message by visitor #hmtv2f5a" at bounding box center [103, 206] width 91 height 7
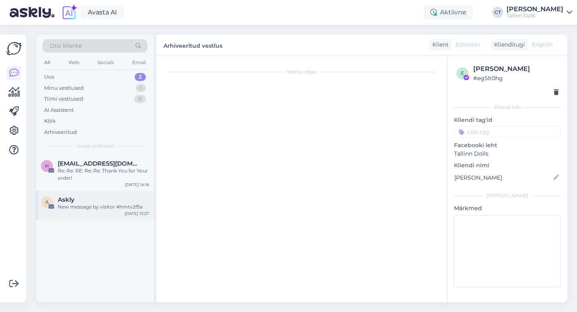
scroll to position [0, 0]
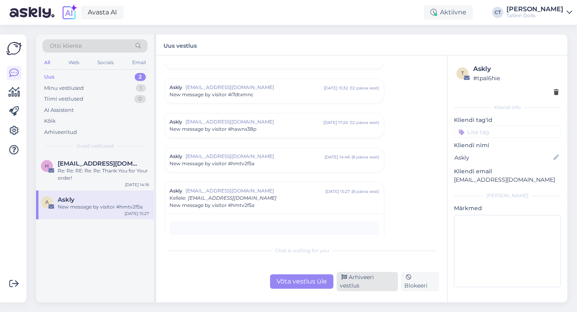
click at [355, 287] on div "Arhiveeri vestlus" at bounding box center [367, 281] width 61 height 19
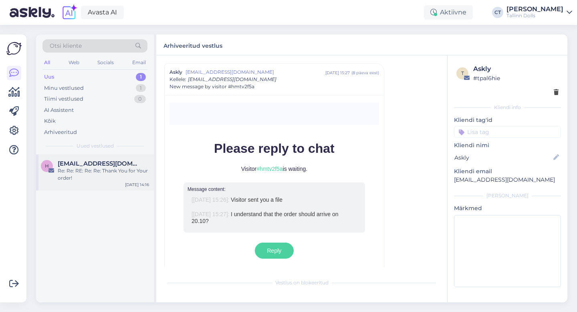
click at [106, 166] on span "[EMAIL_ADDRESS][DOMAIN_NAME]" at bounding box center [99, 163] width 83 height 7
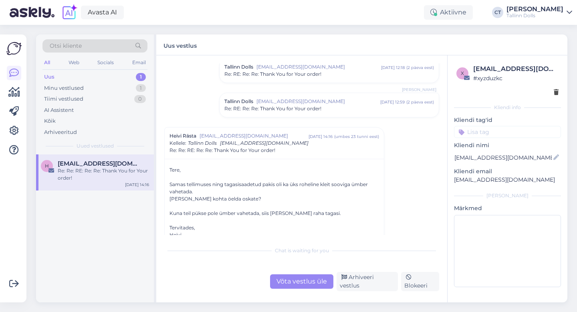
scroll to position [390, 0]
click at [86, 85] on div "Minu vestlused 1" at bounding box center [94, 88] width 105 height 11
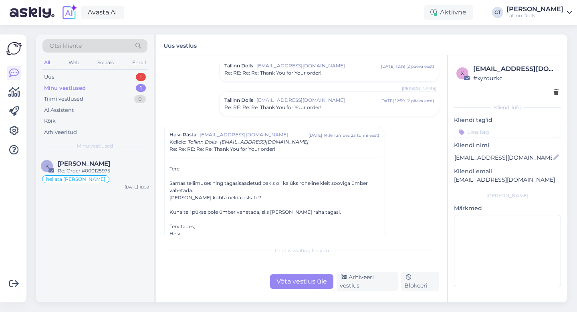
click at [94, 70] on div "Otsi kliente All Web Socials Email Uus 1 Minu vestlused 1 Tiimi vestlused 0 AI …" at bounding box center [95, 94] width 118 height 120
click at [88, 70] on div "Otsi kliente All Web Socials Email Uus 1 Minu vestlused 1 Tiimi vestlused 0 AI …" at bounding box center [95, 94] width 118 height 120
click at [86, 51] on div "Otsi kliente" at bounding box center [94, 45] width 105 height 13
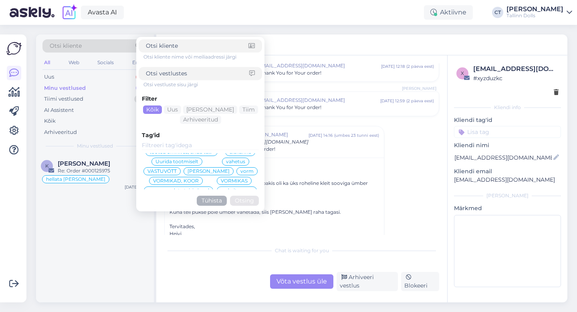
scroll to position [433, 0]
click at [180, 144] on input at bounding box center [200, 145] width 117 height 9
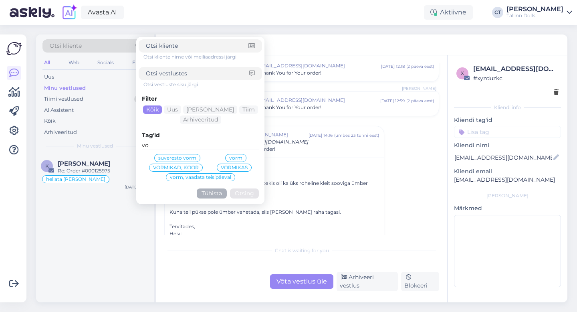
scroll to position [0, 0]
type input "vorm"
click at [243, 166] on span "VORMIKAS" at bounding box center [234, 167] width 27 height 5
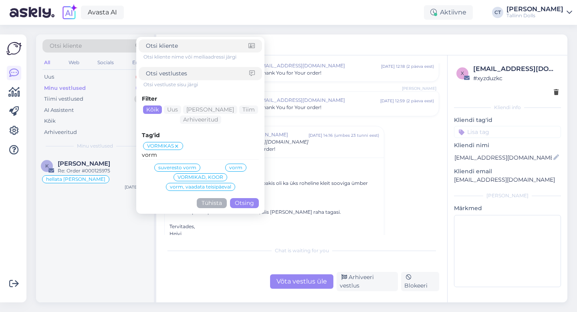
click at [249, 202] on button "Otsing" at bounding box center [244, 203] width 29 height 10
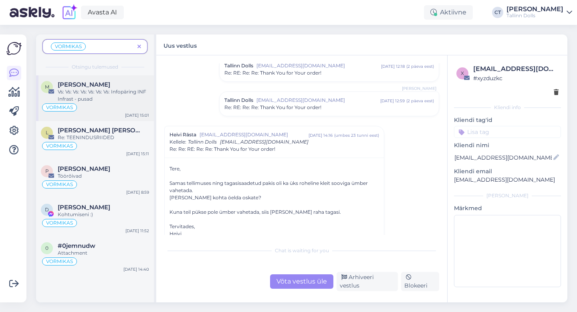
click at [103, 92] on div "Vs: Vs: Vs: Vs: Vs: Vs: Vs: Infopäring INF Infrast - pusad" at bounding box center [103, 95] width 91 height 14
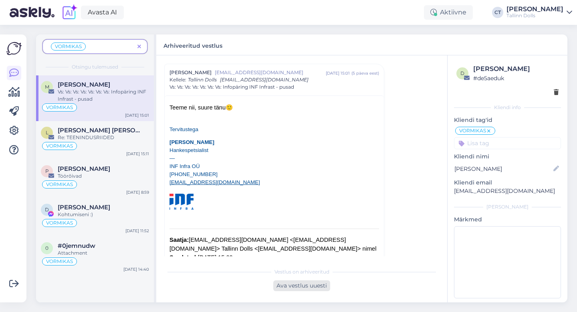
click at [303, 287] on div "Ava vestlus uuesti" at bounding box center [301, 285] width 57 height 11
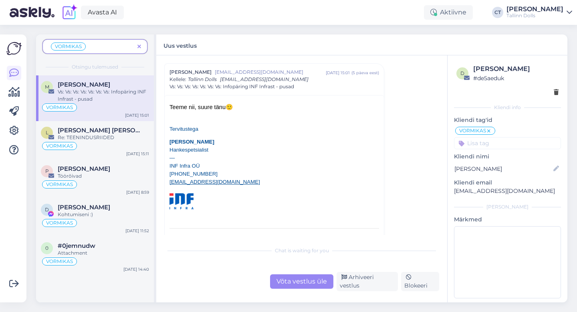
click at [303, 282] on div "Võta vestlus üle" at bounding box center [301, 281] width 63 height 14
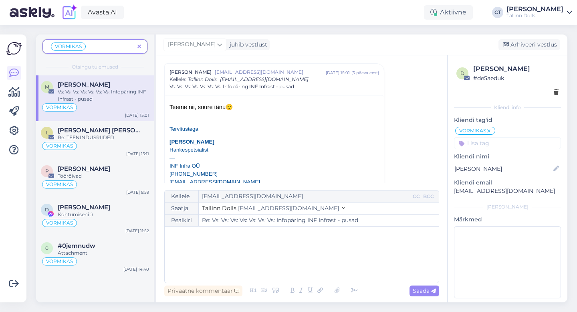
click at [306, 267] on div "﻿" at bounding box center [302, 254] width 266 height 48
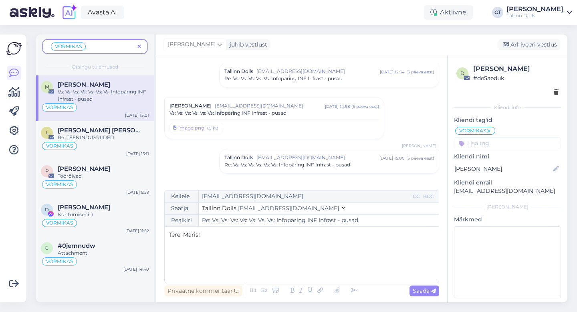
click at [299, 110] on div "Vs: Vs: Vs: Vs: Vs: Vs: Infopäring INF Infrast - pusad" at bounding box center [275, 112] width 210 height 7
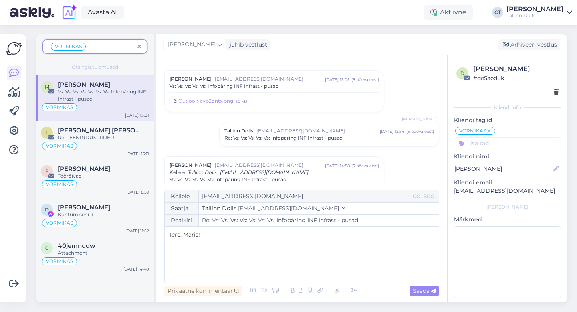
click at [298, 80] on span "[EMAIL_ADDRESS][DOMAIN_NAME]" at bounding box center [270, 78] width 110 height 7
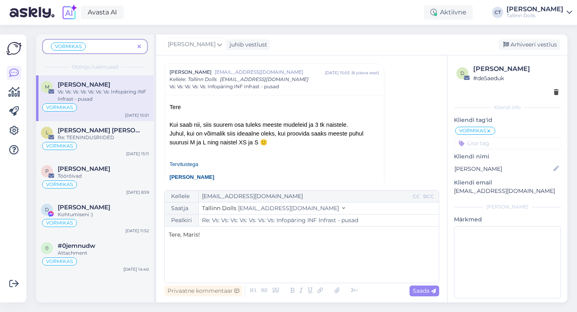
scroll to position [452, 0]
click at [252, 263] on div "Tere, Maris! ﻿ ﻿" at bounding box center [302, 254] width 266 height 48
click at [188, 250] on span "Pusad meie stuudiopoes :)" at bounding box center [206, 251] width 74 height 7
click at [261, 261] on div "Tere, Maris! ﻿ Pusad on meie stuudiopoes :)" at bounding box center [302, 254] width 266 height 48
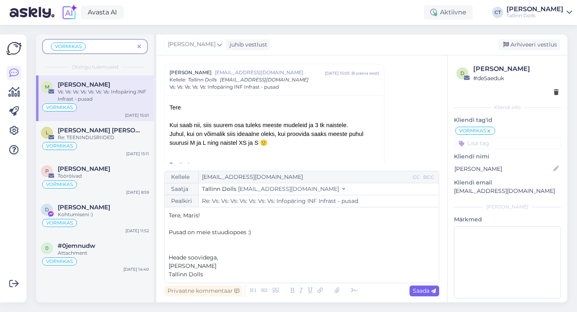
click at [424, 290] on span "Saada" at bounding box center [424, 290] width 23 height 7
type input "Re: Vs: Vs: Vs: Vs: Vs: Vs: Vs: Infopäring INF Infrast - pusad"
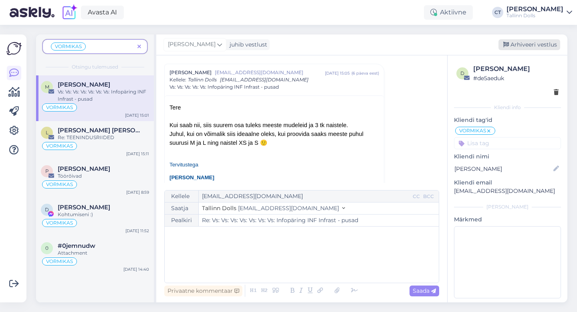
scroll to position [1528, 0]
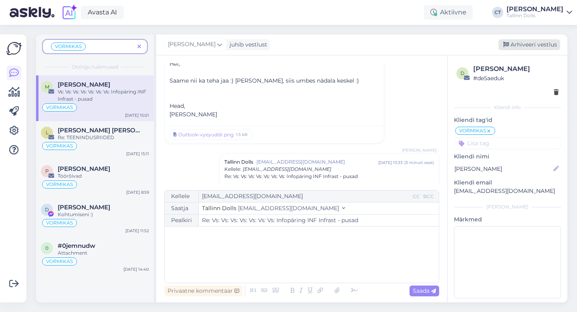
click at [525, 43] on div "Arhiveeri vestlus" at bounding box center [530, 44] width 62 height 11
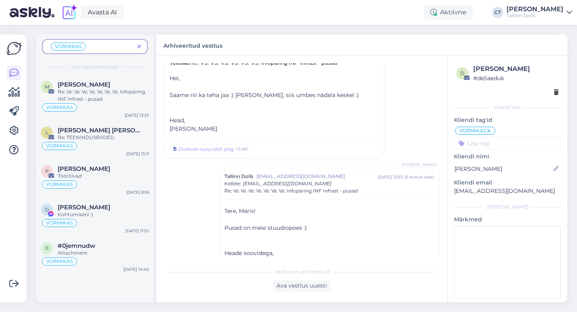
click at [142, 46] on span at bounding box center [139, 46] width 10 height 8
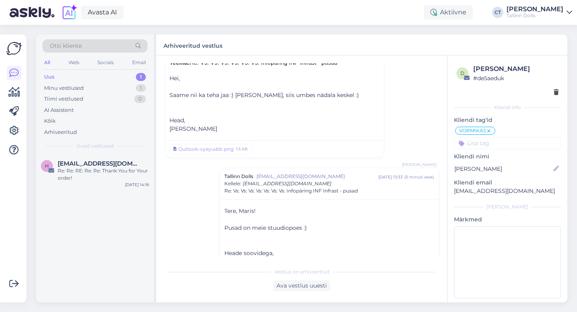
click at [73, 76] on div "Uus 1" at bounding box center [94, 76] width 105 height 11
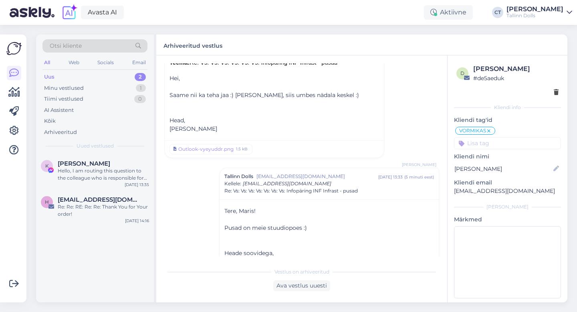
click at [60, 75] on div "Uus 2" at bounding box center [94, 76] width 105 height 11
click at [87, 164] on span "[PERSON_NAME]" at bounding box center [84, 163] width 53 height 7
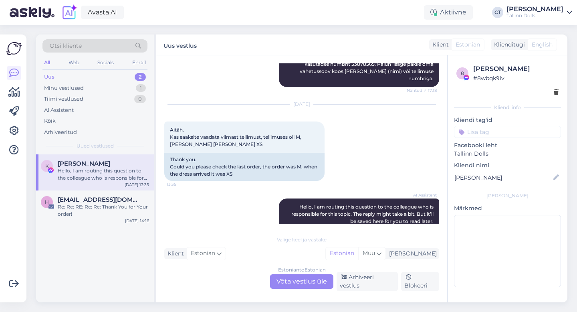
scroll to position [416, 0]
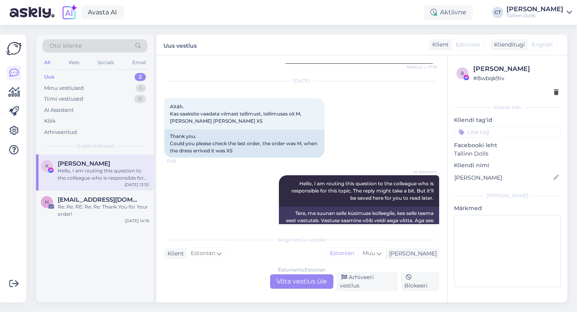
click at [298, 283] on div "Estonian to Estonian Võta vestlus üle" at bounding box center [301, 281] width 63 height 14
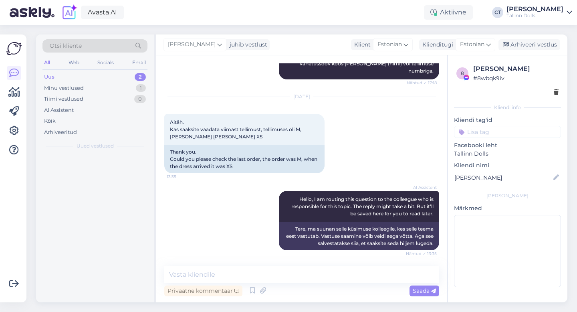
scroll to position [386, 0]
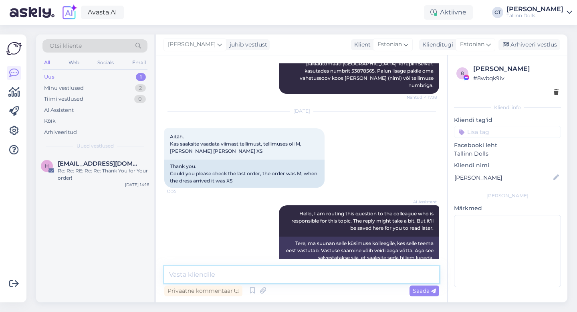
click at [300, 277] on textarea at bounding box center [301, 274] width 275 height 17
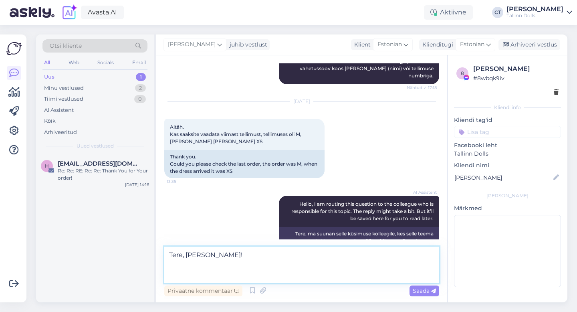
scroll to position [405, 0]
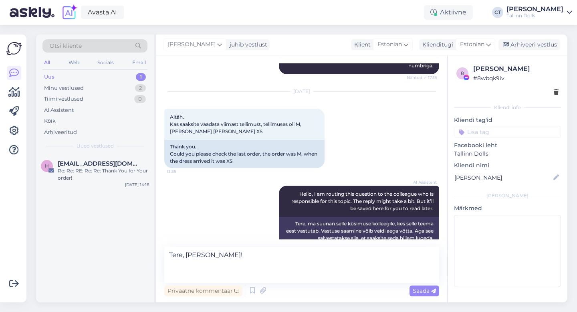
click at [384, 119] on div "[DATE] Aitäh. Kas saaksite vaadata viimast tellimust, tellimuses oli M, [PERSON…" at bounding box center [301, 130] width 275 height 94
click at [494, 206] on p "Märkmed" at bounding box center [507, 208] width 107 height 8
click at [210, 274] on textarea "Tere, [PERSON_NAME]!" at bounding box center [301, 265] width 275 height 36
paste textarea "Me väga vabandame tekkinud olukorra tõttu ja vahetaksime Teie tellitud toote he…"
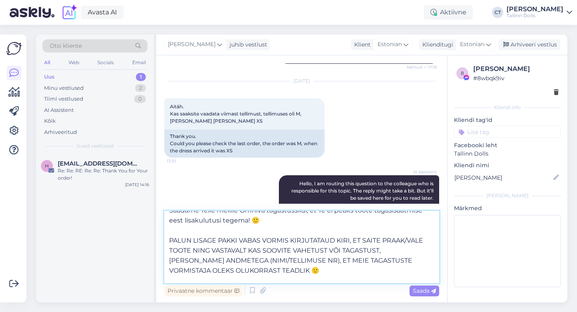
scroll to position [77, 0]
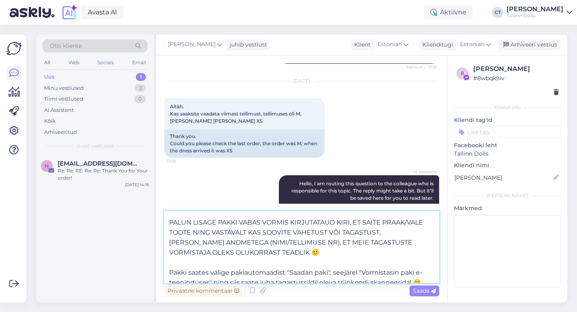
click at [413, 222] on textarea "Tere, [PERSON_NAME]! Me väga vabandame tekkinud olukorra tõttu ja vahetaksime T…" at bounding box center [301, 247] width 275 height 72
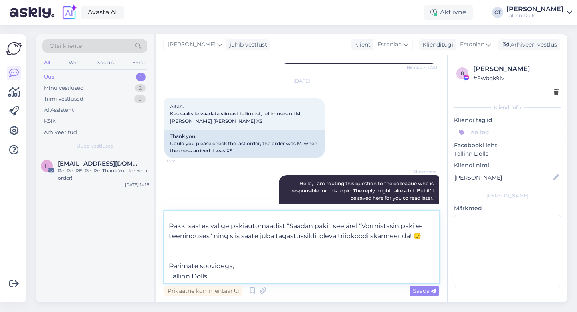
scroll to position [135, 0]
type textarea "Tere, [PERSON_NAME]! Me väga vabandame tekkinud olukorra tõttu ja vahetaksime T…"
click at [431, 291] on icon at bounding box center [433, 291] width 5 height 5
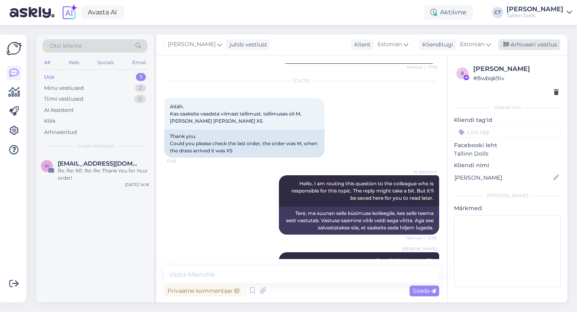
scroll to position [0, 0]
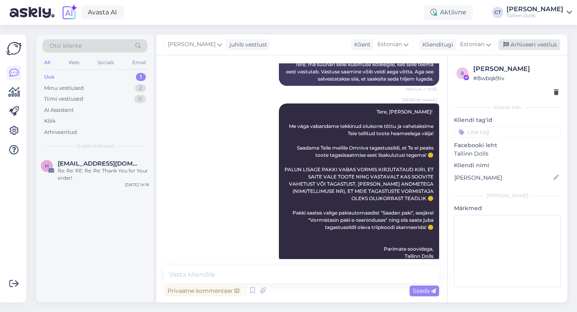
click at [529, 45] on div "Arhiveeri vestlus" at bounding box center [530, 44] width 62 height 11
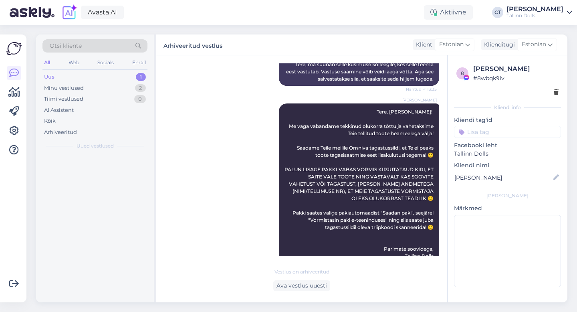
scroll to position [567, 0]
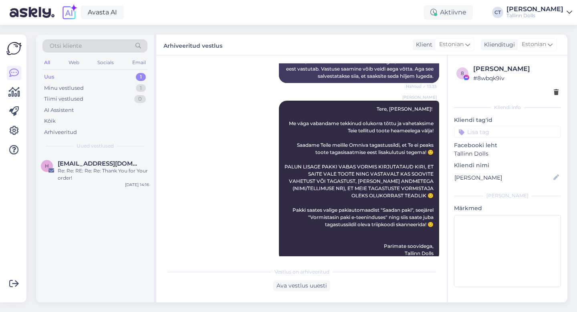
click at [65, 76] on div "Uus 1" at bounding box center [94, 76] width 105 height 11
click at [73, 73] on div "Uus 1" at bounding box center [94, 76] width 105 height 11
click at [69, 76] on div "Uus 1" at bounding box center [94, 76] width 105 height 11
click at [61, 90] on div "Minu vestlused" at bounding box center [64, 88] width 40 height 8
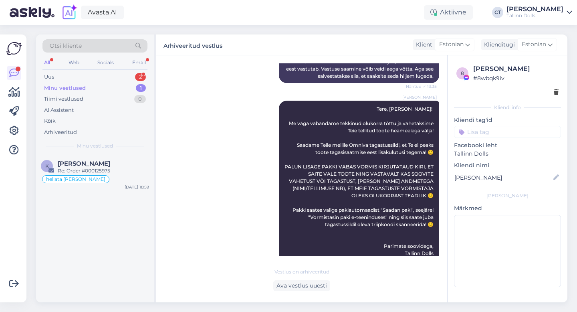
click at [85, 162] on span "[PERSON_NAME]" at bounding box center [84, 163] width 53 height 7
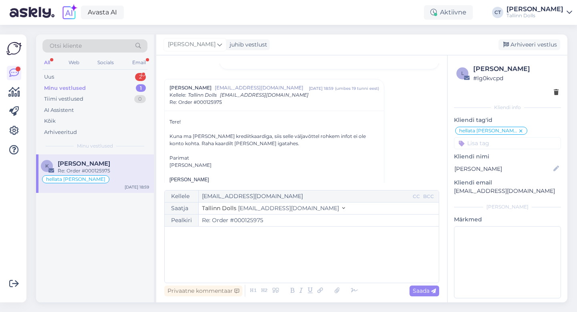
scroll to position [858, 0]
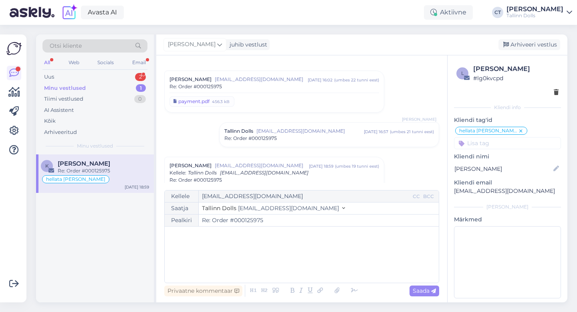
click at [208, 99] on div "payment.pdf" at bounding box center [193, 101] width 31 height 7
click at [88, 79] on div "Uus 2" at bounding box center [94, 76] width 105 height 11
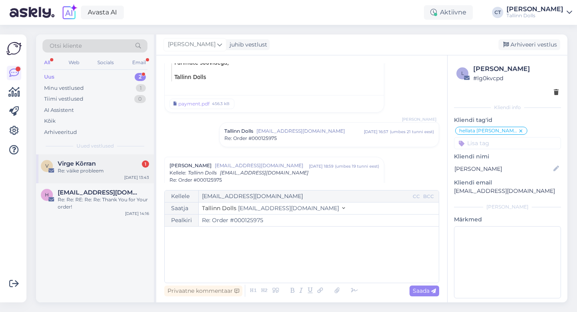
click at [93, 164] on span "Virge Kõrran" at bounding box center [77, 163] width 38 height 7
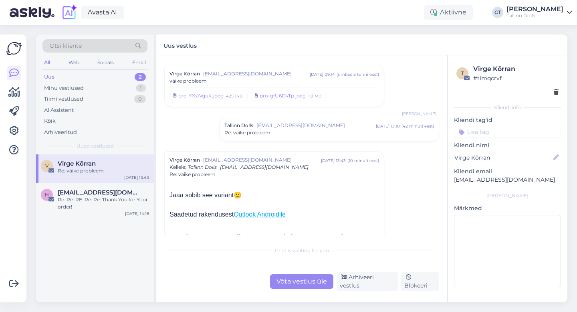
scroll to position [159, 0]
click at [281, 277] on div "Võta vestlus üle" at bounding box center [301, 281] width 63 height 14
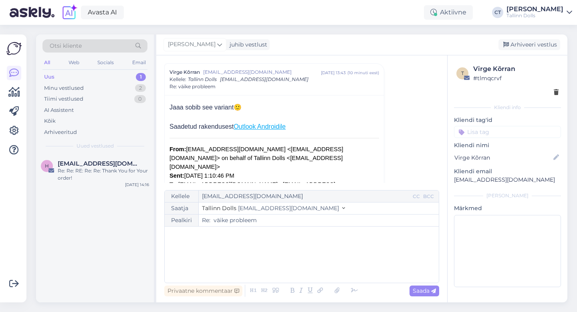
click at [281, 258] on div "﻿" at bounding box center [302, 254] width 266 height 48
click at [236, 258] on div "﻿" at bounding box center [302, 254] width 266 height 48
click at [338, 293] on icon at bounding box center [337, 290] width 10 height 11
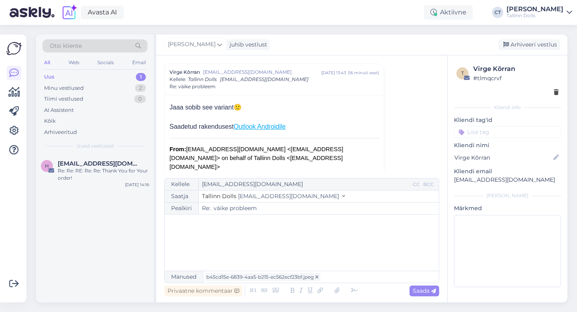
click at [352, 234] on div "﻿" at bounding box center [302, 242] width 266 height 48
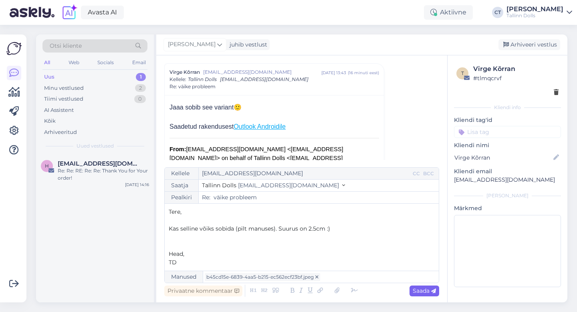
click at [427, 294] on span "Saada" at bounding box center [424, 290] width 23 height 7
type input "Re: Re: väike probleem"
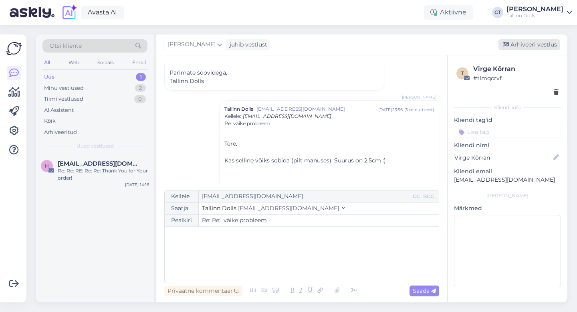
click at [533, 43] on div "Arhiveeri vestlus" at bounding box center [530, 44] width 62 height 11
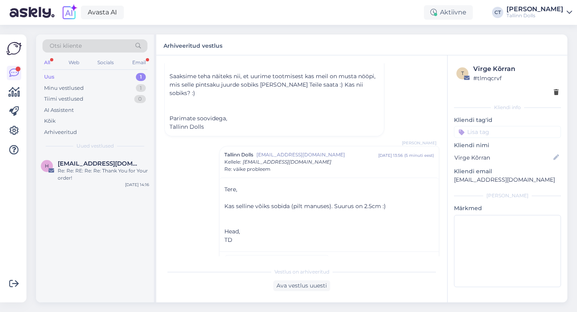
scroll to position [526, 0]
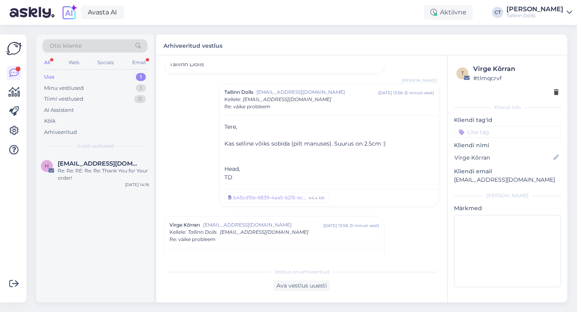
click at [62, 139] on div "Otsi kliente All Web Socials Email Uus 1 Minu vestlused 1 Tiimi vestlused 0 AI …" at bounding box center [95, 94] width 118 height 120
click at [62, 132] on div "Arhiveeritud" at bounding box center [60, 132] width 33 height 8
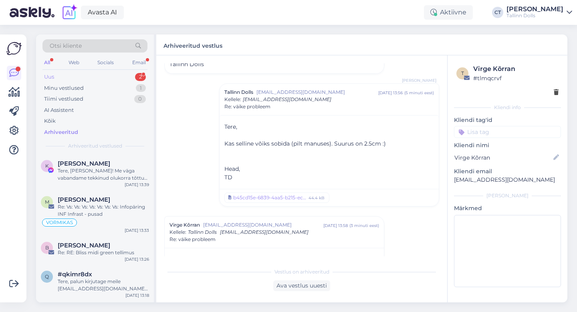
click at [65, 77] on div "Uus 2" at bounding box center [94, 76] width 105 height 11
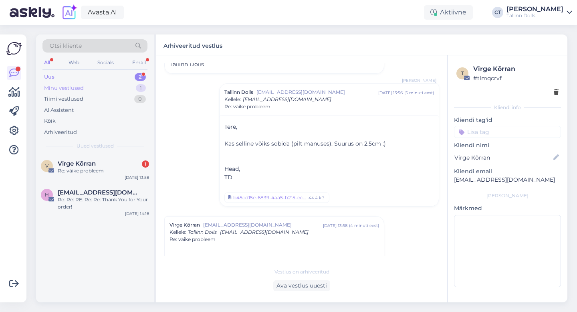
click at [97, 86] on div "Minu vestlused 1" at bounding box center [94, 88] width 105 height 11
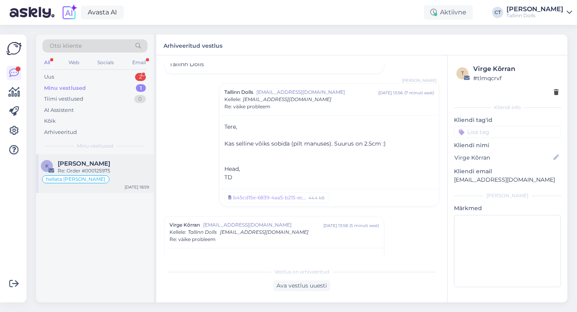
click at [122, 166] on div "[PERSON_NAME]" at bounding box center [103, 163] width 91 height 7
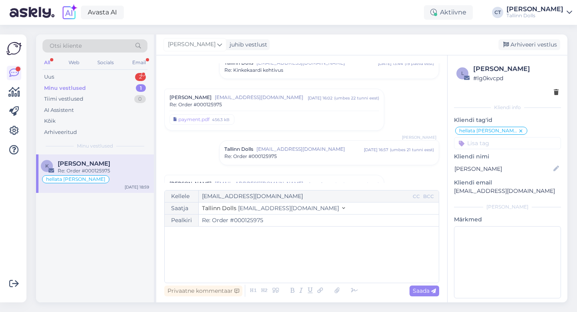
scroll to position [754, 0]
click at [218, 121] on div "456.3 kB" at bounding box center [220, 119] width 19 height 7
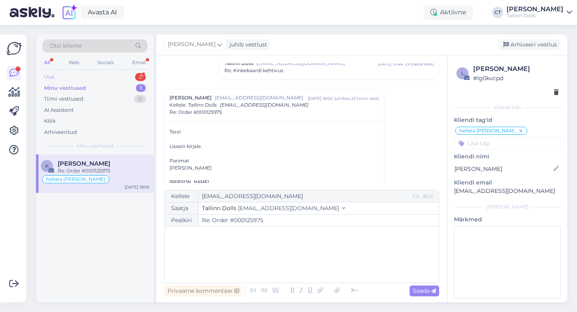
click at [91, 75] on div "Uus 2" at bounding box center [94, 76] width 105 height 11
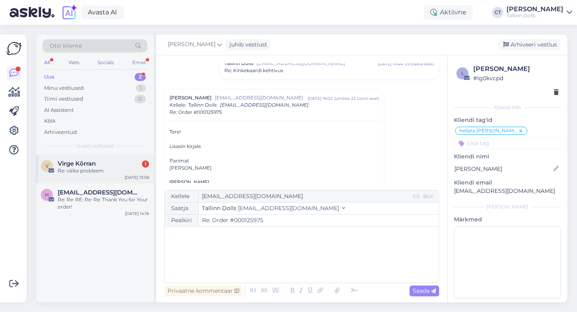
click at [92, 182] on div "V Virge Kõrran 1 Re: väike probleem [DATE] 13:58" at bounding box center [95, 168] width 118 height 29
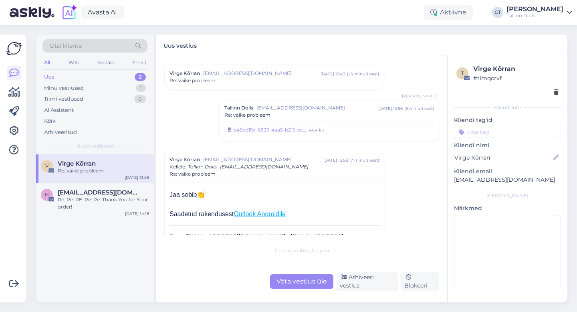
scroll to position [253, 0]
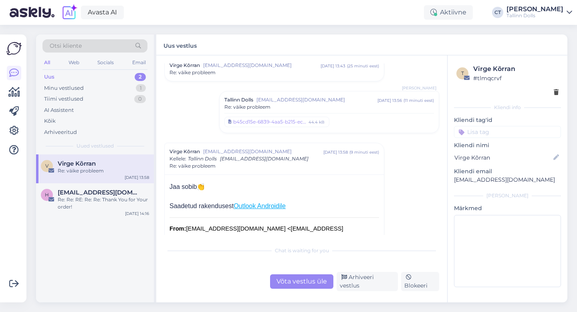
click at [286, 281] on div "Võta vestlus üle" at bounding box center [301, 281] width 63 height 14
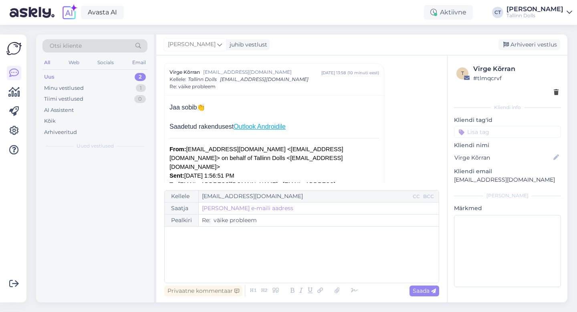
click at [287, 257] on div "﻿" at bounding box center [302, 254] width 266 height 48
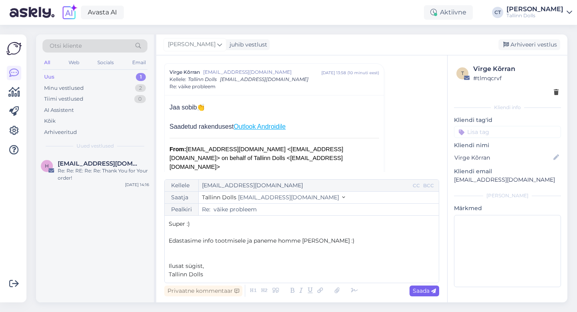
click at [434, 291] on icon at bounding box center [433, 291] width 5 height 5
type input "Re: Re: väike probleem"
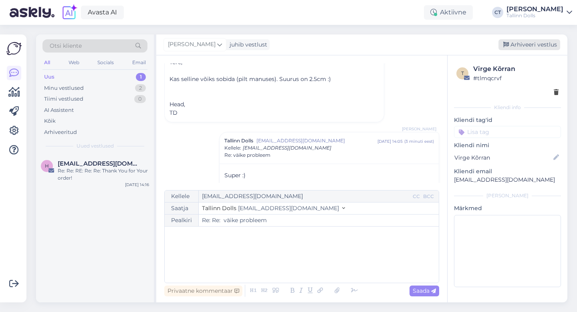
click at [529, 47] on div "Arhiveeri vestlus" at bounding box center [530, 44] width 62 height 11
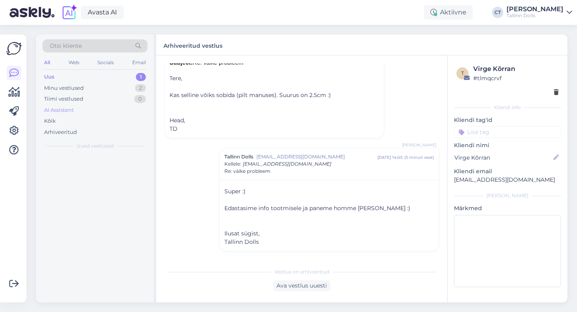
scroll to position [454, 0]
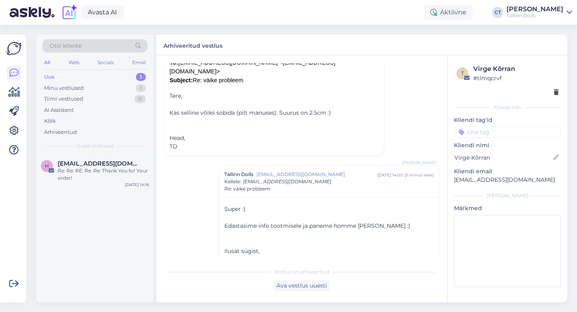
click at [75, 76] on div "Uus 1" at bounding box center [94, 76] width 105 height 11
click at [67, 135] on div "Arhiveeritud" at bounding box center [60, 132] width 33 height 8
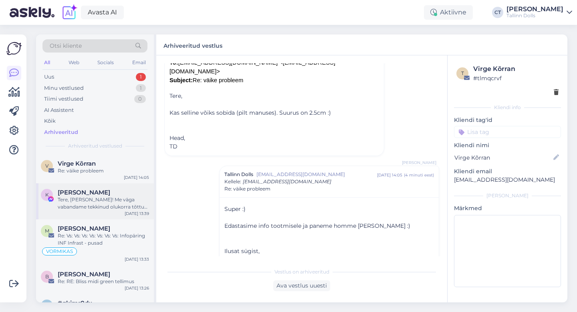
scroll to position [45, 0]
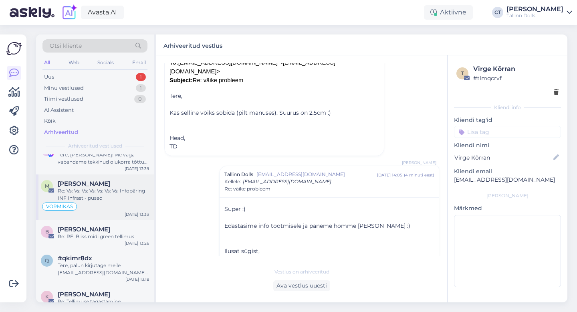
click at [96, 201] on div "Re: Vs: Vs: Vs: Vs: Vs: Vs: Vs: Infopäring INF Infrast - pusad" at bounding box center [103, 194] width 91 height 14
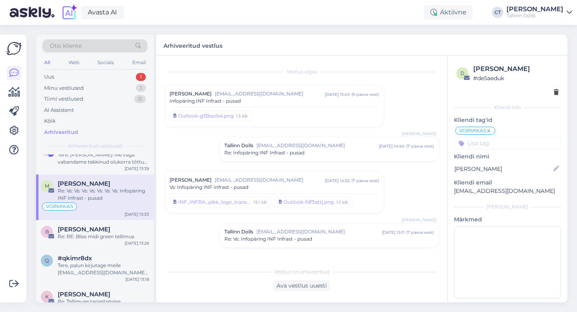
scroll to position [542, 0]
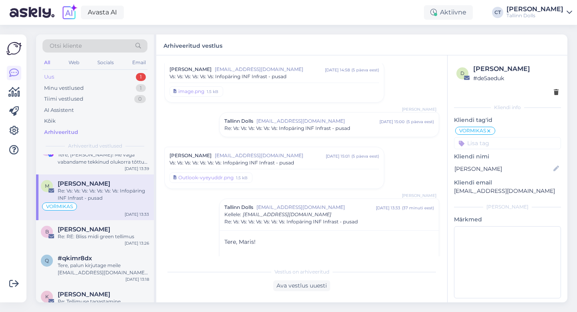
click at [58, 76] on div "Uus 1" at bounding box center [94, 76] width 105 height 11
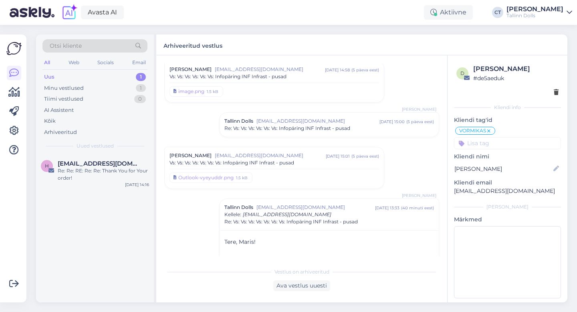
click at [90, 72] on div "Uus 1" at bounding box center [94, 76] width 105 height 11
click at [299, 44] on div "Arhiveeritud vestlus" at bounding box center [361, 44] width 411 height 21
click at [220, 40] on label "Arhiveeritud vestlus" at bounding box center [193, 44] width 59 height 11
click at [260, 42] on div "Arhiveeritud vestlus" at bounding box center [361, 44] width 411 height 21
